Goal: Task Accomplishment & Management: Use online tool/utility

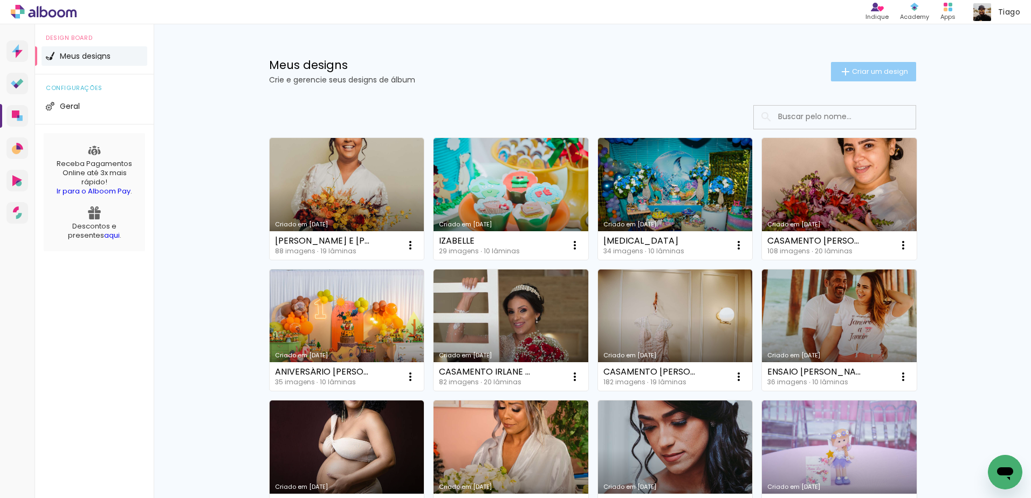
click at [855, 68] on span "Criar um design" at bounding box center [880, 71] width 56 height 7
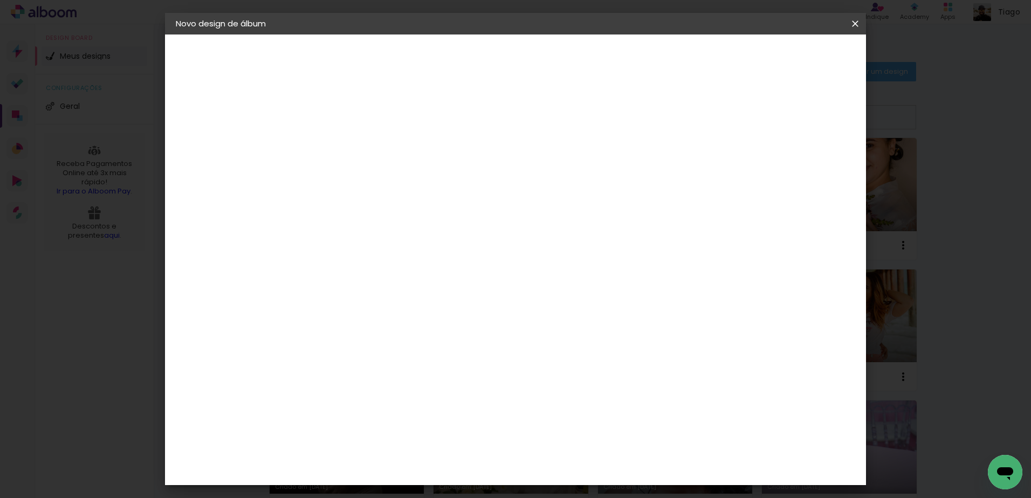
click at [352, 142] on input at bounding box center [352, 144] width 0 height 17
type input "Grasi e [PERSON_NAME]"
type paper-input "Grasi e [PERSON_NAME]"
click at [0, 0] on slot "Avançar" at bounding box center [0, 0] width 0 height 0
click at [420, 172] on input "[GEOGRAPHIC_DATA]" at bounding box center [375, 171] width 100 height 13
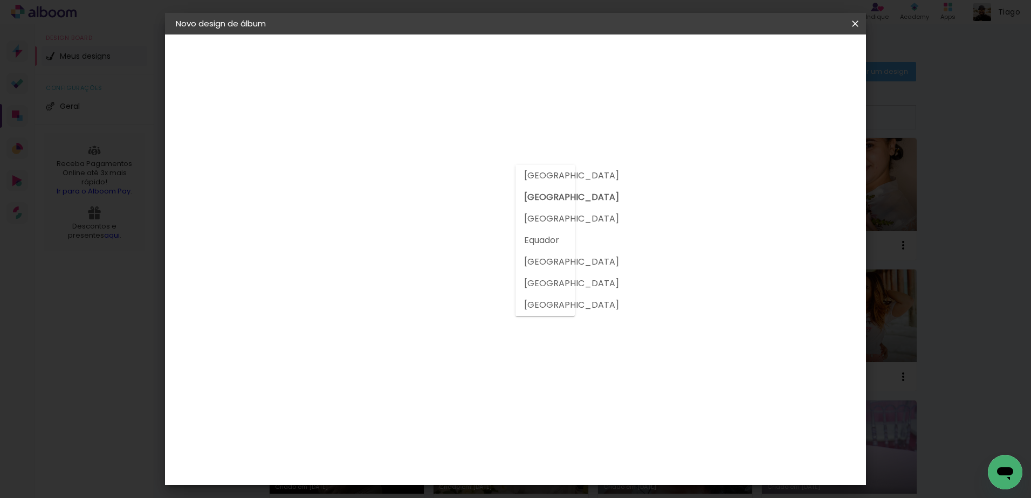
click at [420, 172] on input "[GEOGRAPHIC_DATA]" at bounding box center [375, 171] width 100 height 13
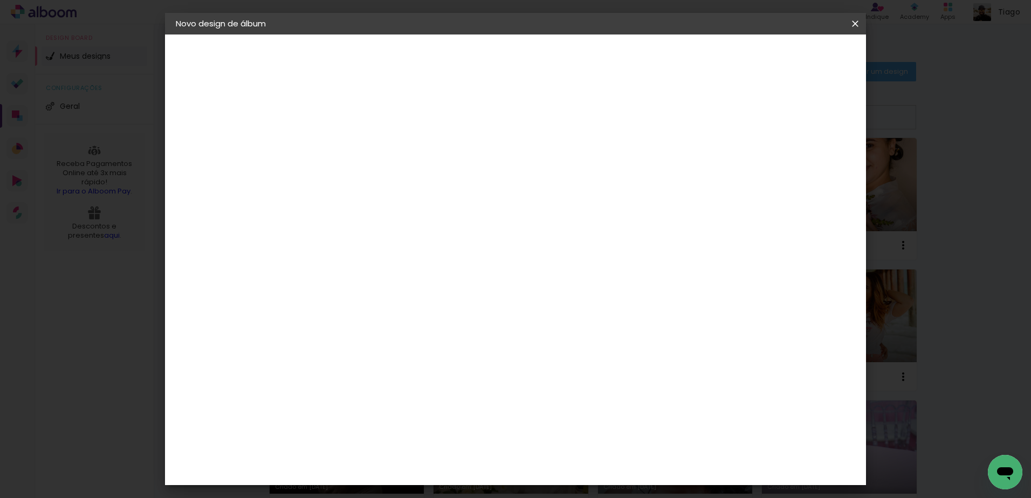
drag, startPoint x: 420, startPoint y: 172, endPoint x: 405, endPoint y: 205, distance: 36.2
click at [403, 198] on input at bounding box center [379, 204] width 109 height 13
type input "A"
type input "Via"
type paper-input "Via"
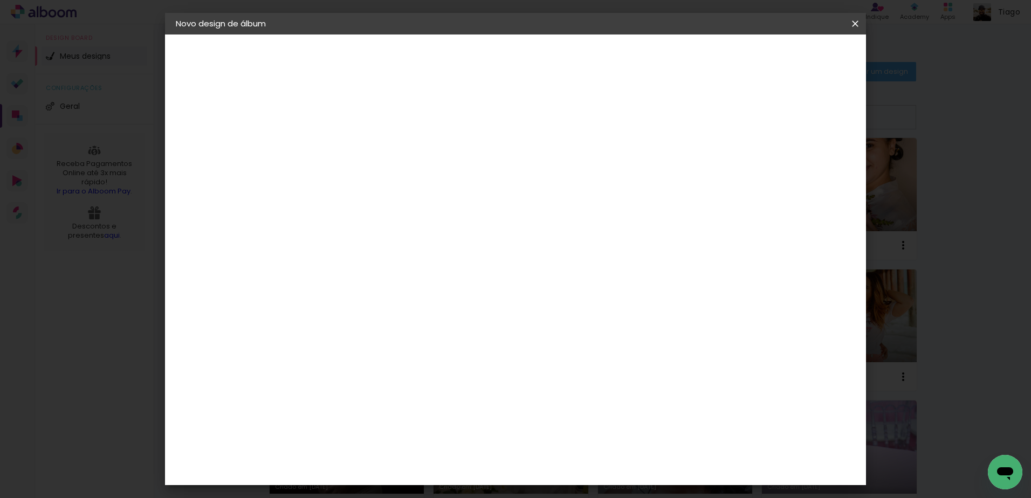
click at [379, 241] on div "Viacolor" at bounding box center [362, 243] width 35 height 9
click at [0, 0] on slot "Avançar" at bounding box center [0, 0] width 0 height 0
click at [394, 179] on input "text" at bounding box center [373, 187] width 42 height 17
click at [537, 188] on paper-item "Padrão" at bounding box center [586, 179] width 216 height 22
type input "Padrão"
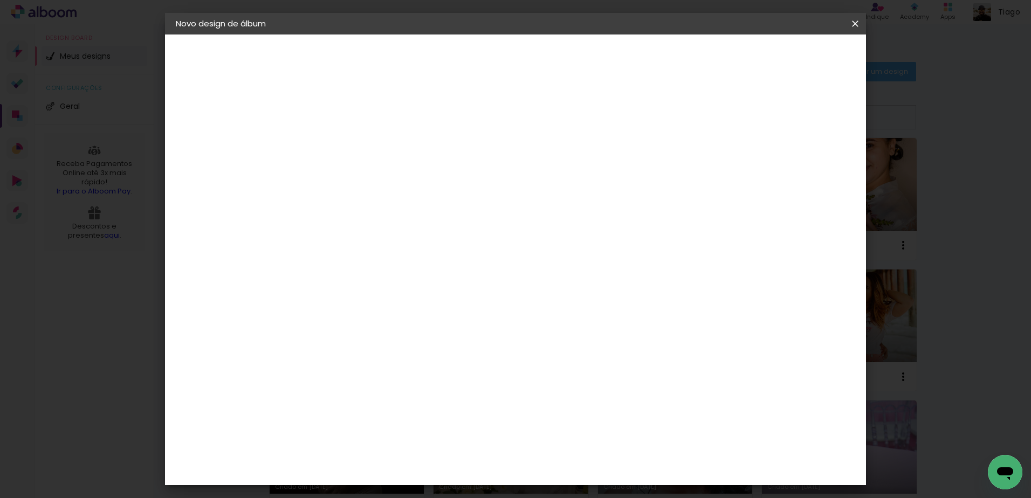
scroll to position [162, 0]
click at [425, 443] on span "25 × 25" at bounding box center [400, 457] width 50 height 29
click at [0, 0] on slot "Avançar" at bounding box center [0, 0] width 0 height 0
click at [727, 118] on div at bounding box center [722, 117] width 10 height 10
type paper-checkbox "on"
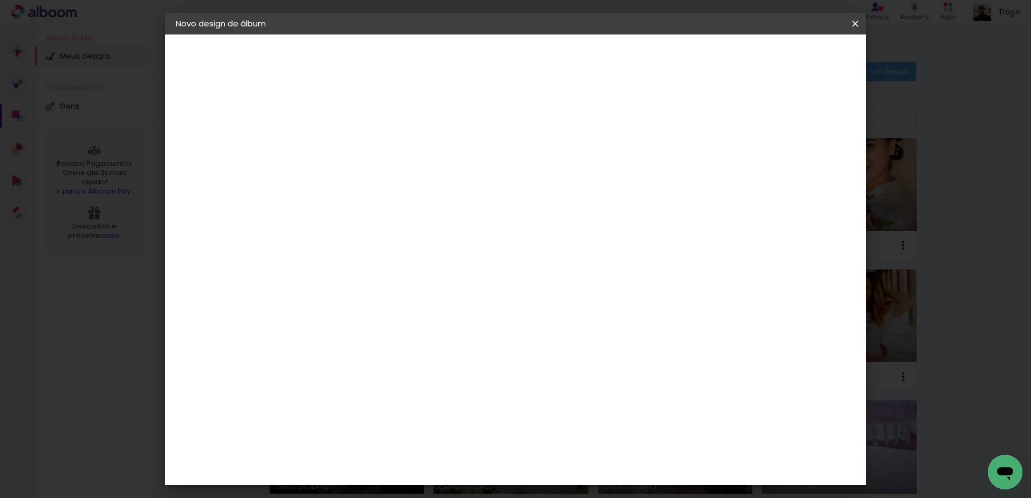
click at [788, 54] on span "Iniciar design" at bounding box center [762, 57] width 49 height 8
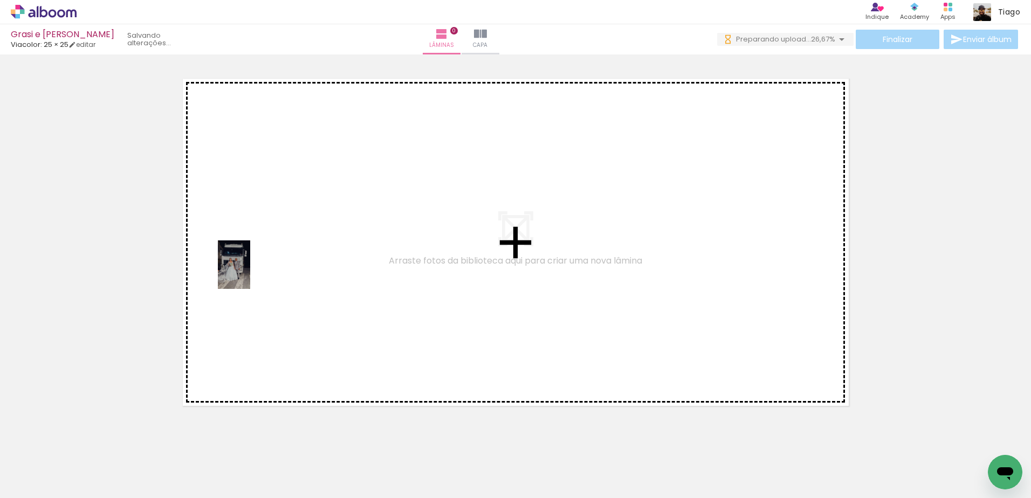
drag, startPoint x: 110, startPoint y: 464, endPoint x: 251, endPoint y: 265, distance: 243.3
click at [251, 265] on quentale-workspace at bounding box center [515, 249] width 1031 height 498
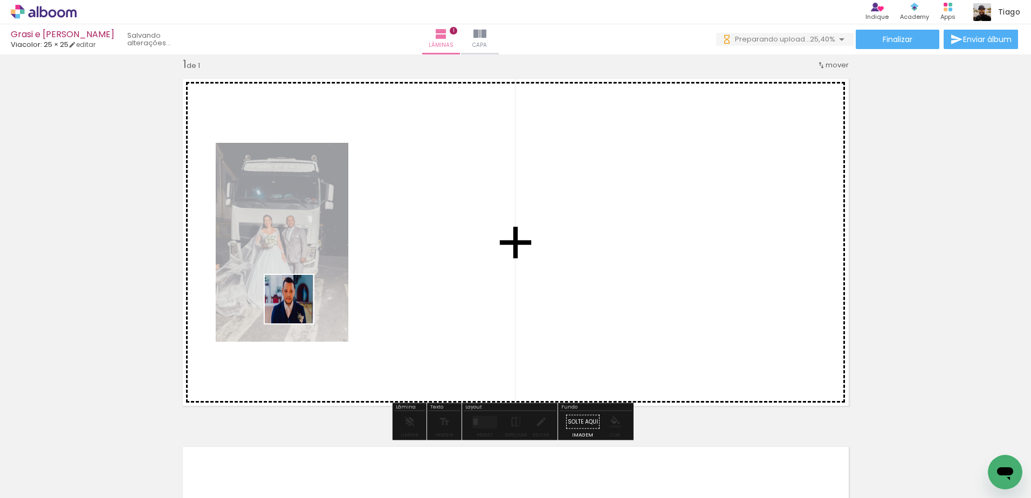
drag, startPoint x: 178, startPoint y: 466, endPoint x: 367, endPoint y: 254, distance: 284.1
click at [367, 254] on quentale-workspace at bounding box center [515, 249] width 1031 height 498
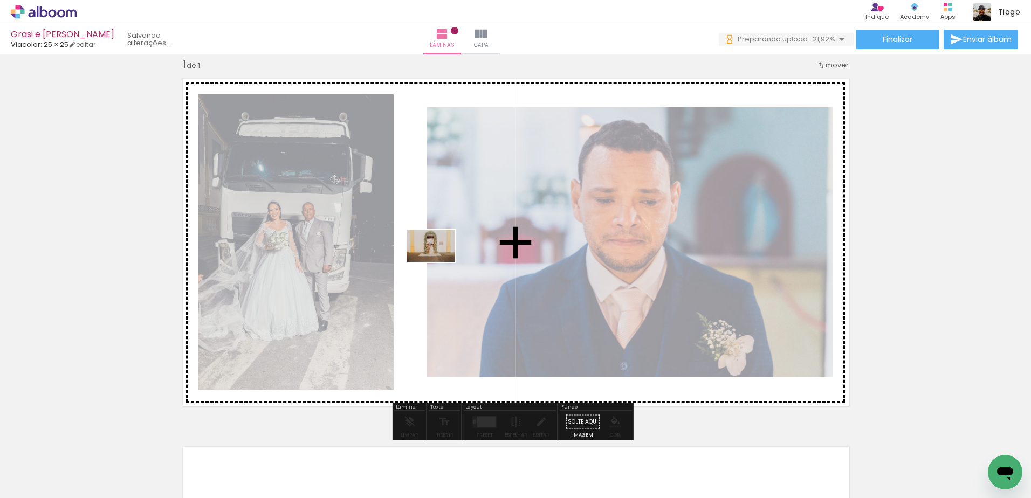
drag, startPoint x: 239, startPoint y: 471, endPoint x: 439, endPoint y: 262, distance: 289.4
click at [439, 262] on quentale-workspace at bounding box center [515, 249] width 1031 height 498
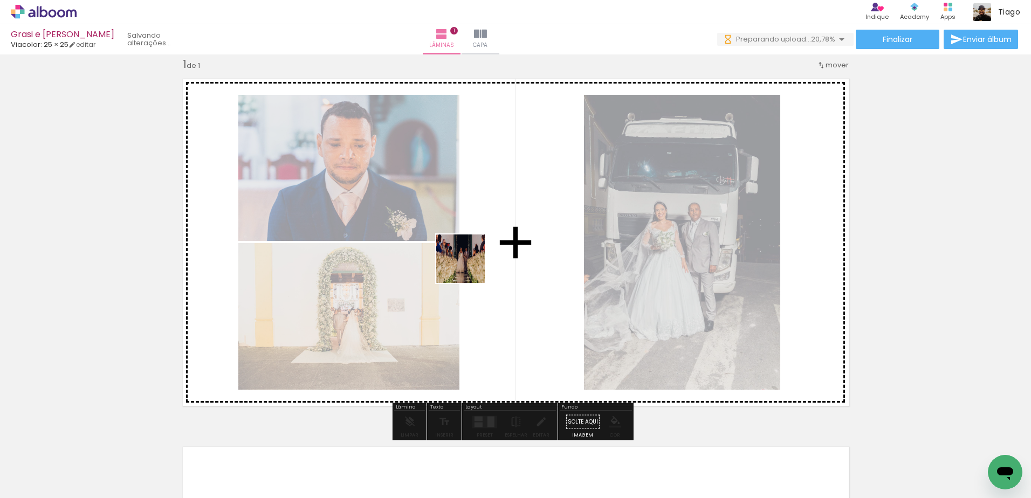
drag, startPoint x: 280, startPoint y: 470, endPoint x: 475, endPoint y: 263, distance: 284.5
click at [475, 263] on quentale-workspace at bounding box center [515, 249] width 1031 height 498
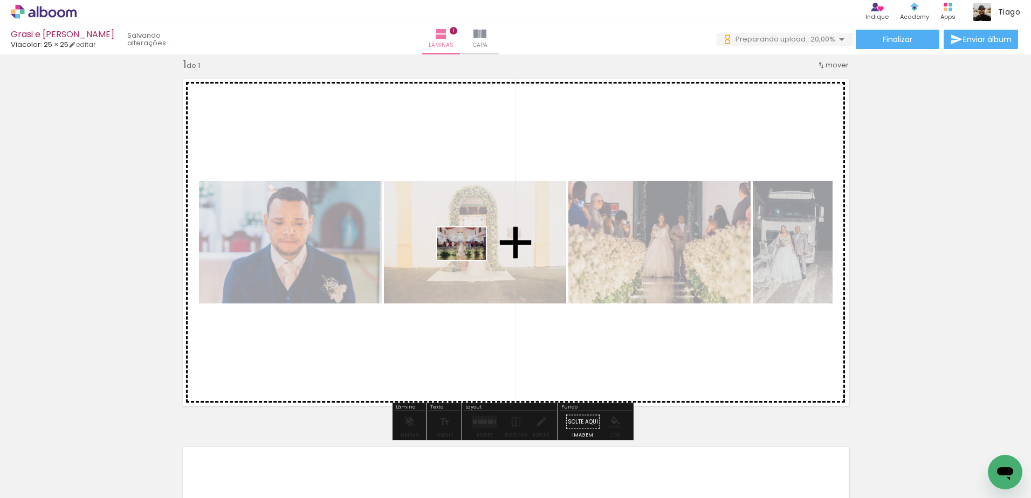
drag, startPoint x: 356, startPoint y: 467, endPoint x: 469, endPoint y: 260, distance: 235.9
click at [469, 260] on quentale-workspace at bounding box center [515, 249] width 1031 height 498
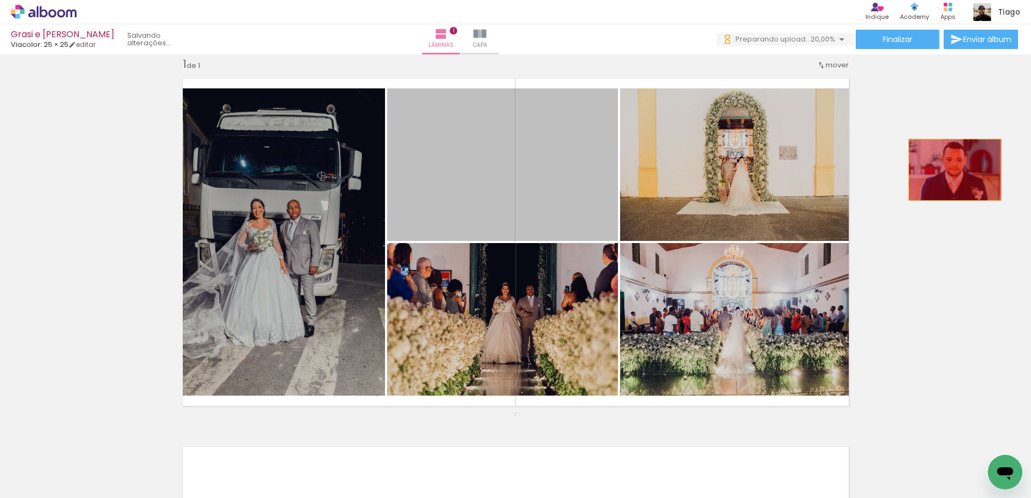
drag, startPoint x: 534, startPoint y: 162, endPoint x: 949, endPoint y: 169, distance: 414.6
click at [949, 169] on div "Inserir lâmina 1 de 1" at bounding box center [515, 412] width 1031 height 737
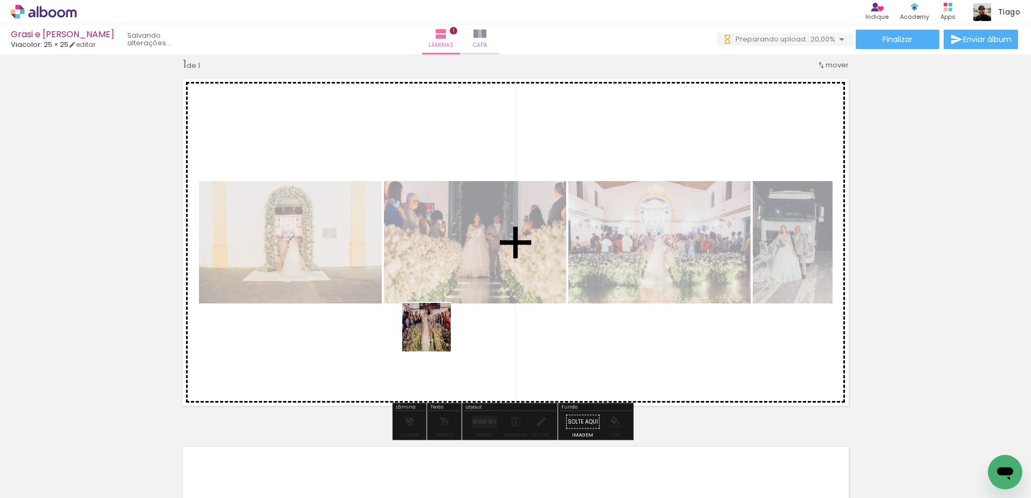
drag, startPoint x: 413, startPoint y: 474, endPoint x: 435, endPoint y: 271, distance: 204.4
click at [435, 271] on quentale-workspace at bounding box center [515, 249] width 1031 height 498
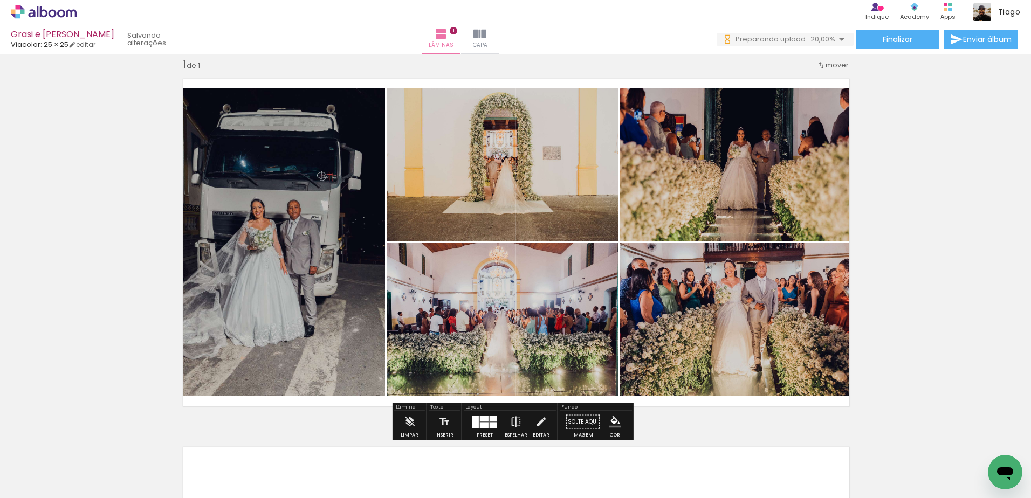
click at [484, 420] on div at bounding box center [484, 418] width 9 height 5
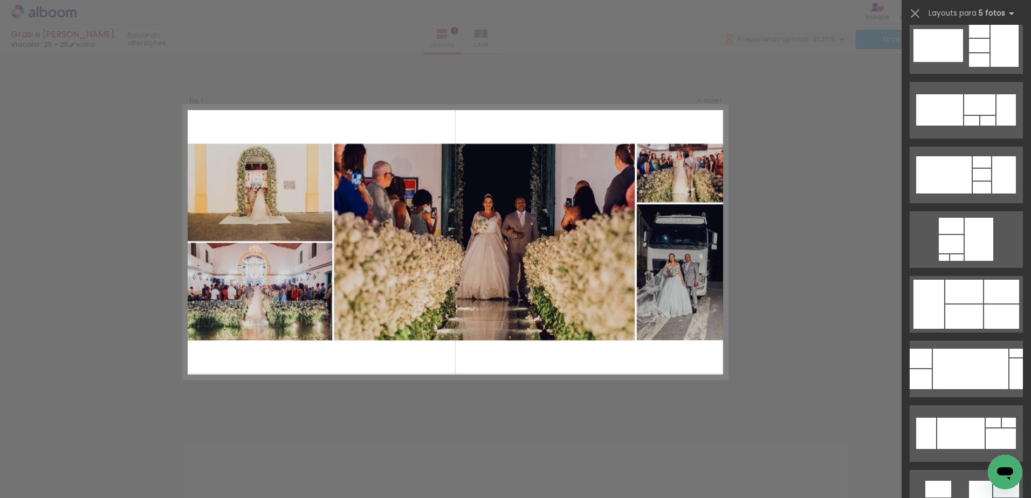
scroll to position [3018, 0]
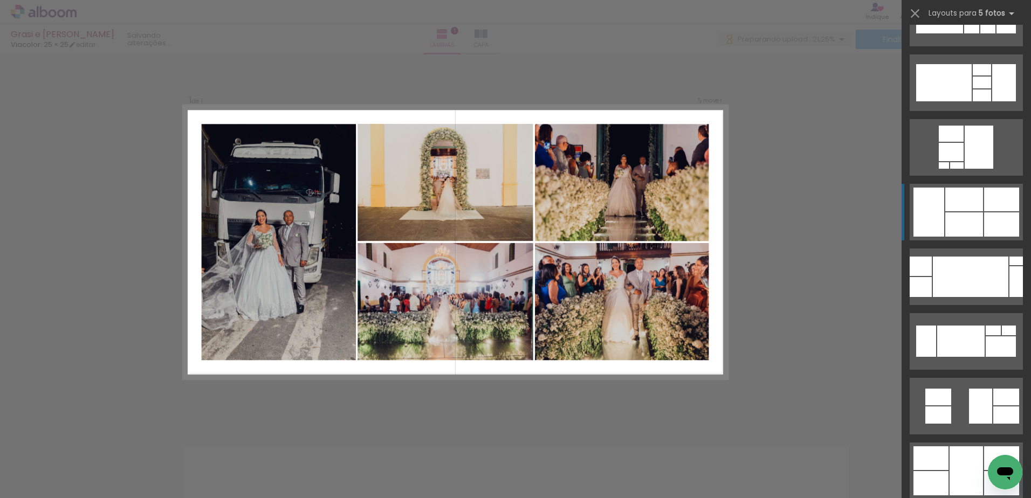
click at [965, 215] on div at bounding box center [964, 224] width 38 height 24
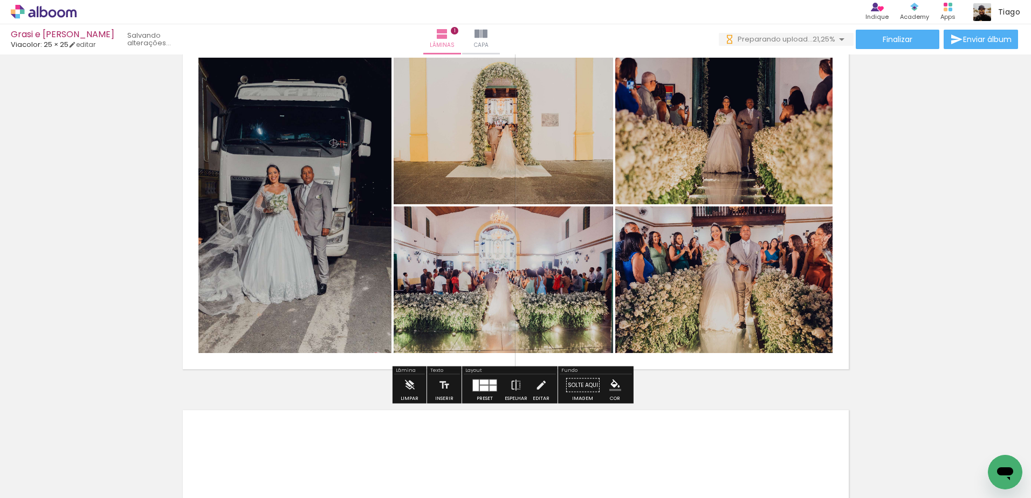
scroll to position [176, 0]
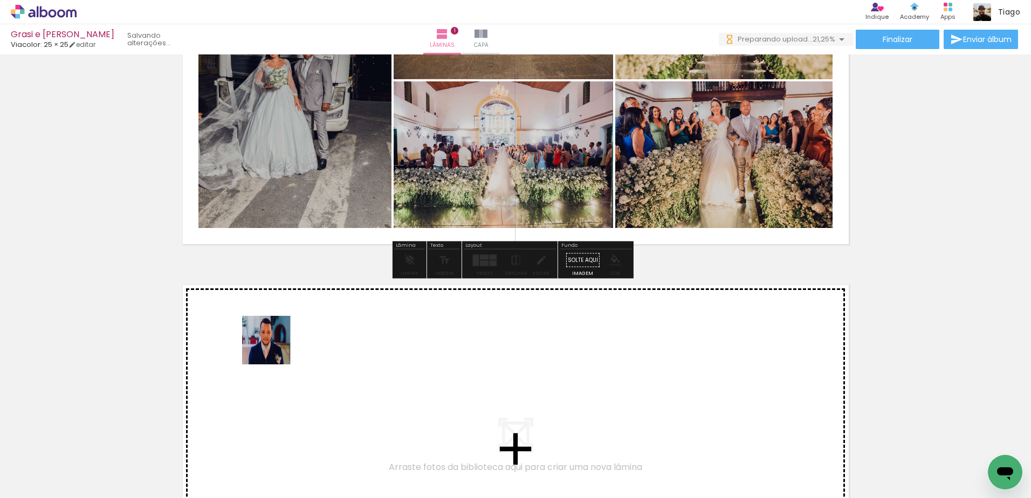
drag, startPoint x: 169, startPoint y: 475, endPoint x: 275, endPoint y: 348, distance: 166.1
click at [275, 348] on quentale-workspace at bounding box center [515, 249] width 1031 height 498
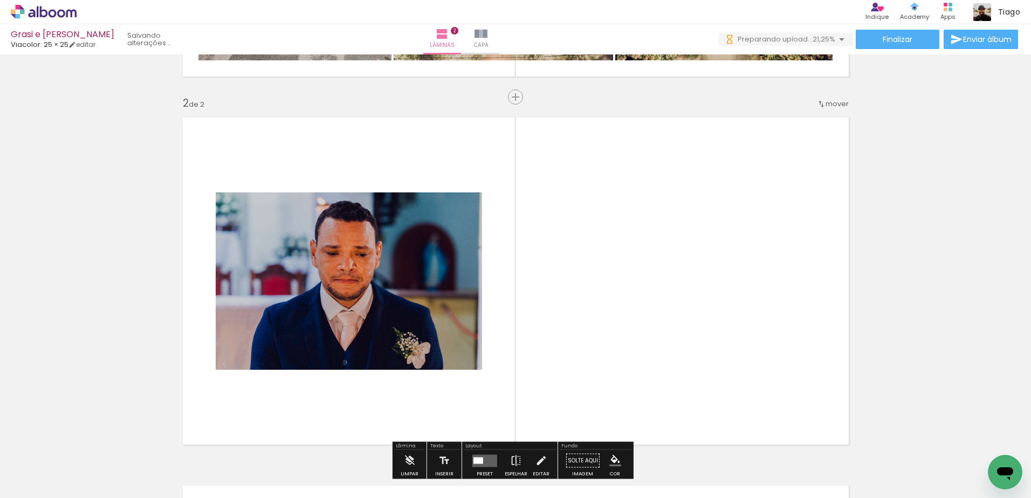
scroll to position [382, 0]
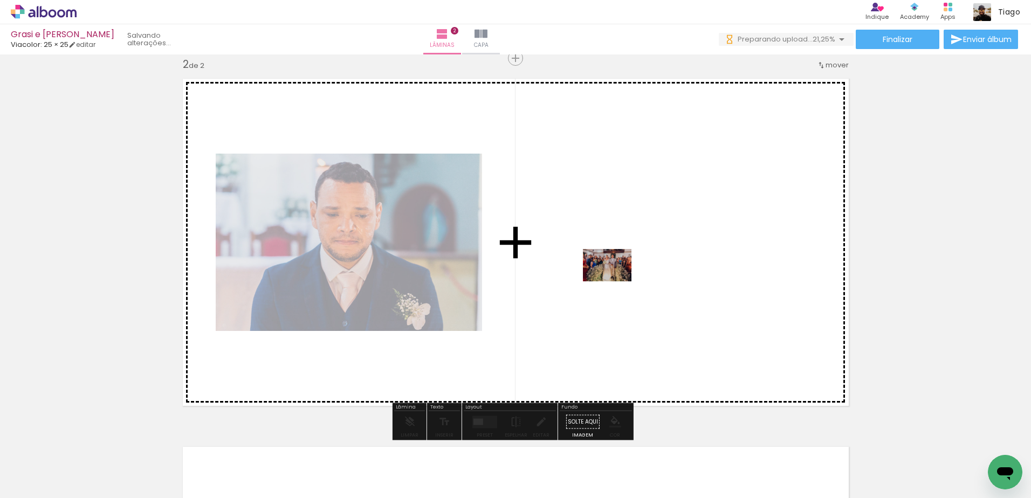
drag, startPoint x: 471, startPoint y: 473, endPoint x: 615, endPoint y: 281, distance: 239.8
click at [615, 281] on quentale-workspace at bounding box center [515, 249] width 1031 height 498
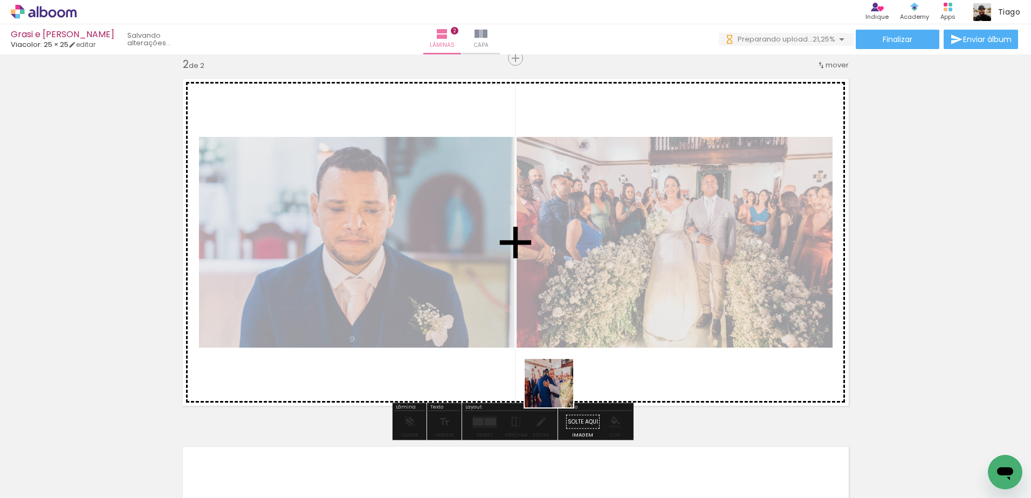
drag, startPoint x: 527, startPoint y: 473, endPoint x: 568, endPoint y: 291, distance: 187.3
click at [568, 291] on quentale-workspace at bounding box center [515, 249] width 1031 height 498
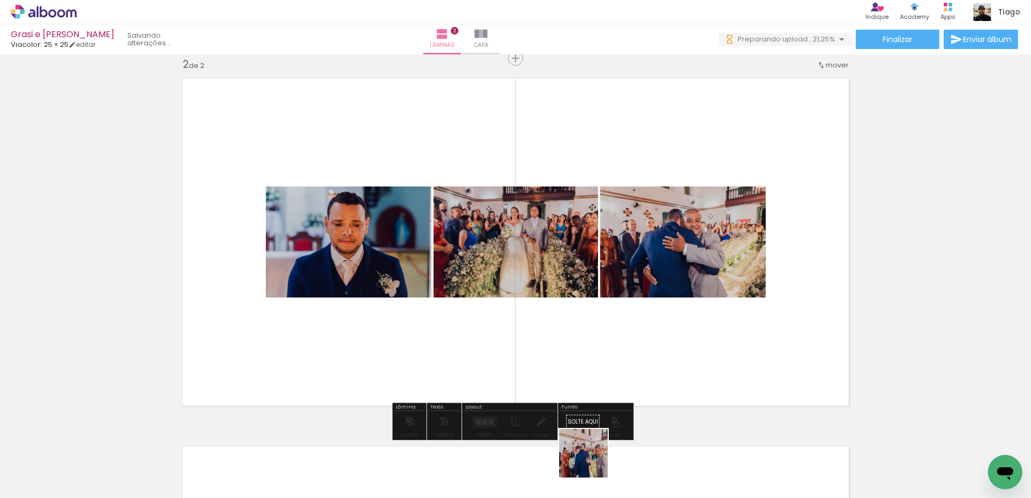
drag, startPoint x: 592, startPoint y: 478, endPoint x: 582, endPoint y: 286, distance: 192.2
click at [582, 287] on quentale-workspace at bounding box center [515, 249] width 1031 height 498
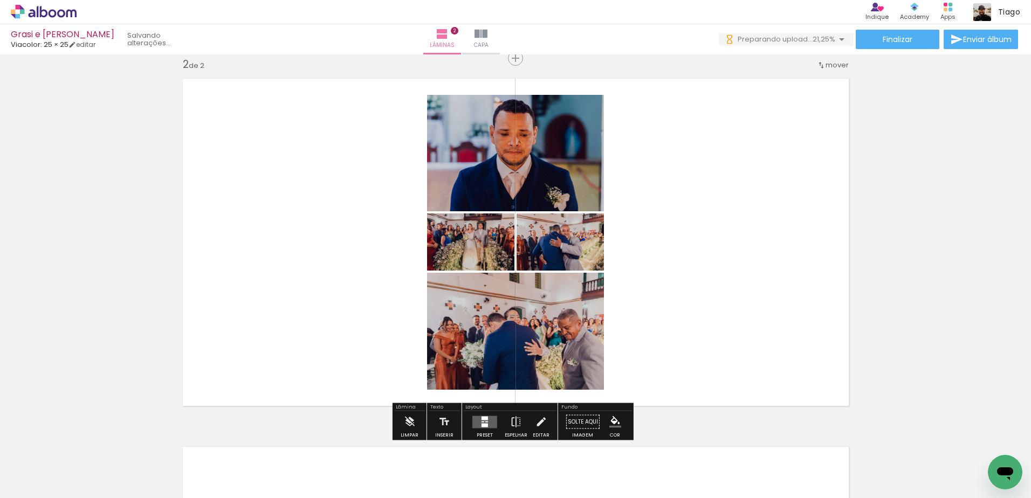
click at [488, 423] on quentale-layouter at bounding box center [484, 422] width 25 height 12
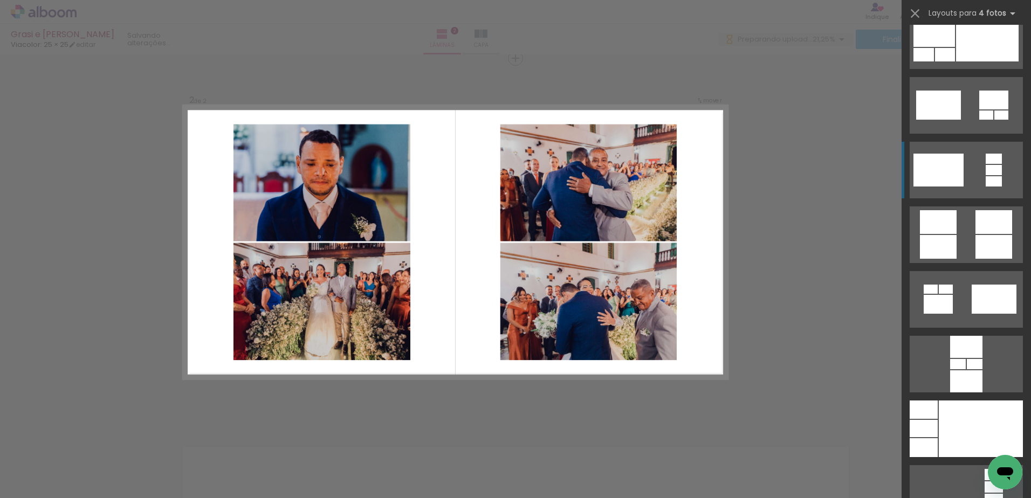
scroll to position [3018, 0]
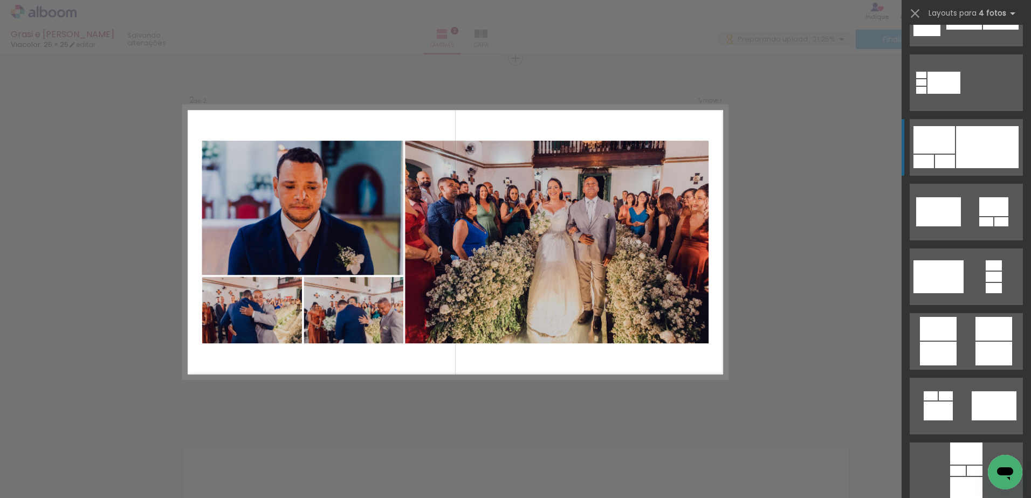
click at [968, 133] on div at bounding box center [987, 147] width 63 height 42
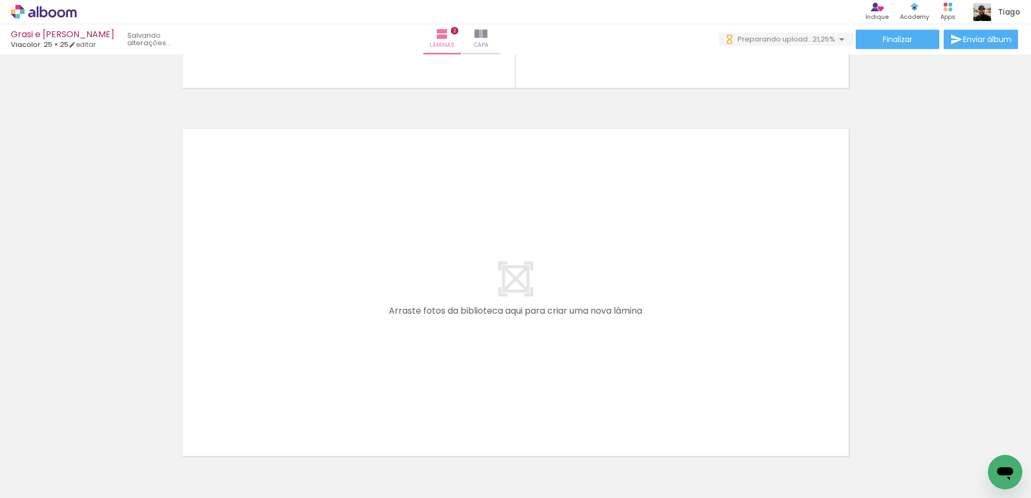
scroll to position [755, 0]
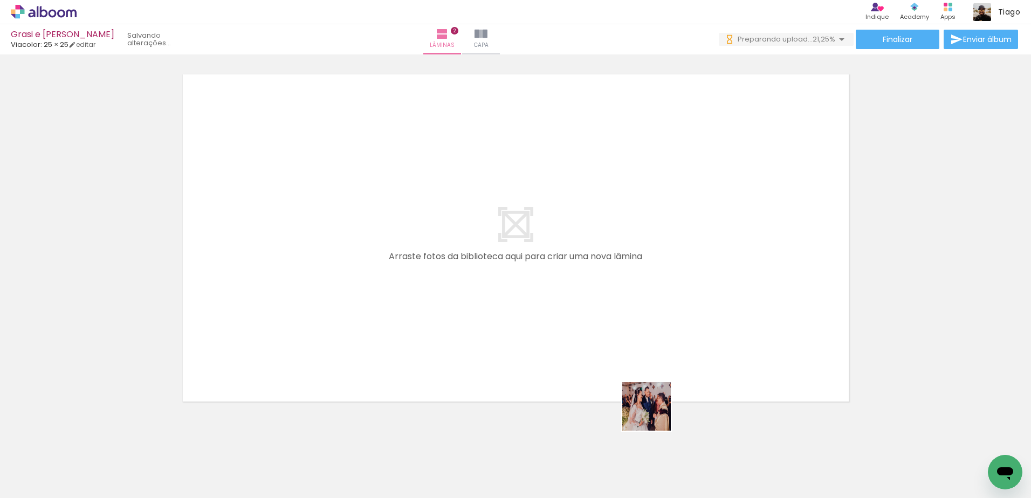
drag, startPoint x: 658, startPoint y: 471, endPoint x: 659, endPoint y: 397, distance: 73.9
click at [605, 293] on quentale-workspace at bounding box center [515, 249] width 1031 height 498
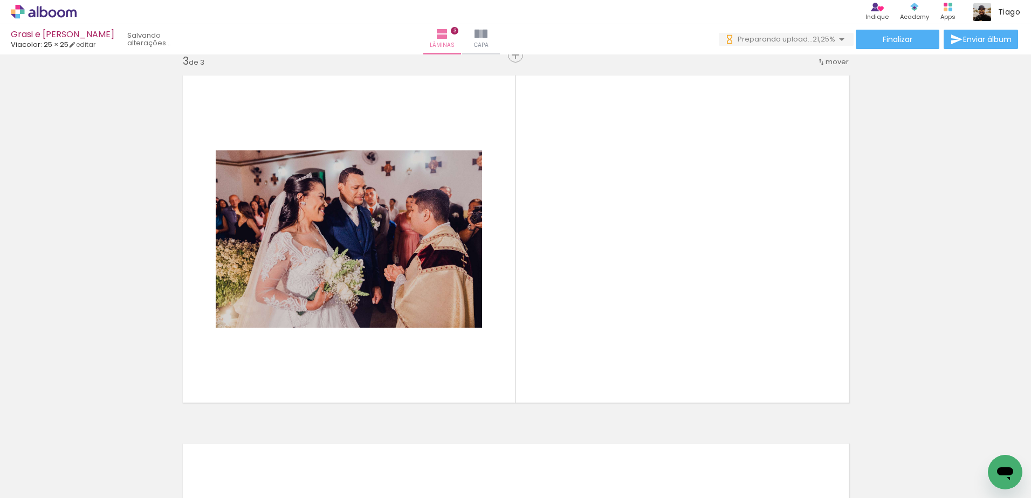
scroll to position [750, 0]
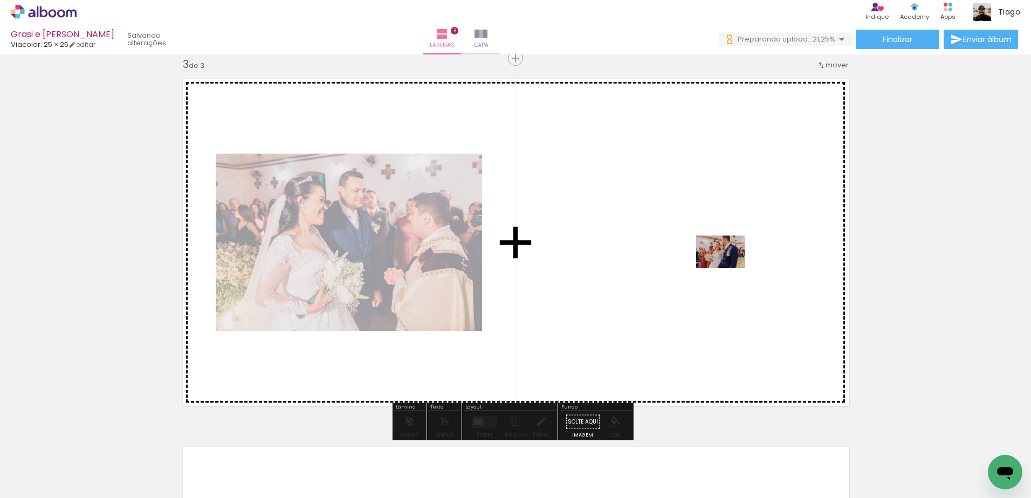
drag, startPoint x: 724, startPoint y: 471, endPoint x: 728, endPoint y: 268, distance: 203.2
click at [728, 268] on quentale-workspace at bounding box center [515, 249] width 1031 height 498
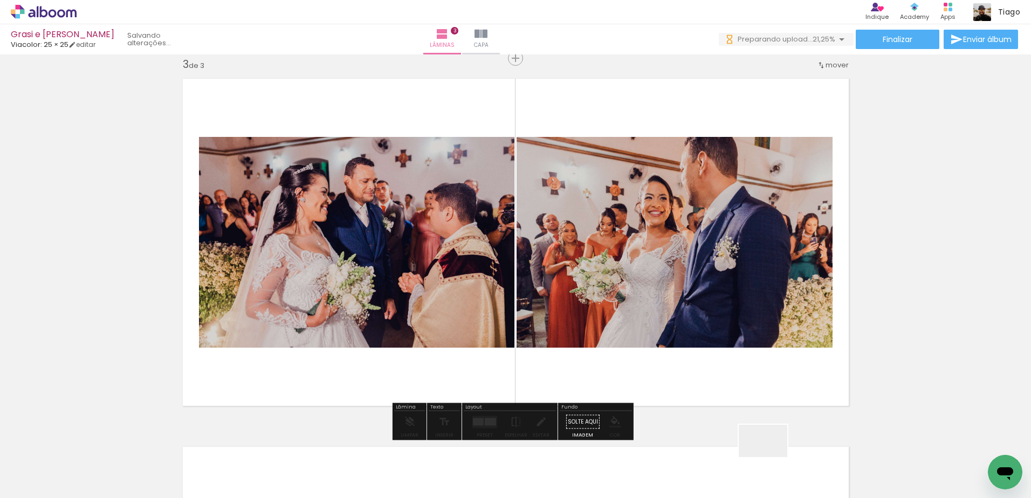
drag, startPoint x: 771, startPoint y: 469, endPoint x: 799, endPoint y: 378, distance: 95.0
click at [741, 278] on quentale-workspace at bounding box center [515, 249] width 1031 height 498
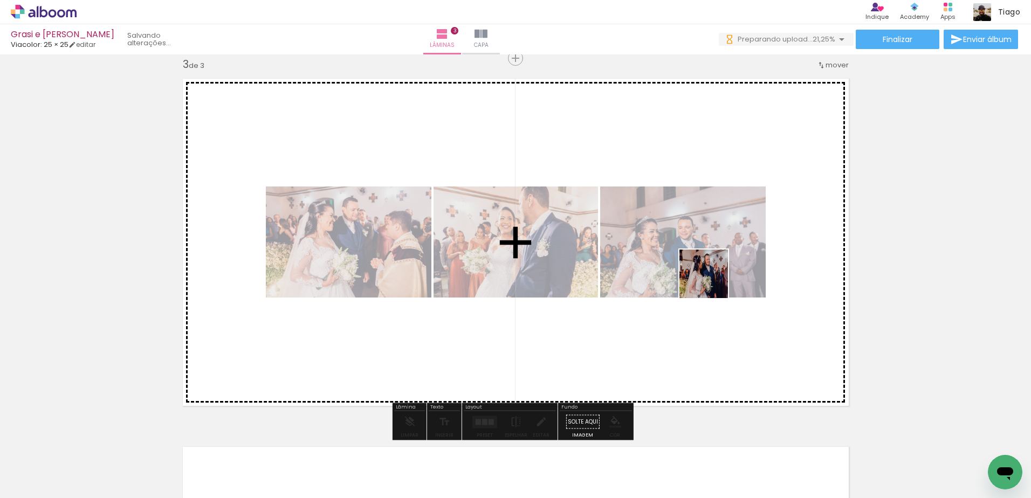
drag, startPoint x: 834, startPoint y: 465, endPoint x: 694, endPoint y: 258, distance: 250.4
click at [694, 258] on quentale-workspace at bounding box center [515, 249] width 1031 height 498
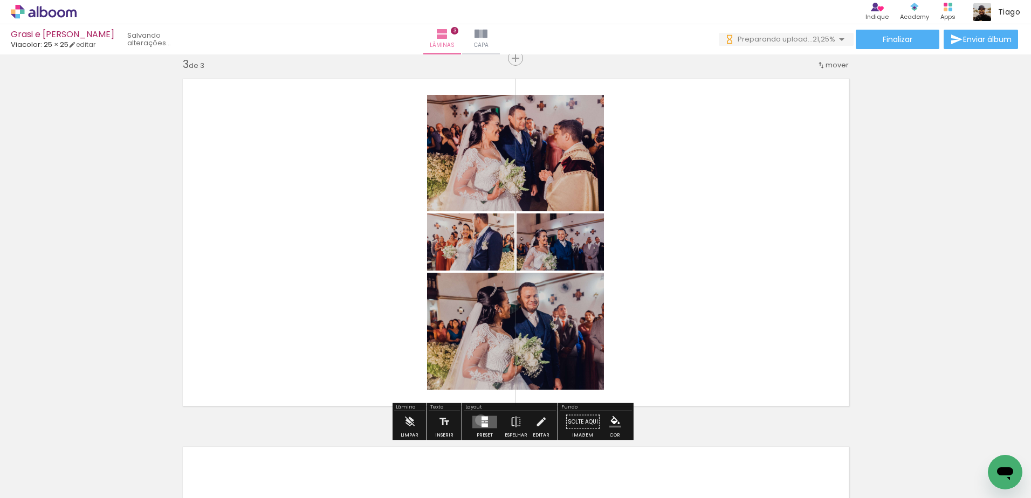
click at [478, 420] on quentale-layouter at bounding box center [484, 422] width 25 height 12
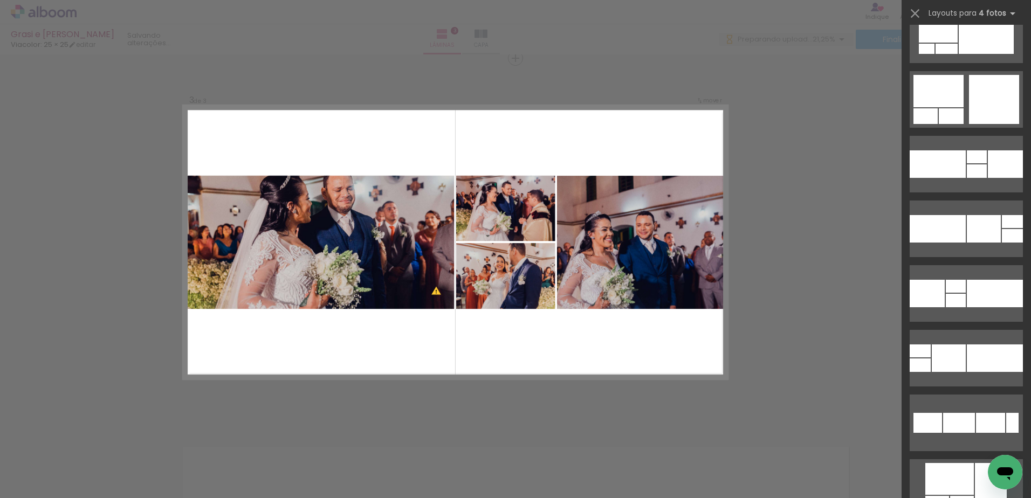
scroll to position [5336, 0]
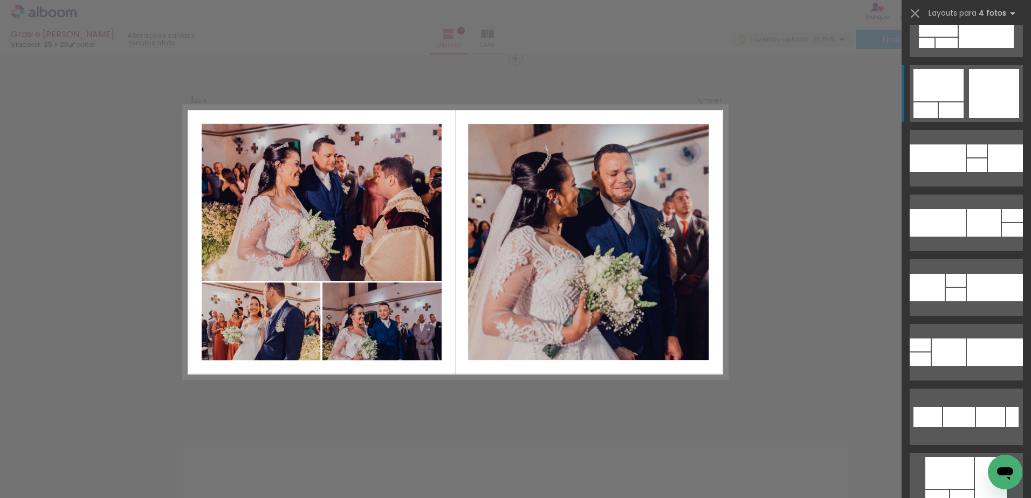
click at [969, 101] on div at bounding box center [994, 93] width 50 height 49
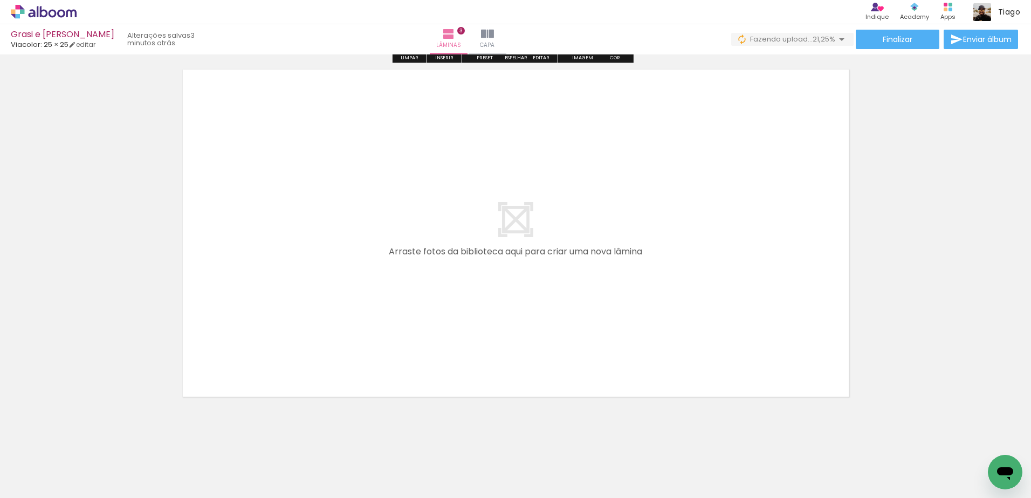
scroll to position [0, 640]
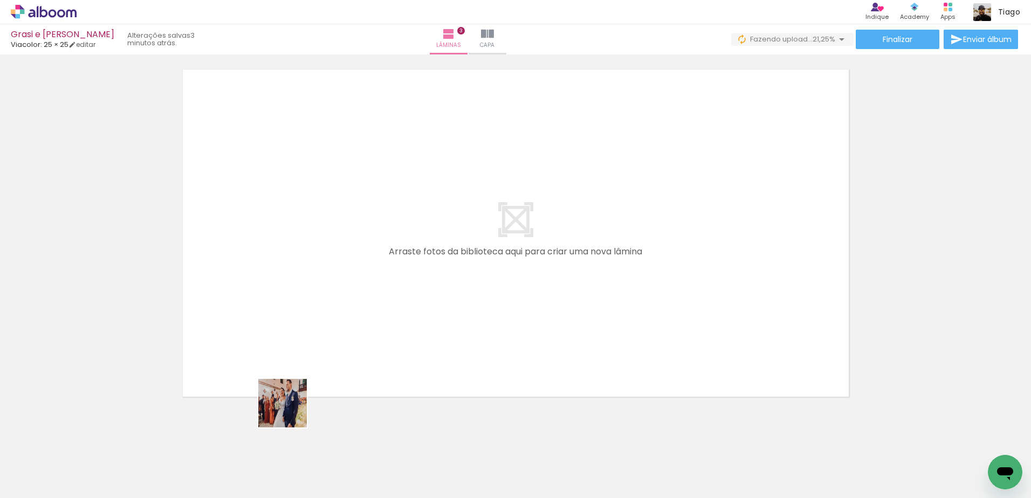
drag, startPoint x: 269, startPoint y: 474, endPoint x: 333, endPoint y: 435, distance: 74.8
click at [335, 287] on quentale-workspace at bounding box center [515, 249] width 1031 height 498
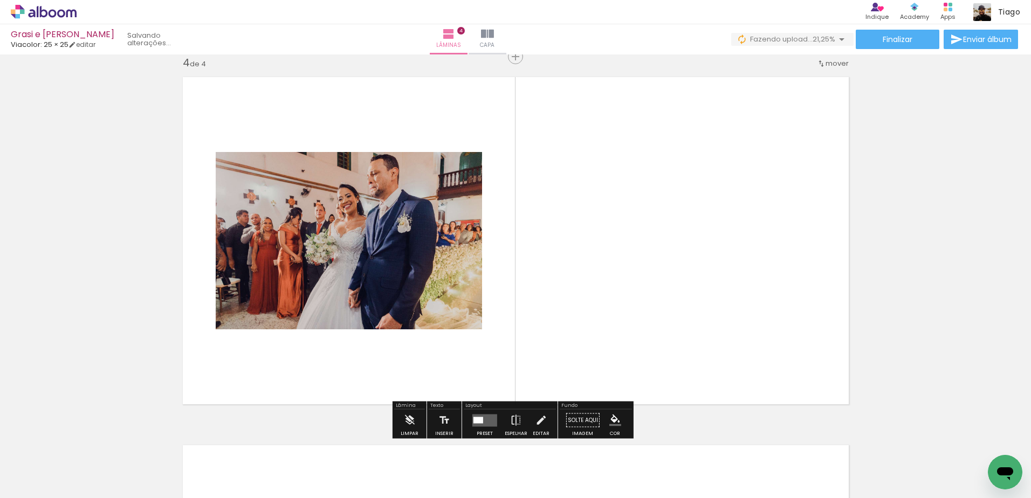
scroll to position [1118, 0]
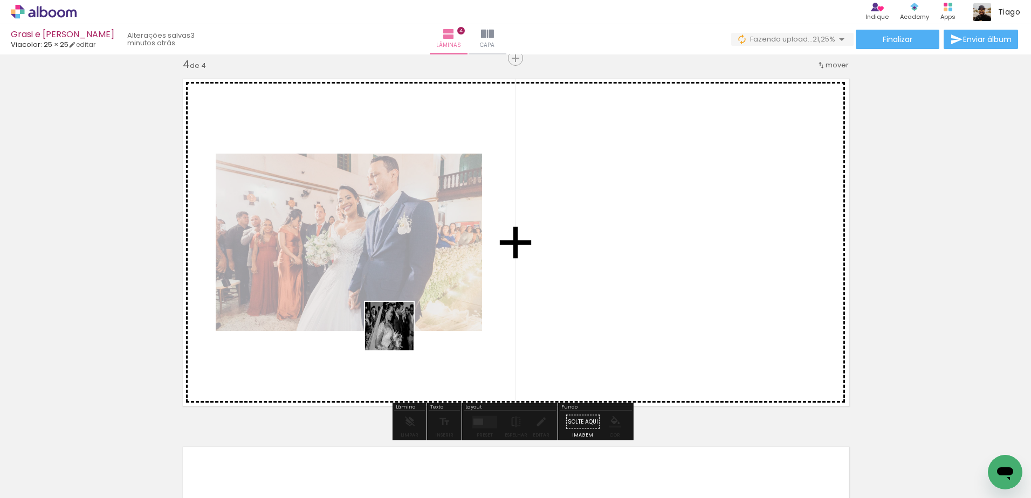
drag, startPoint x: 320, startPoint y: 469, endPoint x: 405, endPoint y: 418, distance: 99.8
click at [434, 282] on quentale-workspace at bounding box center [515, 249] width 1031 height 498
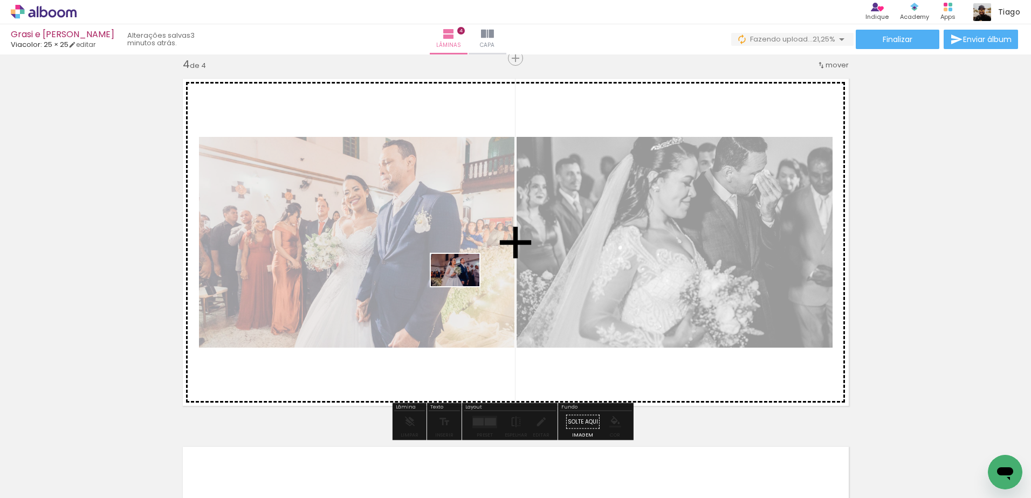
drag, startPoint x: 387, startPoint y: 458, endPoint x: 463, endPoint y: 286, distance: 187.5
click at [463, 286] on quentale-workspace at bounding box center [515, 249] width 1031 height 498
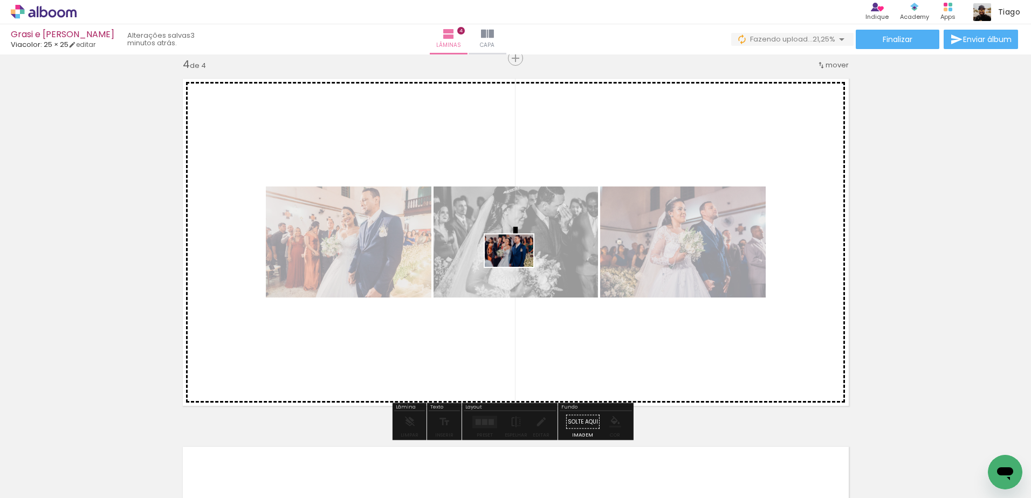
drag, startPoint x: 438, startPoint y: 476, endPoint x: 517, endPoint y: 267, distance: 223.6
click at [517, 267] on quentale-workspace at bounding box center [515, 249] width 1031 height 498
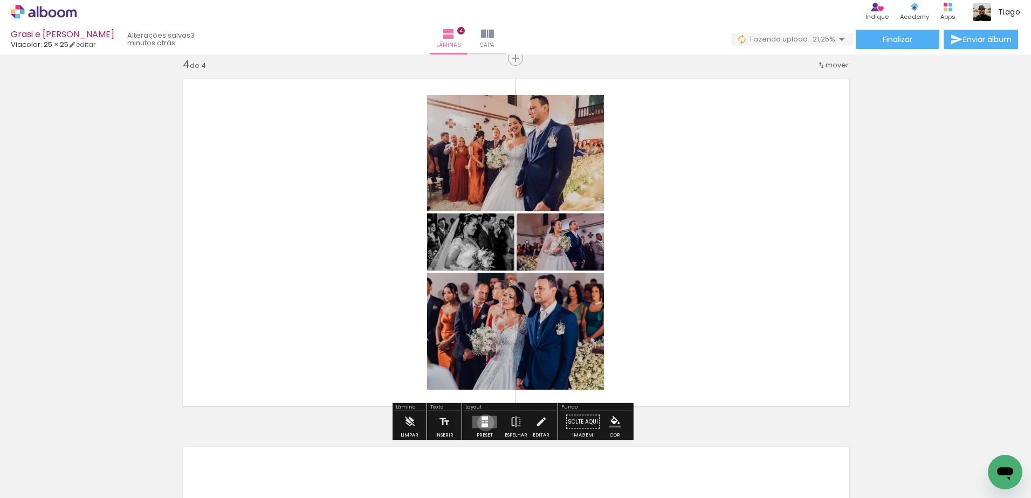
click at [483, 423] on quentale-layouter at bounding box center [484, 422] width 25 height 12
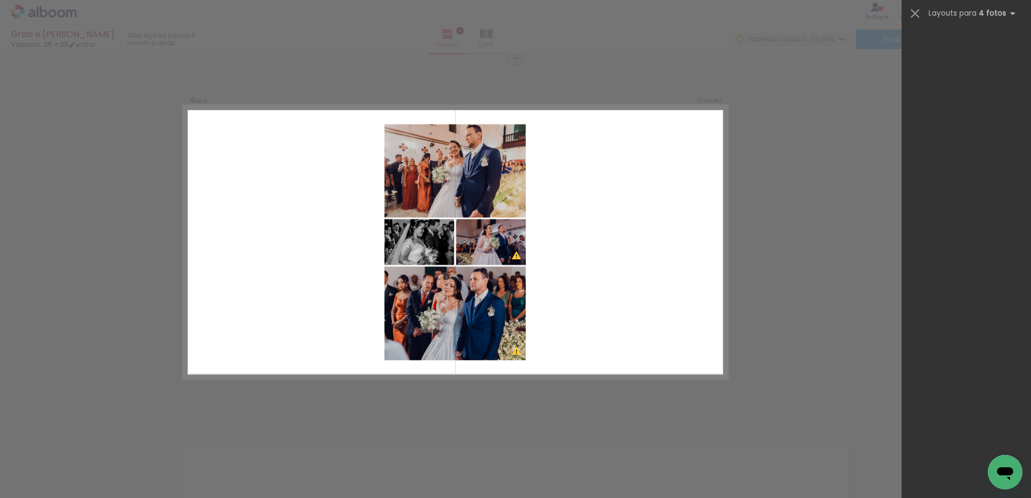
scroll to position [0, 0]
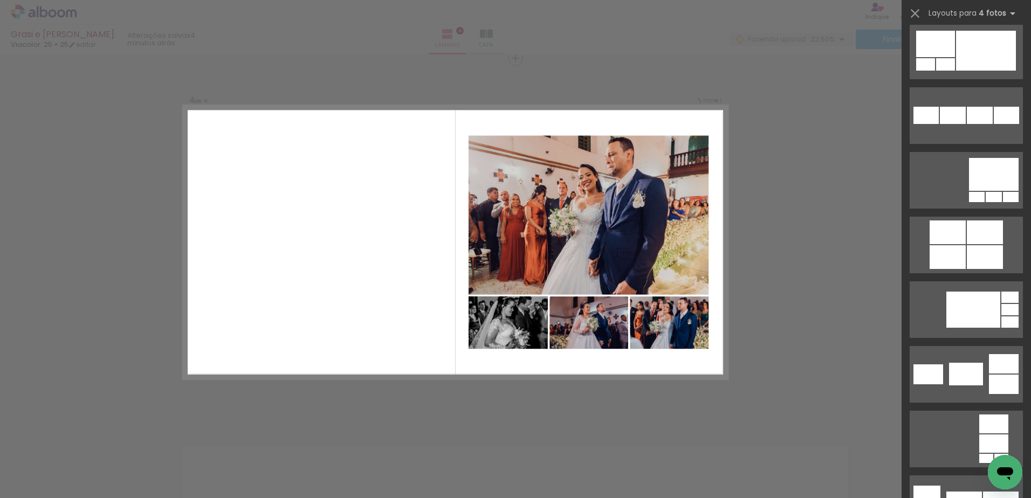
scroll to position [2533, 0]
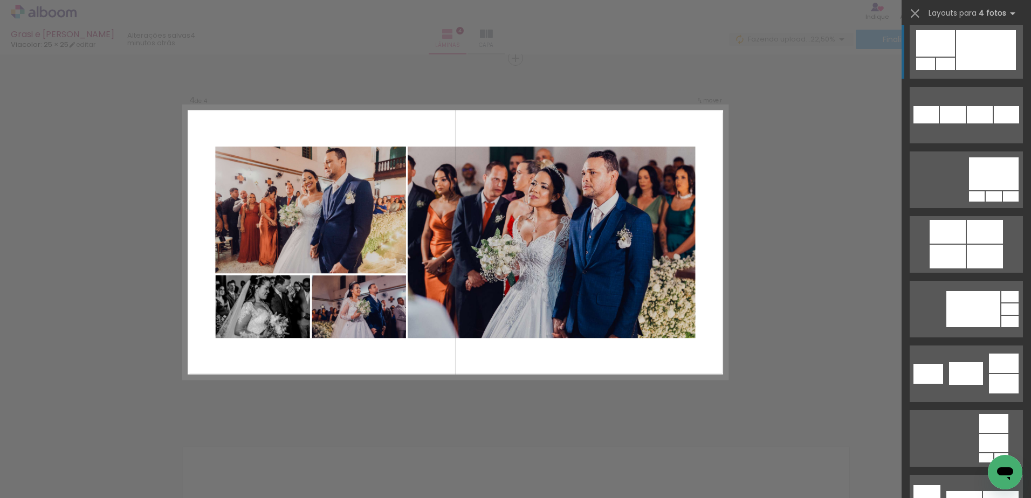
click at [959, 42] on div at bounding box center [986, 50] width 60 height 40
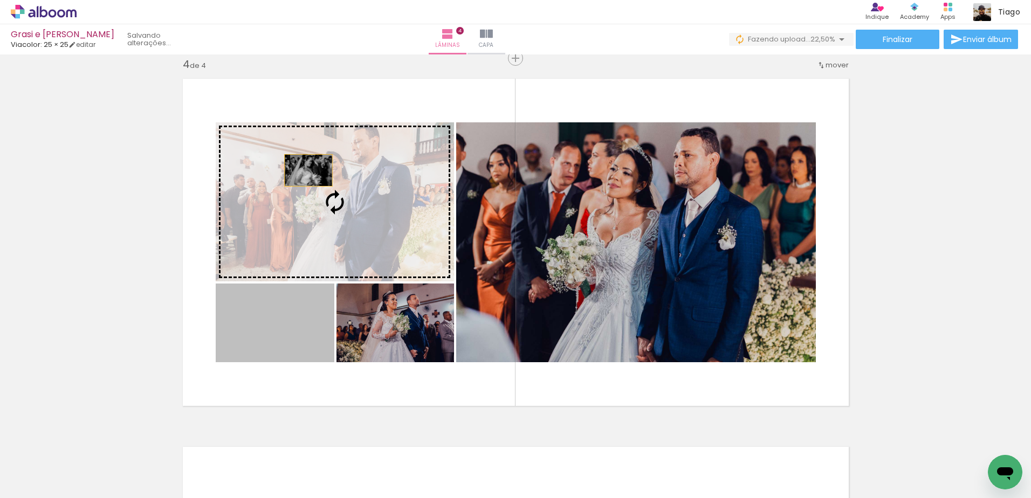
drag, startPoint x: 265, startPoint y: 333, endPoint x: 304, endPoint y: 170, distance: 167.5
click at [0, 0] on slot at bounding box center [0, 0] width 0 height 0
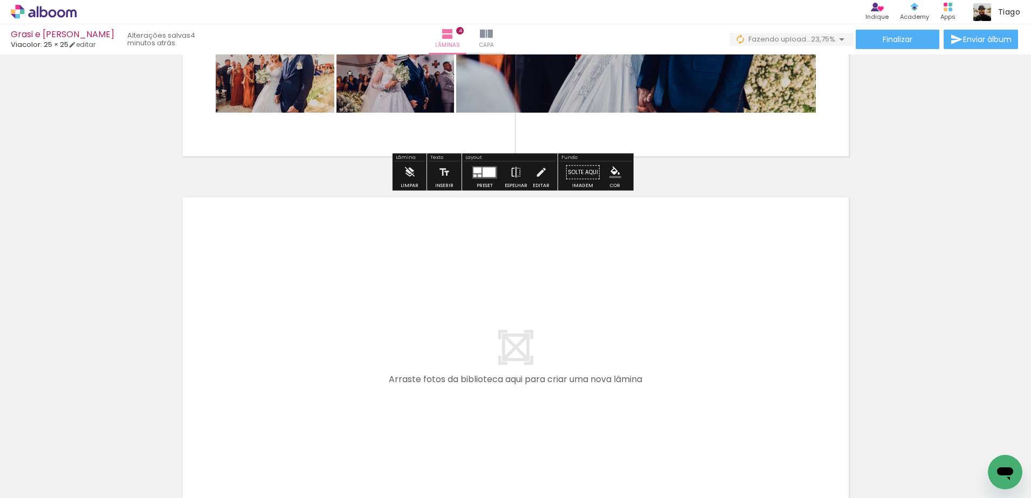
scroll to position [1388, 0]
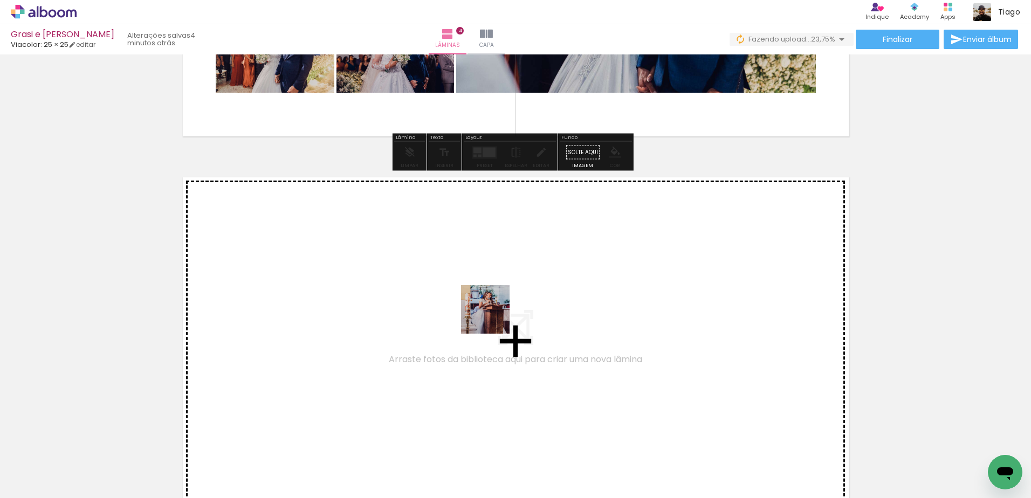
drag, startPoint x: 503, startPoint y: 471, endPoint x: 489, endPoint y: 306, distance: 165.5
click at [489, 306] on quentale-workspace at bounding box center [515, 249] width 1031 height 498
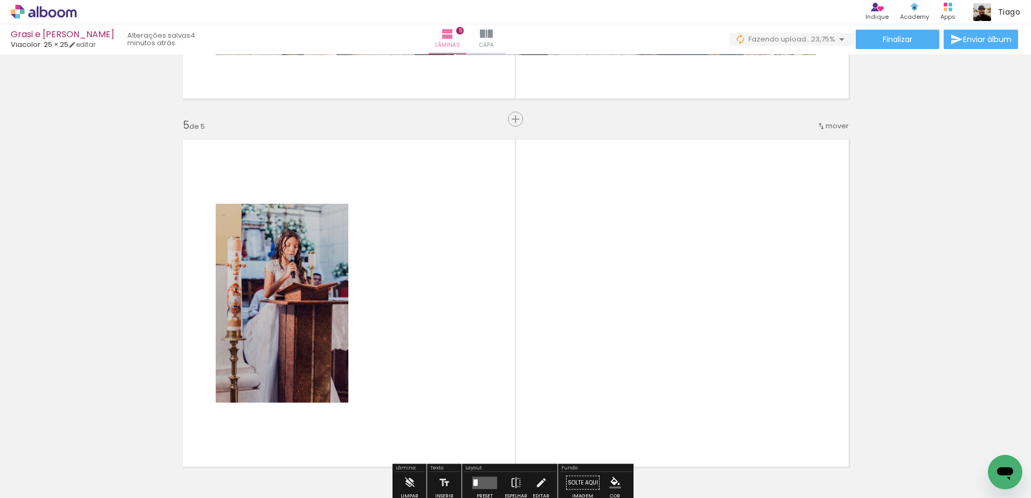
scroll to position [1487, 0]
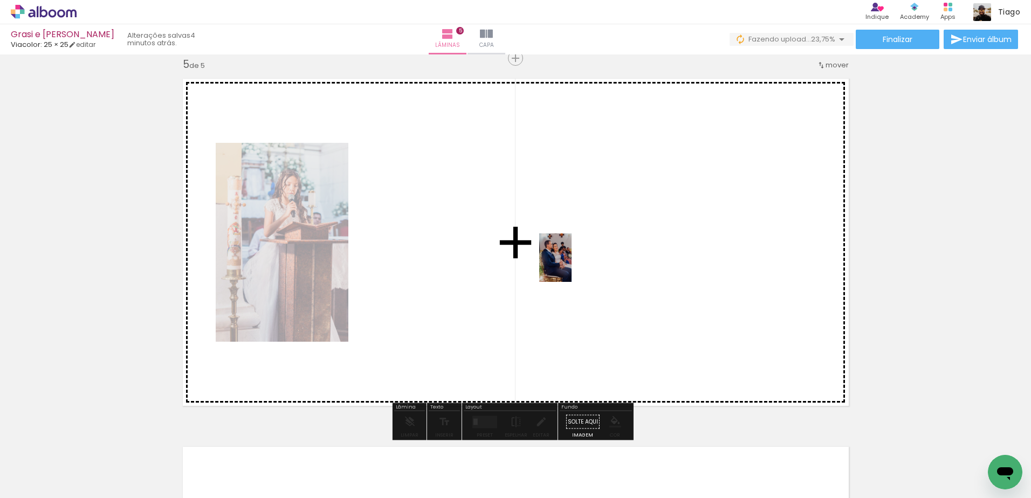
drag, startPoint x: 569, startPoint y: 466, endPoint x: 571, endPoint y: 266, distance: 200.0
click at [571, 266] on quentale-workspace at bounding box center [515, 249] width 1031 height 498
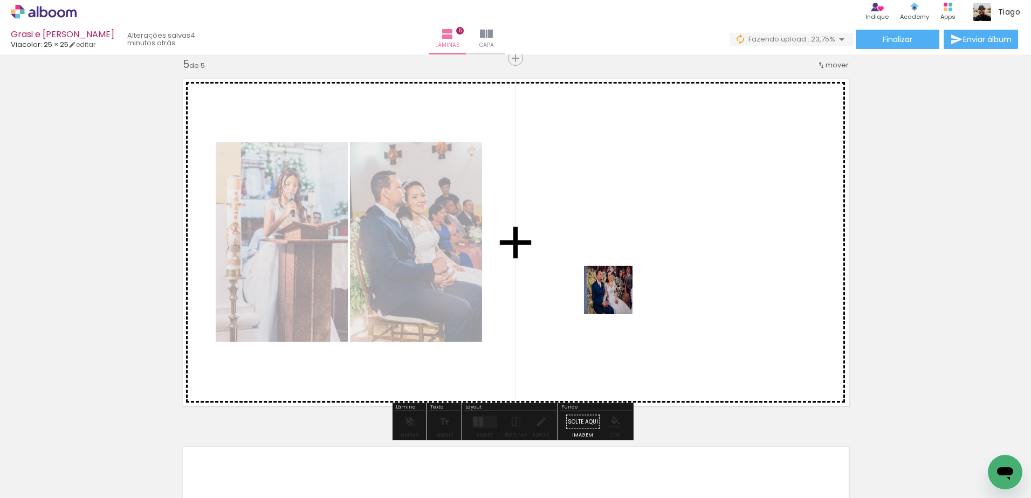
drag, startPoint x: 611, startPoint y: 464, endPoint x: 616, endPoint y: 273, distance: 191.4
click at [616, 273] on quentale-workspace at bounding box center [515, 249] width 1031 height 498
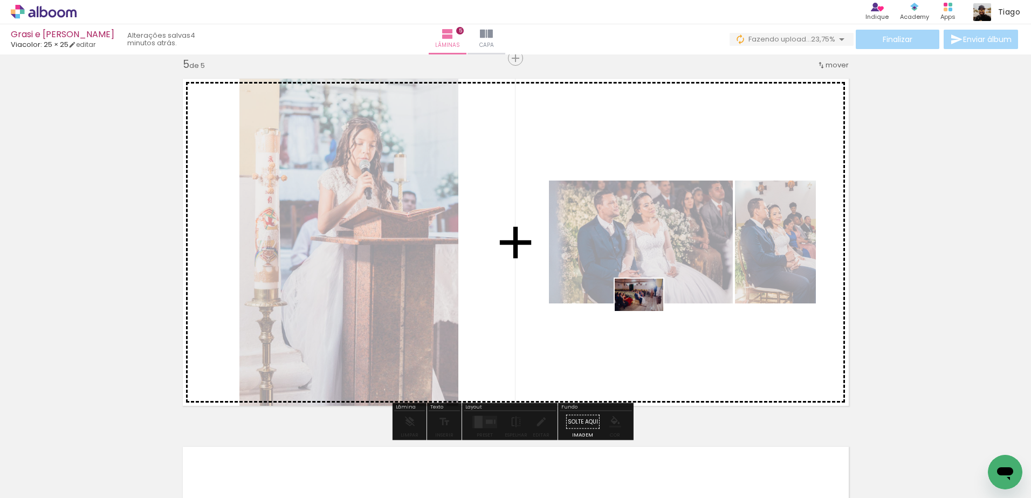
drag, startPoint x: 675, startPoint y: 468, endPoint x: 647, endPoint y: 311, distance: 160.0
click at [647, 311] on quentale-workspace at bounding box center [515, 249] width 1031 height 498
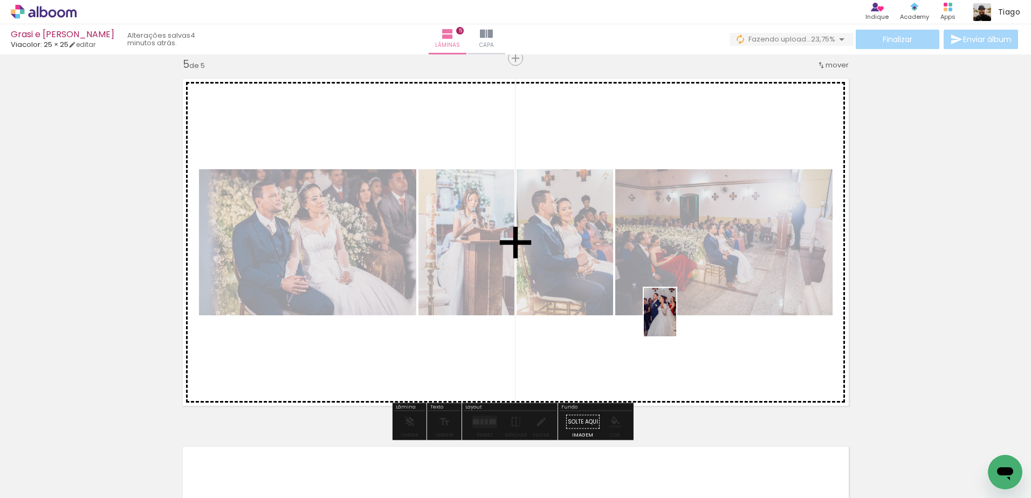
drag, startPoint x: 746, startPoint y: 474, endPoint x: 676, endPoint y: 320, distance: 169.3
click at [676, 320] on quentale-workspace at bounding box center [515, 249] width 1031 height 498
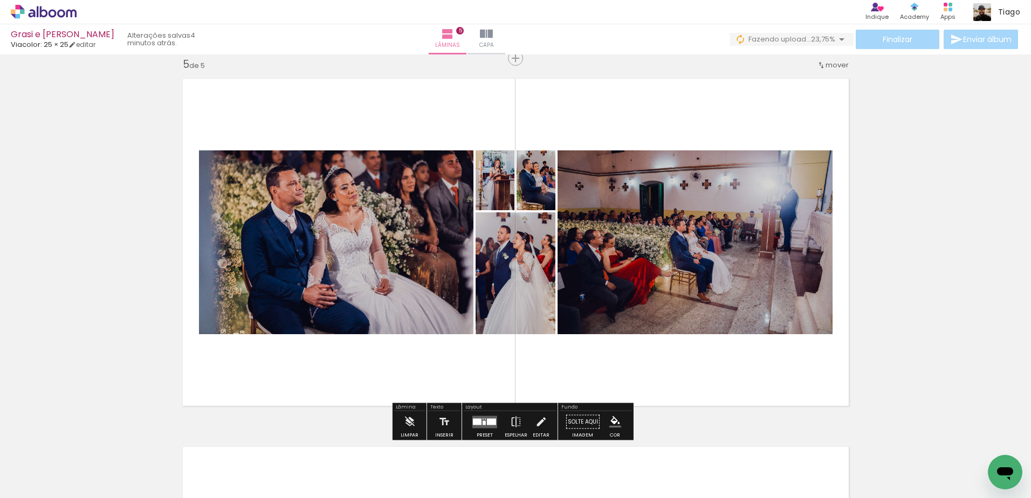
drag, startPoint x: 487, startPoint y: 420, endPoint x: 620, endPoint y: 363, distance: 145.1
click at [487, 420] on div at bounding box center [491, 421] width 9 height 6
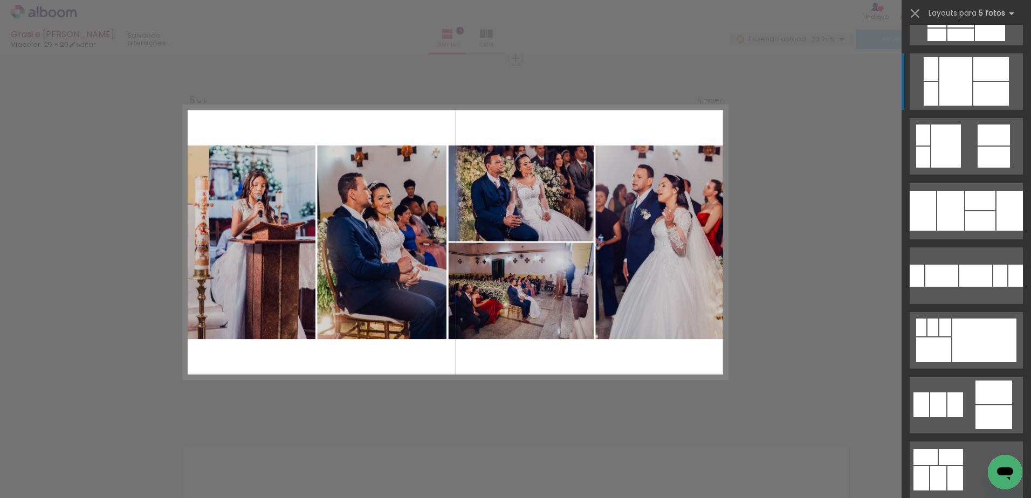
scroll to position [701, 0]
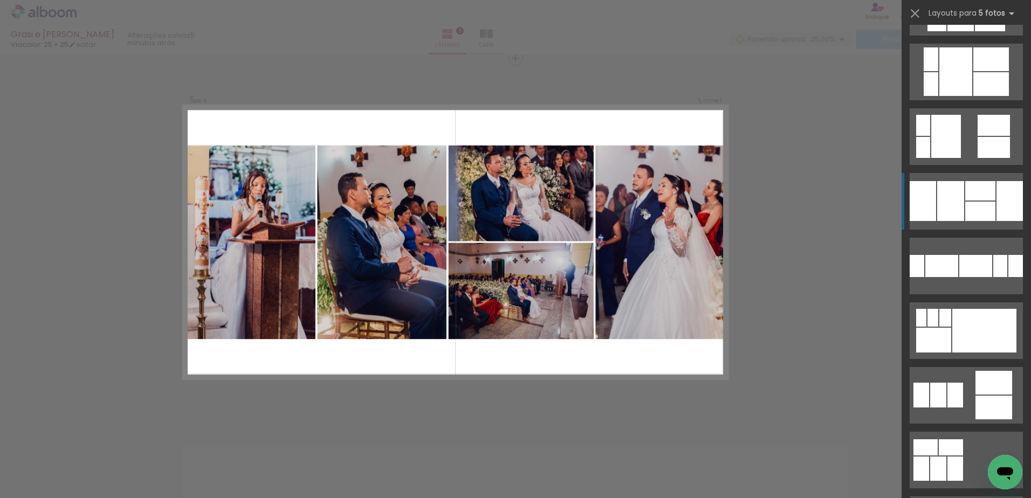
click at [965, 203] on div at bounding box center [980, 211] width 30 height 19
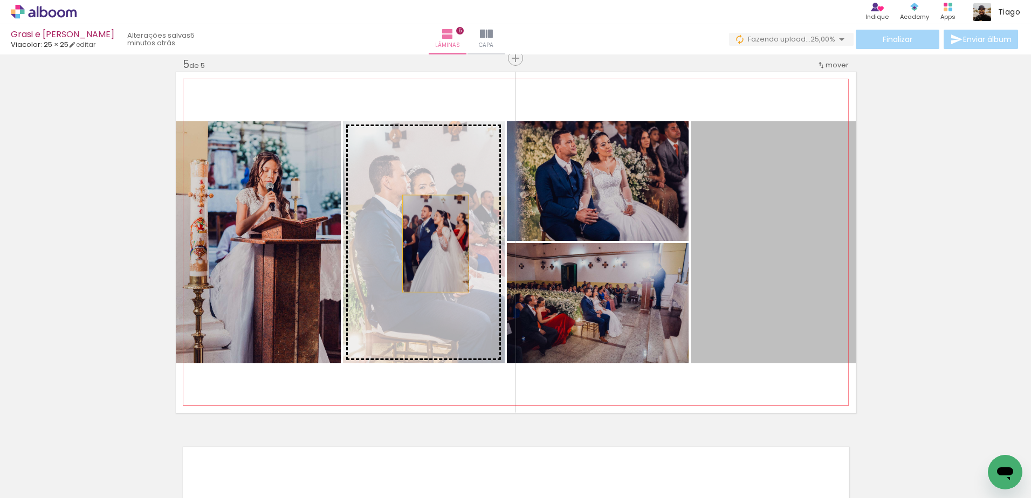
drag, startPoint x: 764, startPoint y: 245, endPoint x: 431, endPoint y: 244, distance: 332.6
click at [0, 0] on slot at bounding box center [0, 0] width 0 height 0
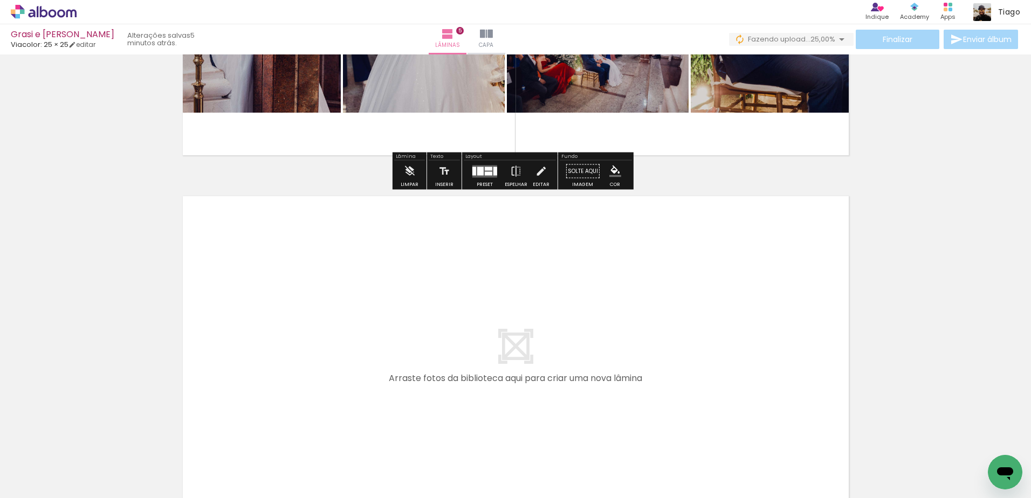
scroll to position [1810, 0]
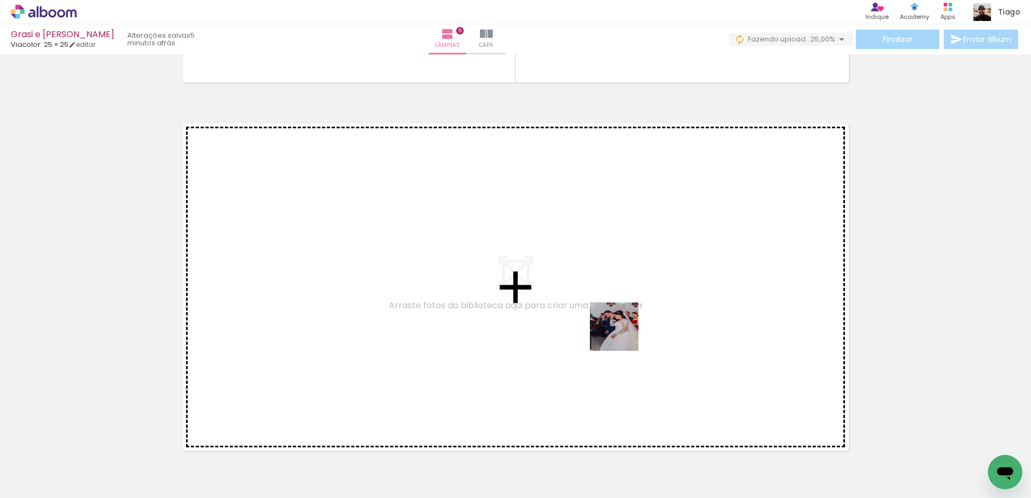
drag, startPoint x: 797, startPoint y: 477, endPoint x: 571, endPoint y: 311, distance: 280.7
click at [571, 311] on quentale-workspace at bounding box center [515, 249] width 1031 height 498
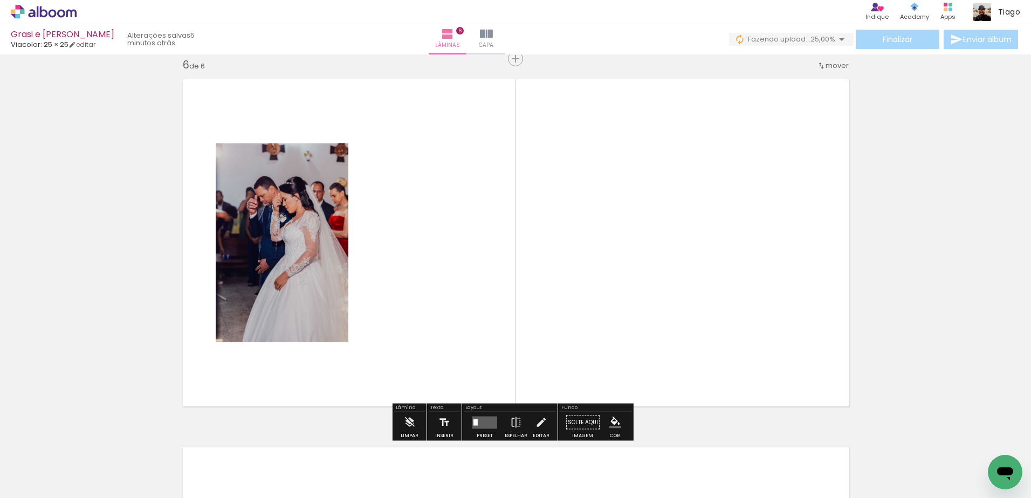
scroll to position [1855, 0]
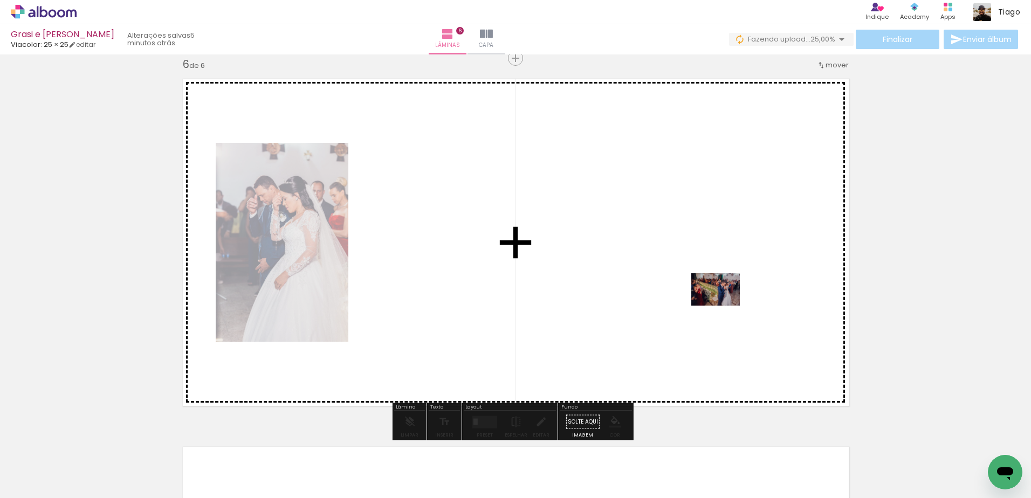
drag, startPoint x: 853, startPoint y: 463, endPoint x: 859, endPoint y: 399, distance: 64.4
click at [731, 306] on quentale-workspace at bounding box center [515, 249] width 1031 height 498
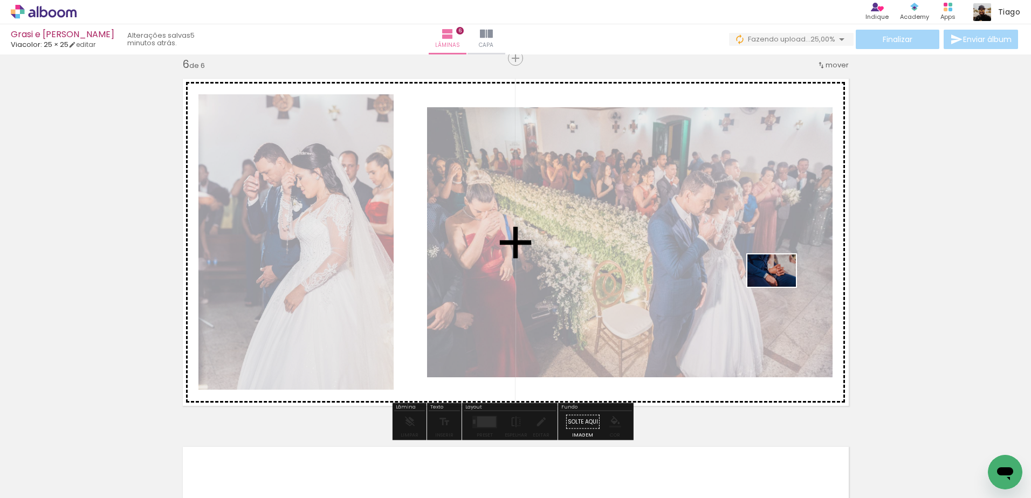
drag, startPoint x: 929, startPoint y: 457, endPoint x: 779, endPoint y: 287, distance: 226.1
click at [779, 287] on quentale-workspace at bounding box center [515, 249] width 1031 height 498
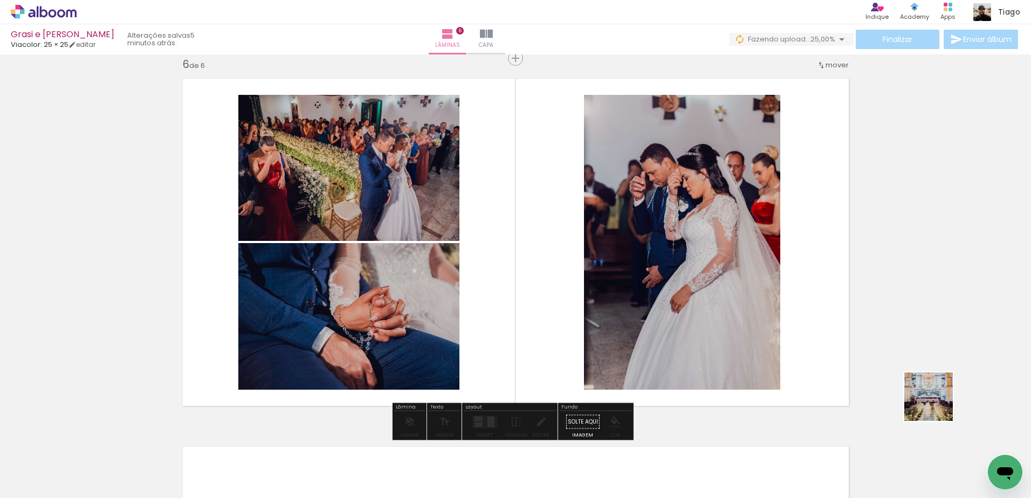
drag, startPoint x: 972, startPoint y: 446, endPoint x: 667, endPoint y: 416, distance: 307.1
click at [723, 270] on quentale-workspace at bounding box center [515, 249] width 1031 height 498
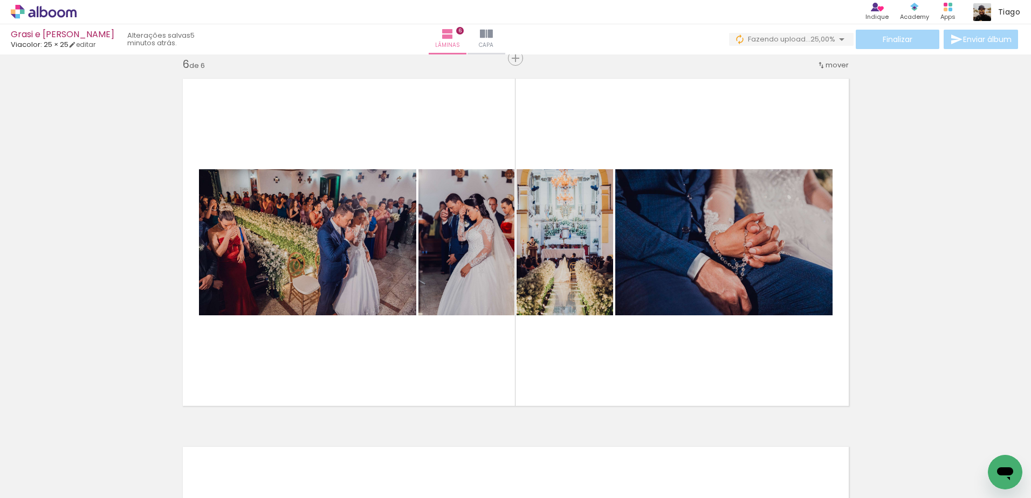
scroll to position [0, 1054]
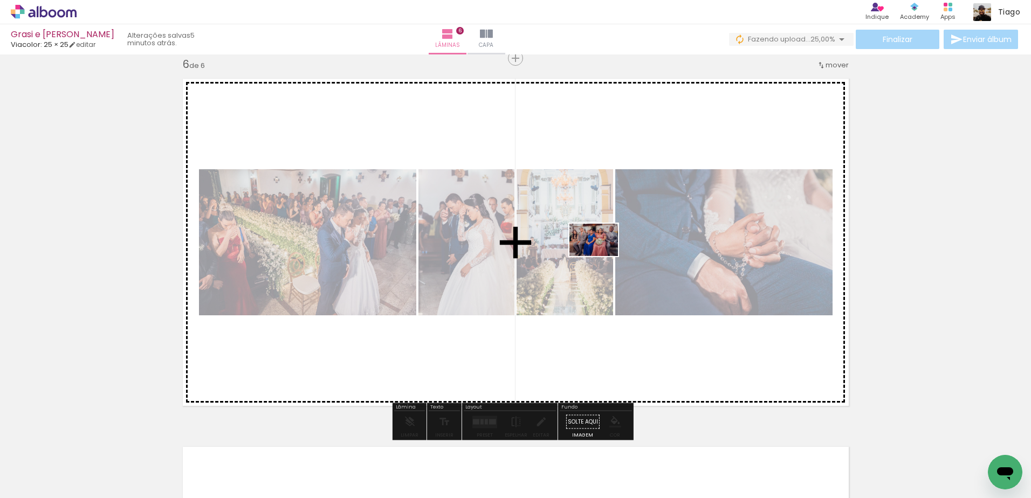
drag, startPoint x: 626, startPoint y: 470, endPoint x: 602, endPoint y: 256, distance: 215.4
click at [602, 256] on quentale-workspace at bounding box center [515, 249] width 1031 height 498
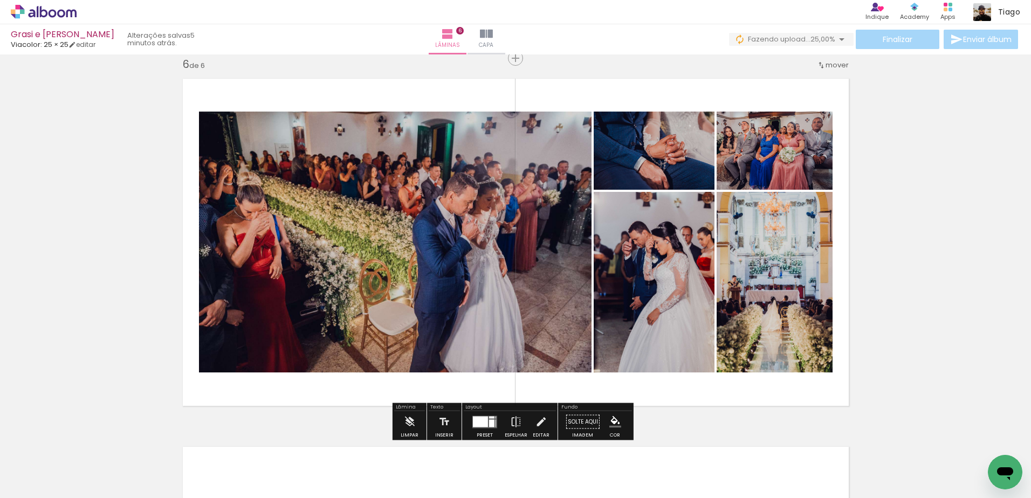
click at [479, 422] on div at bounding box center [480, 421] width 15 height 11
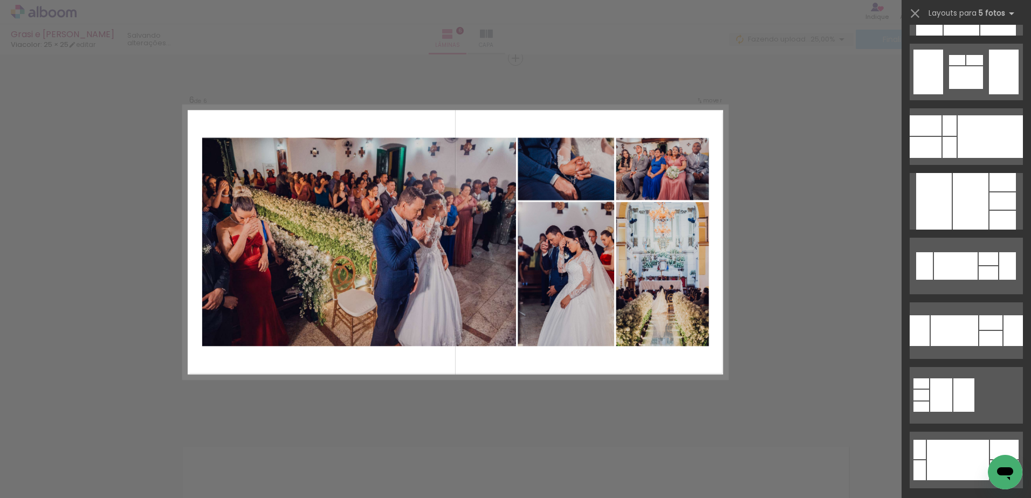
scroll to position [0, 0]
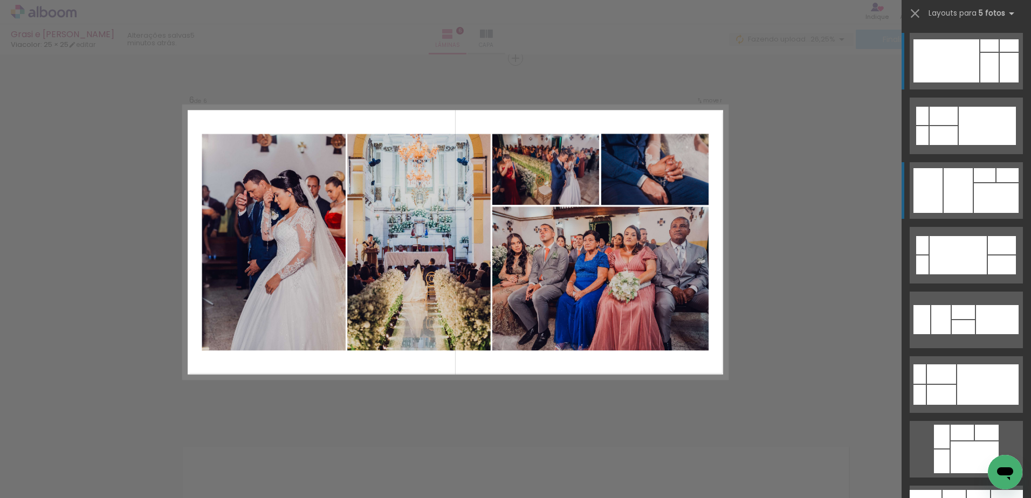
click at [955, 176] on div at bounding box center [957, 190] width 29 height 45
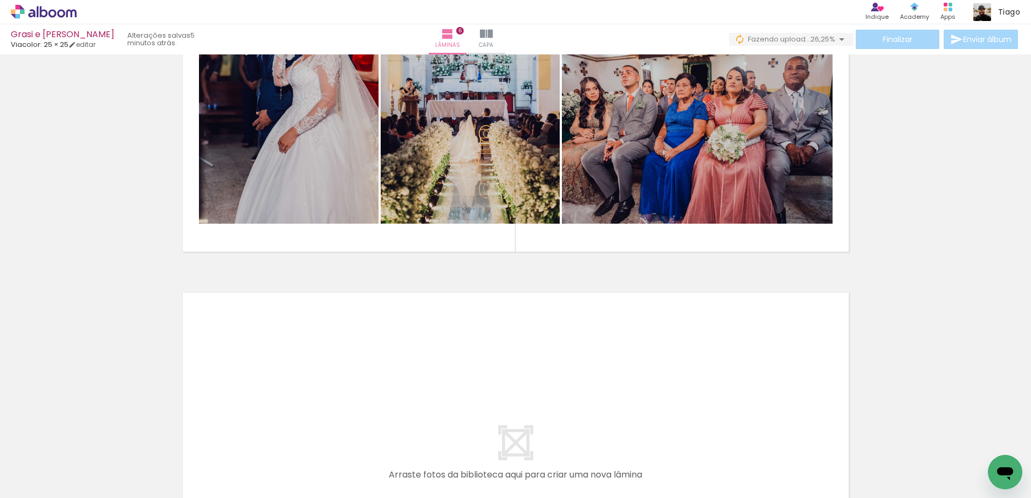
scroll to position [2178, 0]
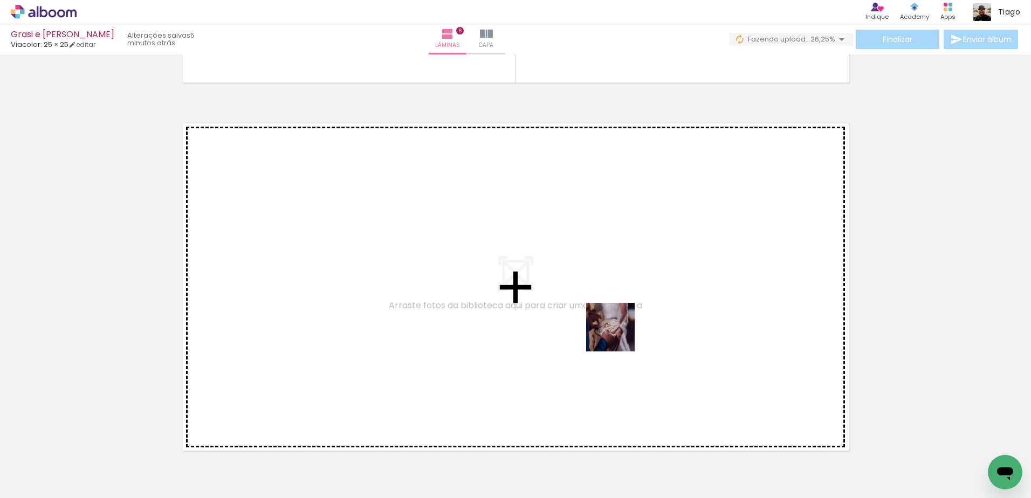
drag, startPoint x: 686, startPoint y: 469, endPoint x: 611, endPoint y: 325, distance: 162.7
click at [611, 325] on quentale-workspace at bounding box center [515, 249] width 1031 height 498
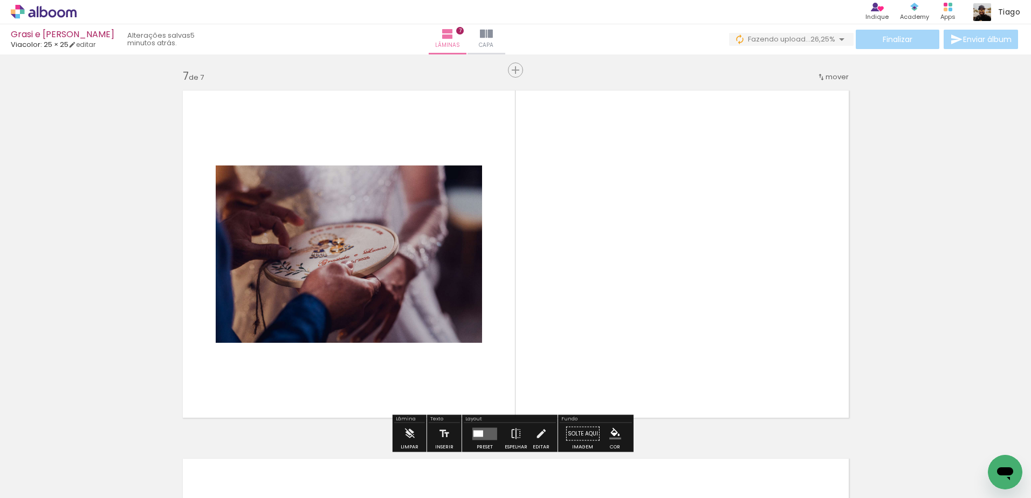
scroll to position [2223, 0]
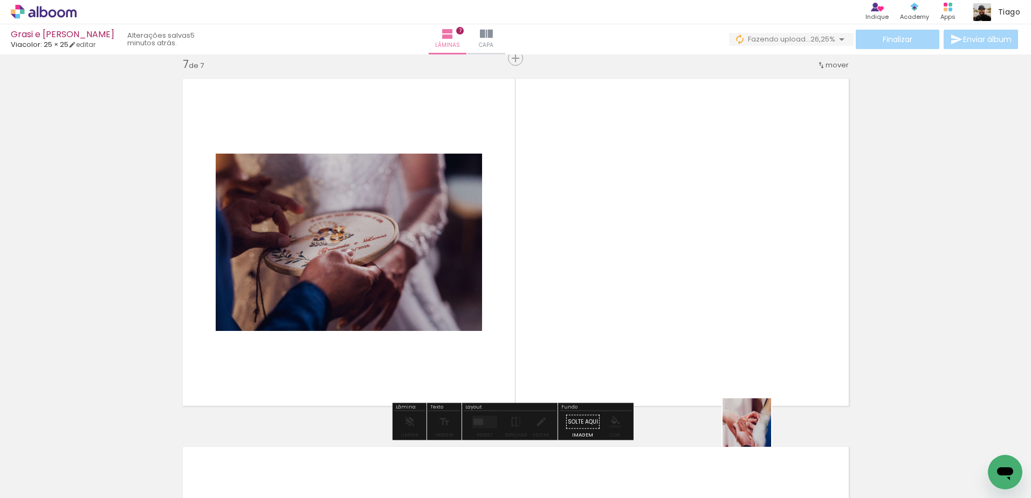
drag, startPoint x: 764, startPoint y: 472, endPoint x: 760, endPoint y: 385, distance: 86.4
click at [712, 293] on quentale-workspace at bounding box center [515, 249] width 1031 height 498
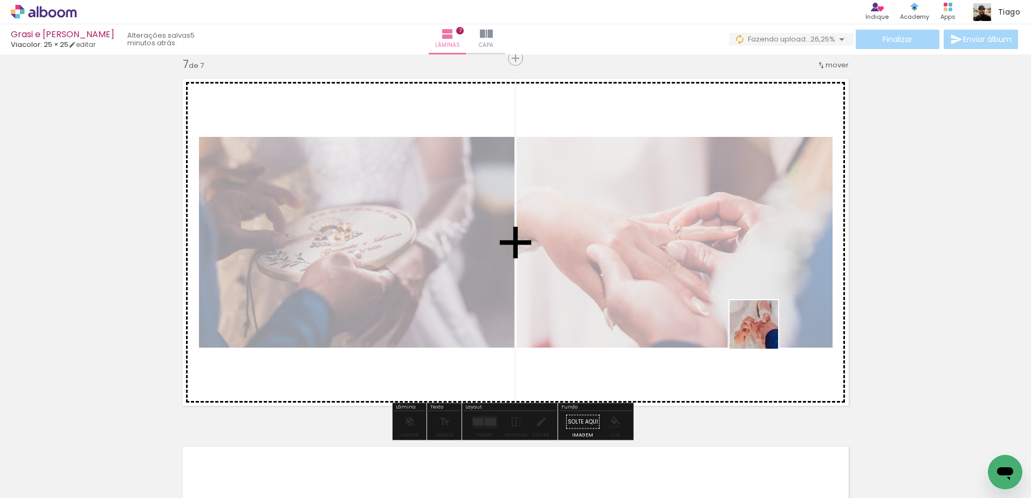
drag, startPoint x: 808, startPoint y: 473, endPoint x: 799, endPoint y: 349, distance: 124.8
click at [723, 268] on quentale-workspace at bounding box center [515, 249] width 1031 height 498
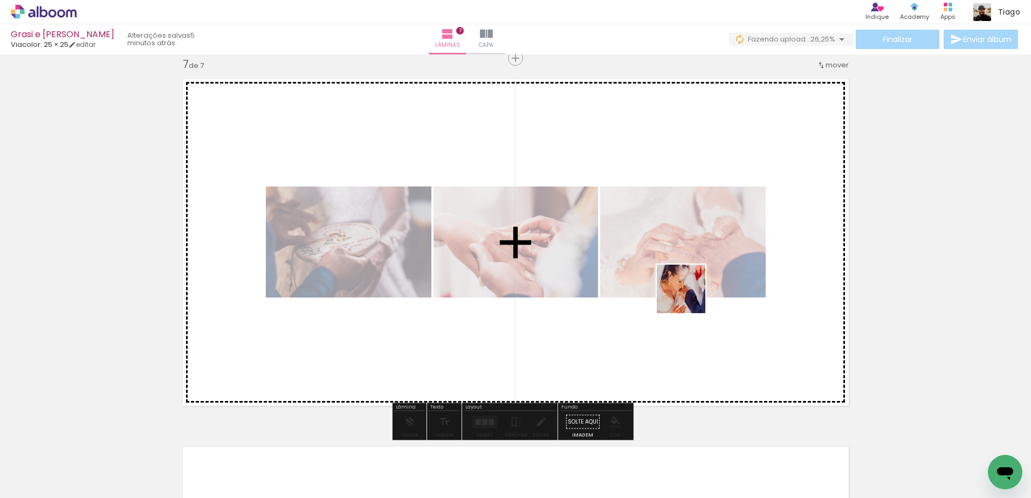
drag, startPoint x: 869, startPoint y: 472, endPoint x: 643, endPoint y: 367, distance: 249.1
click at [689, 296] on quentale-workspace at bounding box center [515, 249] width 1031 height 498
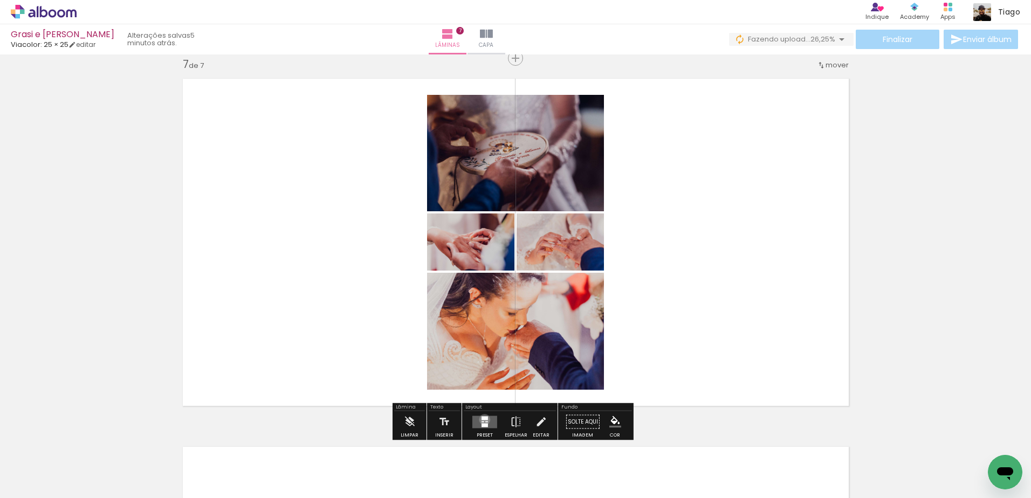
click at [482, 419] on div at bounding box center [484, 418] width 6 height 4
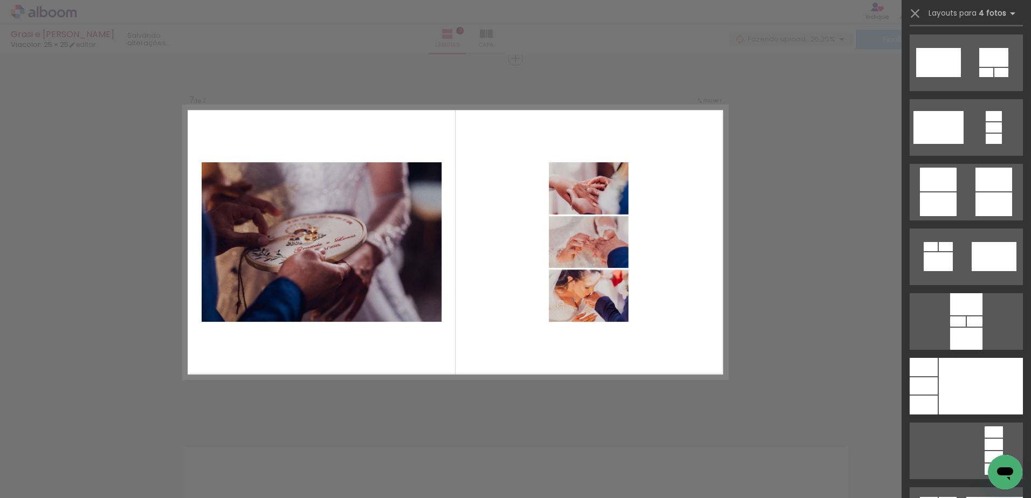
scroll to position [3126, 0]
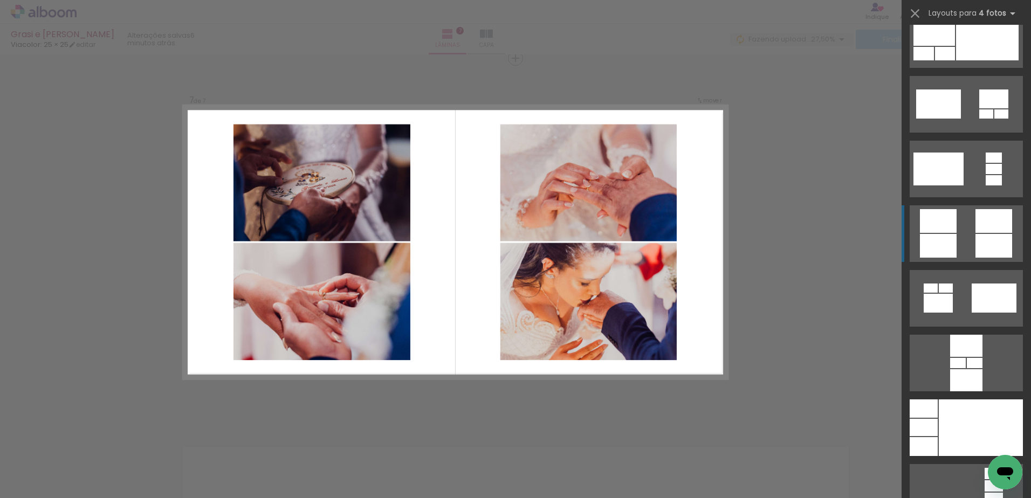
click at [949, 225] on div at bounding box center [938, 221] width 37 height 24
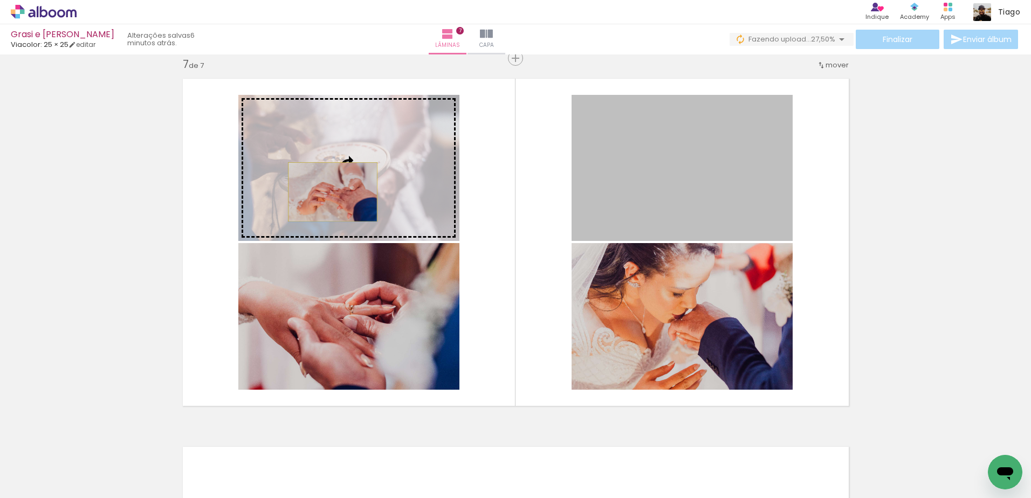
drag, startPoint x: 686, startPoint y: 188, endPoint x: 328, endPoint y: 192, distance: 357.4
click at [0, 0] on slot at bounding box center [0, 0] width 0 height 0
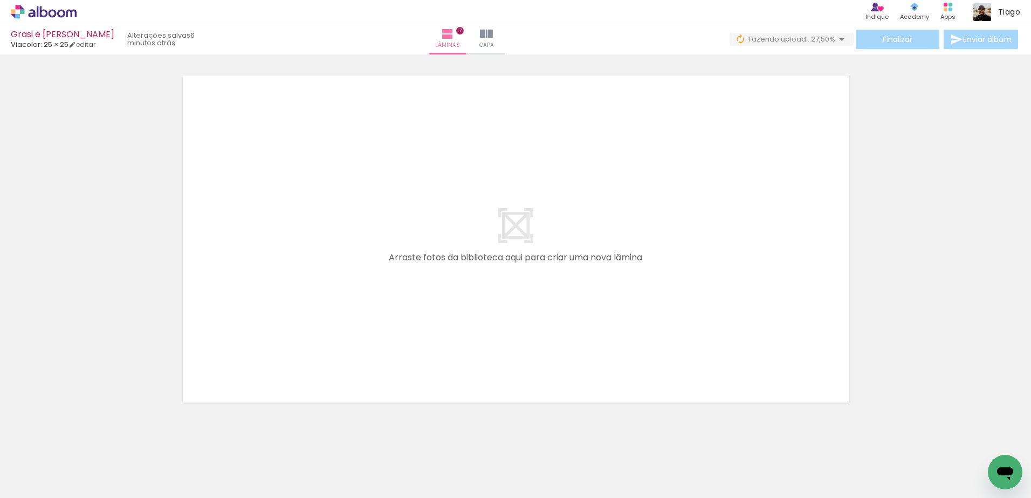
scroll to position [2600, 0]
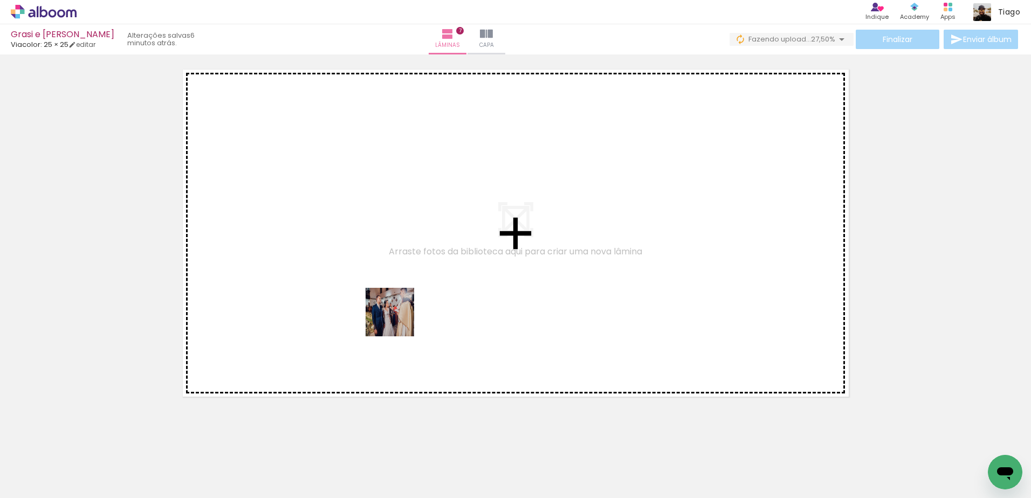
drag, startPoint x: 378, startPoint y: 471, endPoint x: 437, endPoint y: 396, distance: 95.2
click at [396, 288] on quentale-workspace at bounding box center [515, 249] width 1031 height 498
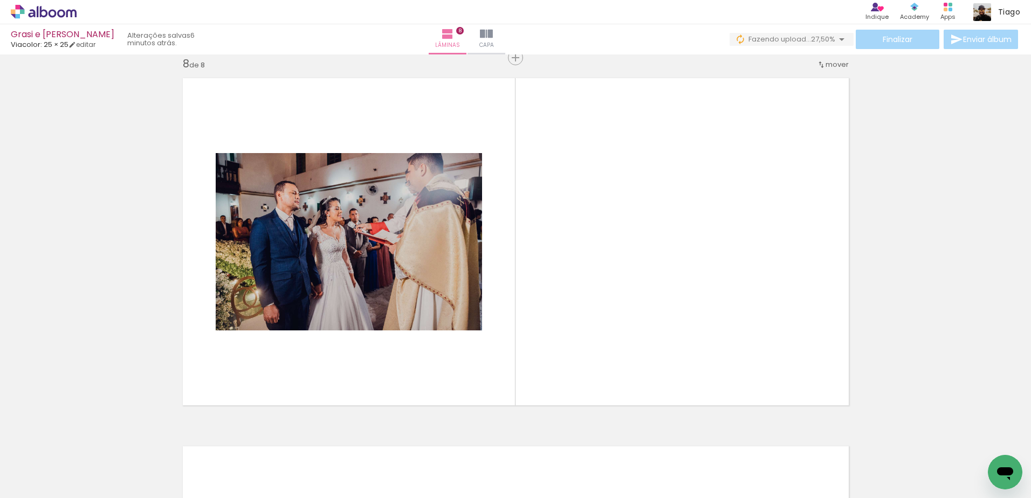
scroll to position [2591, 0]
drag, startPoint x: 461, startPoint y: 301, endPoint x: 503, endPoint y: 385, distance: 94.5
click at [461, 289] on quentale-workspace at bounding box center [515, 249] width 1031 height 498
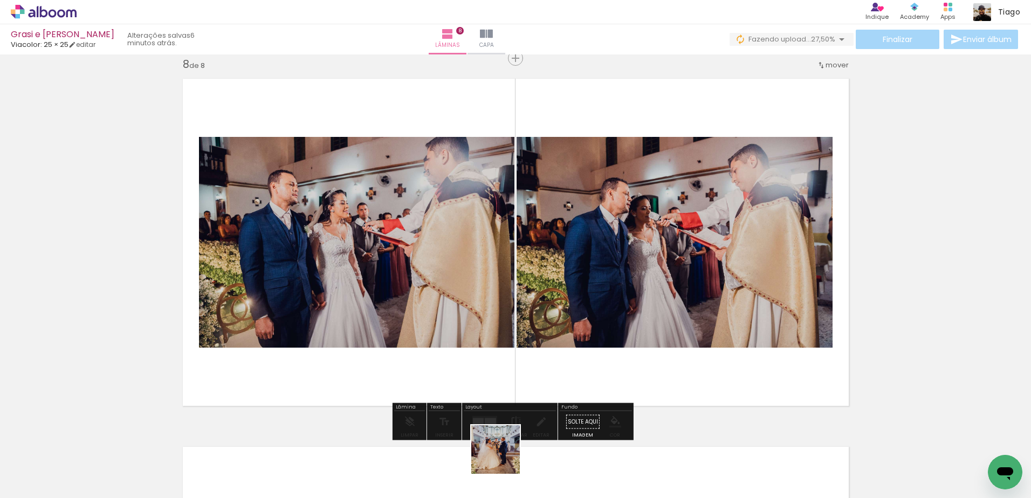
drag, startPoint x: 503, startPoint y: 461, endPoint x: 580, endPoint y: 413, distance: 90.3
click at [544, 299] on quentale-workspace at bounding box center [515, 249] width 1031 height 498
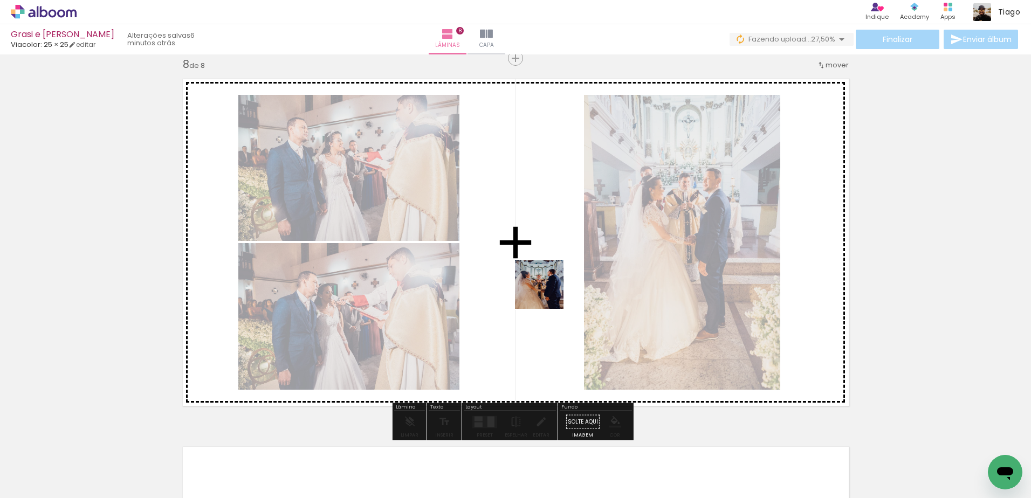
drag, startPoint x: 560, startPoint y: 464, endPoint x: 544, endPoint y: 286, distance: 179.1
click at [544, 286] on quentale-workspace at bounding box center [515, 249] width 1031 height 498
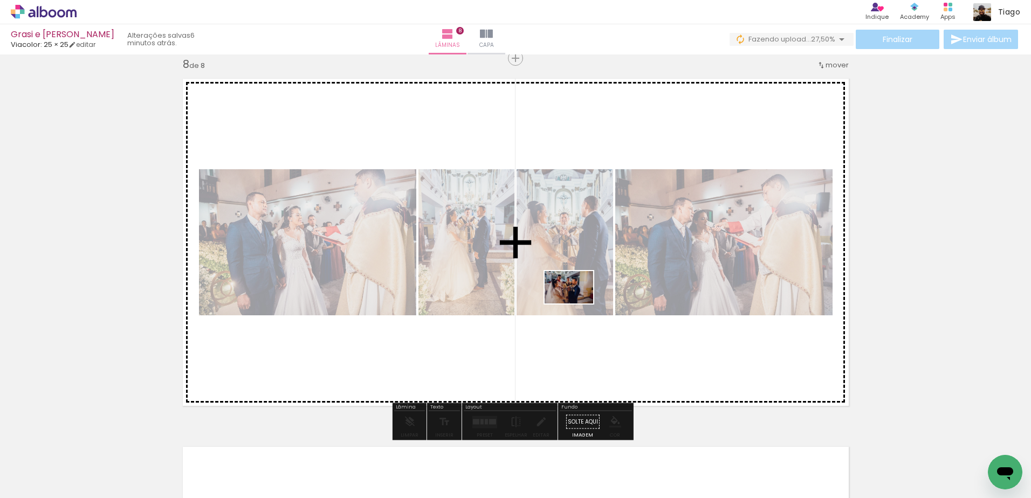
drag, startPoint x: 620, startPoint y: 473, endPoint x: 577, endPoint y: 303, distance: 175.2
click at [577, 303] on quentale-workspace at bounding box center [515, 249] width 1031 height 498
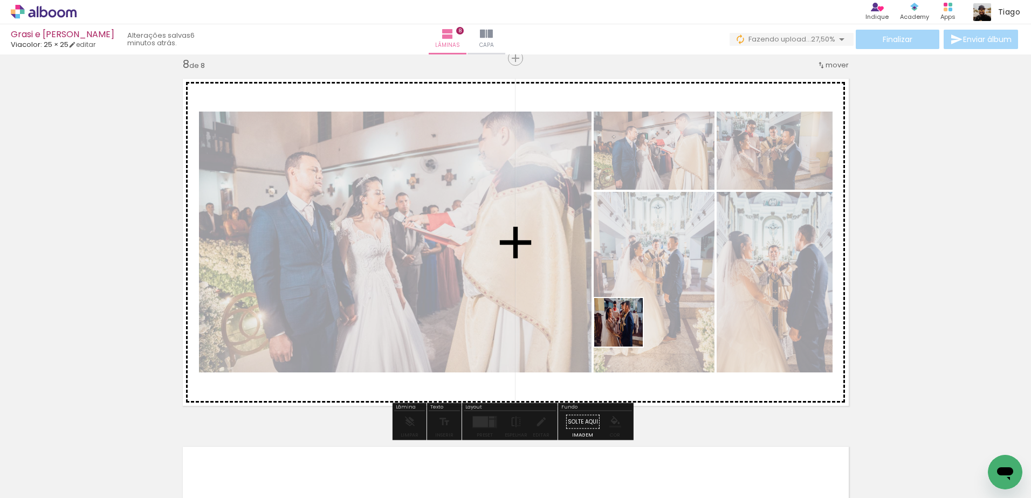
drag, startPoint x: 672, startPoint y: 443, endPoint x: 593, endPoint y: 355, distance: 118.0
click at [612, 281] on quentale-workspace at bounding box center [515, 249] width 1031 height 498
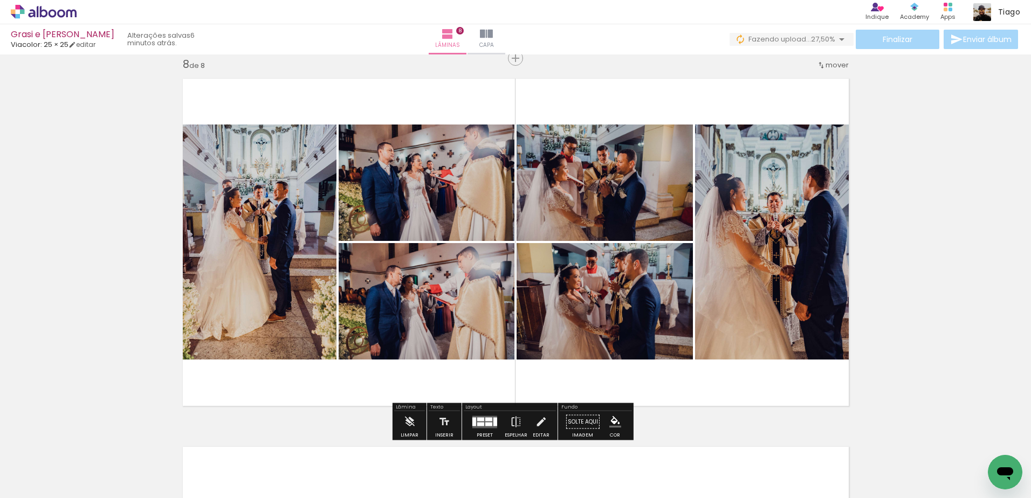
click at [485, 424] on div at bounding box center [488, 424] width 7 height 4
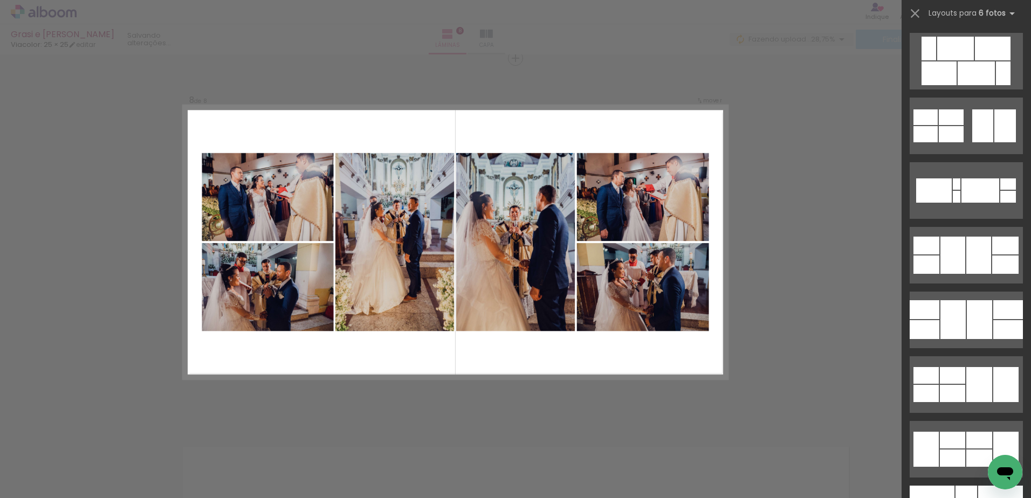
scroll to position [4097, 0]
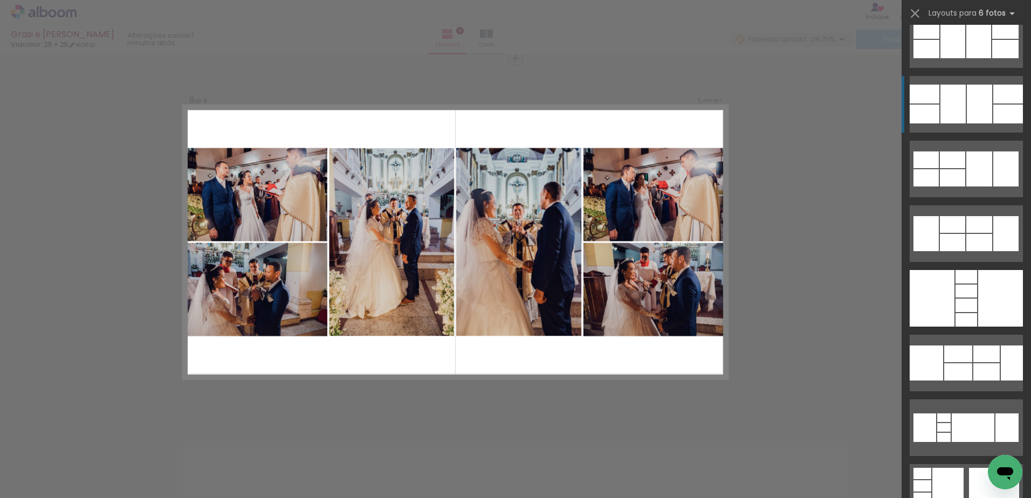
click at [966, 108] on div at bounding box center [978, 104] width 25 height 39
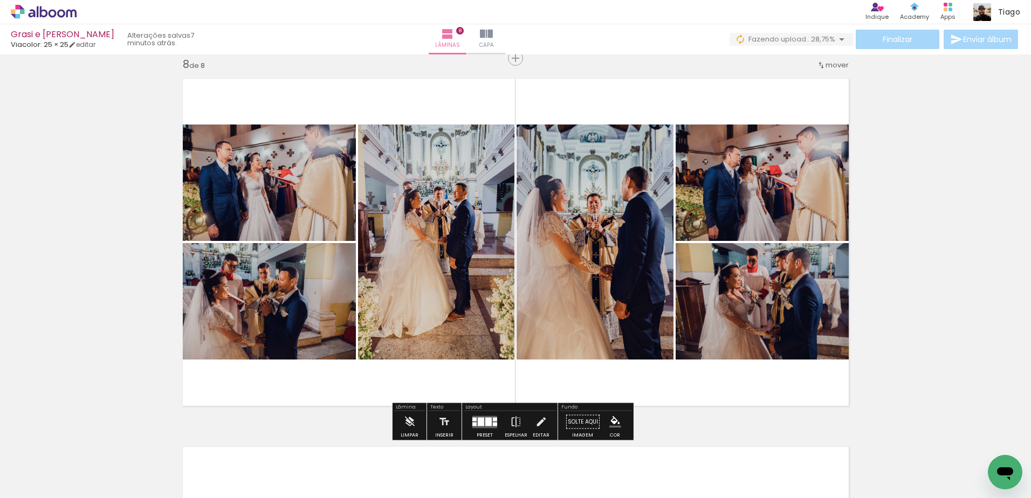
drag, startPoint x: 484, startPoint y: 422, endPoint x: 579, endPoint y: 377, distance: 105.4
click at [485, 422] on div at bounding box center [488, 421] width 6 height 9
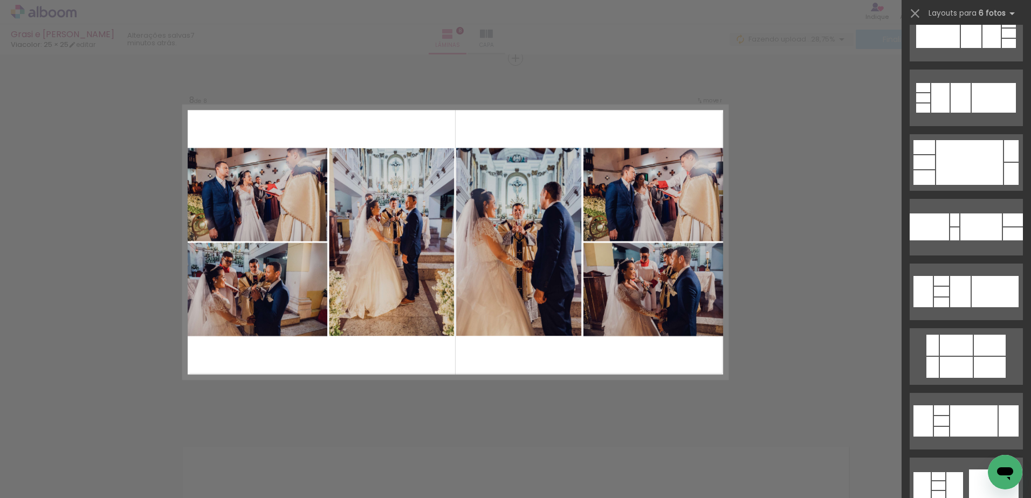
scroll to position [0, 0]
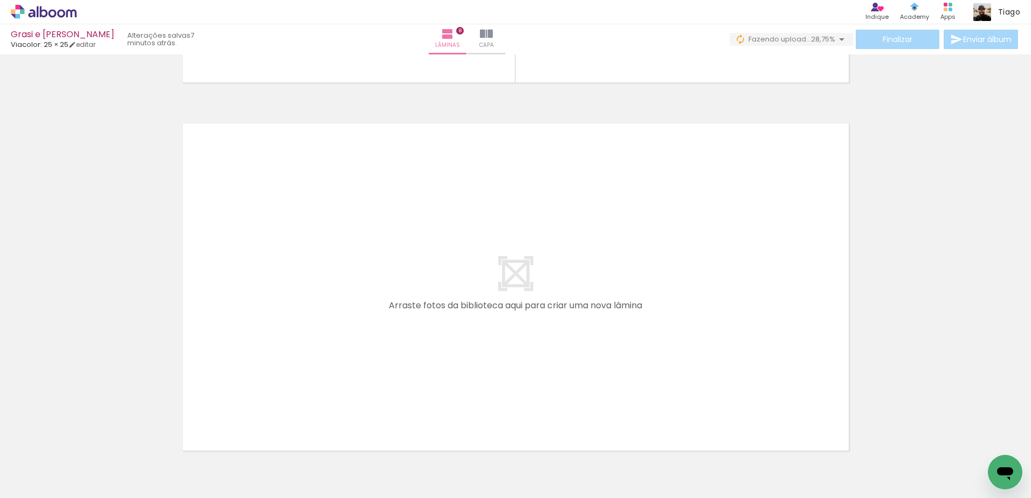
scroll to position [2968, 0]
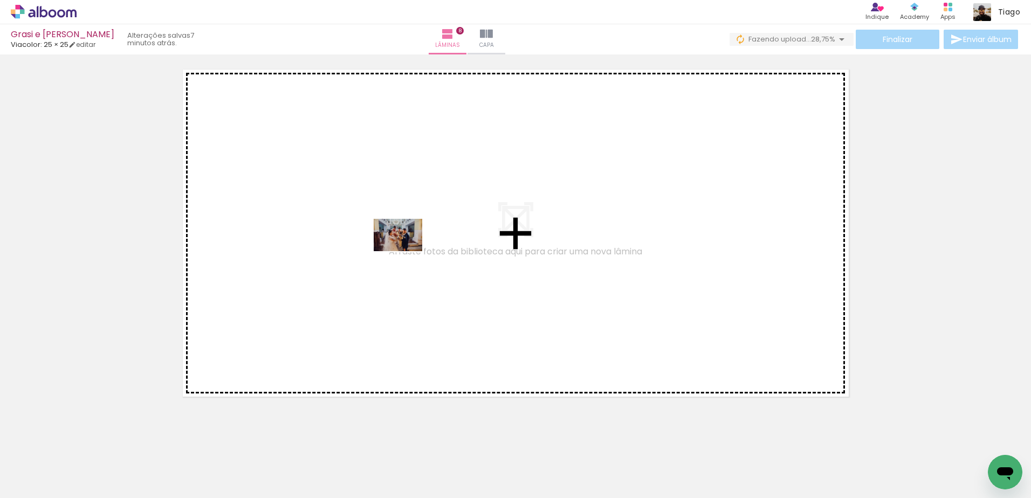
drag, startPoint x: 432, startPoint y: 330, endPoint x: 406, endPoint y: 249, distance: 85.1
click at [406, 249] on quentale-workspace at bounding box center [515, 249] width 1031 height 498
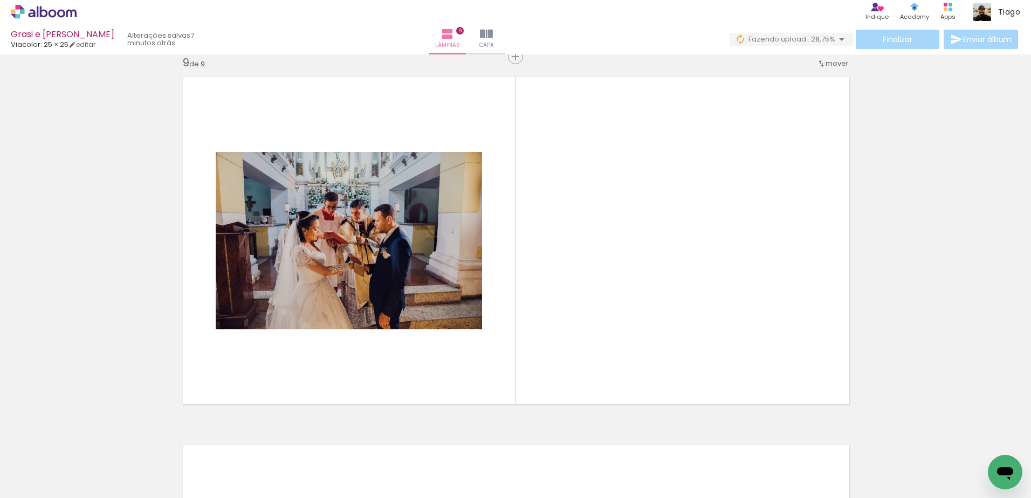
scroll to position [2959, 0]
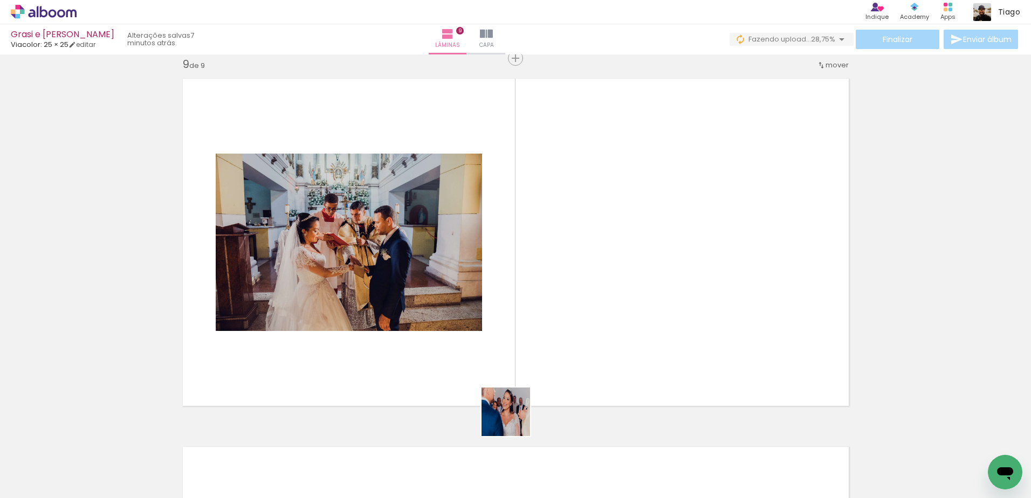
drag, startPoint x: 514, startPoint y: 420, endPoint x: 564, endPoint y: 278, distance: 150.5
click at [564, 278] on quentale-workspace at bounding box center [515, 249] width 1031 height 498
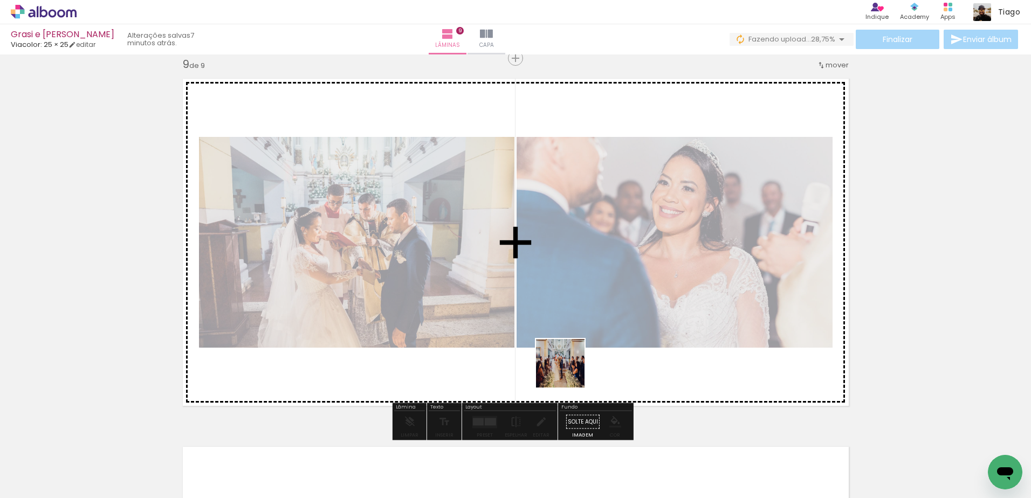
drag, startPoint x: 568, startPoint y: 371, endPoint x: 569, endPoint y: 259, distance: 112.1
click at [569, 259] on quentale-workspace at bounding box center [515, 249] width 1031 height 498
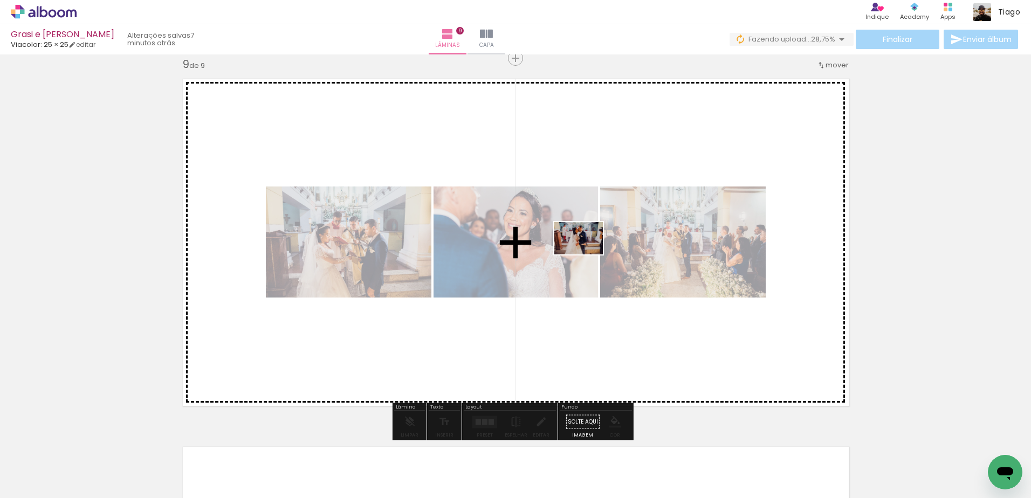
drag, startPoint x: 606, startPoint y: 471, endPoint x: 586, endPoint y: 254, distance: 217.0
click at [586, 254] on quentale-workspace at bounding box center [515, 249] width 1031 height 498
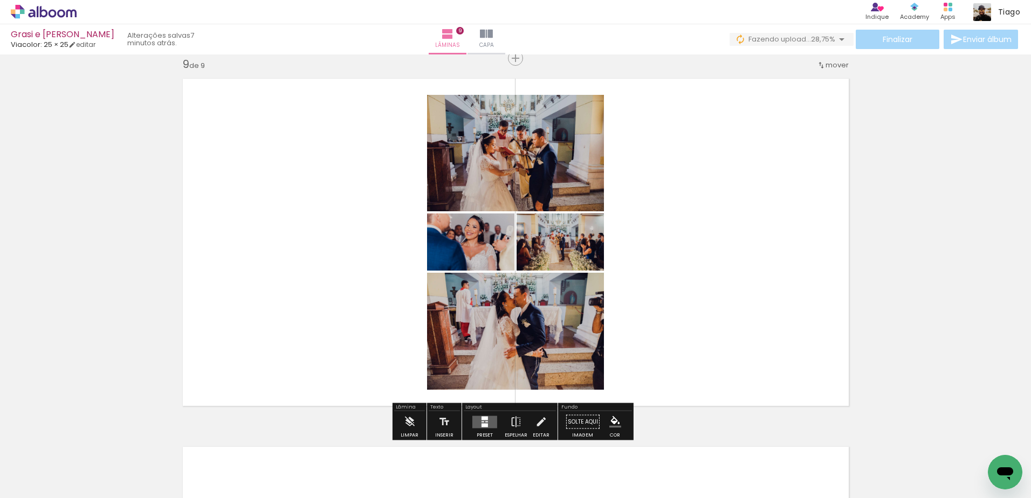
click at [480, 423] on quentale-layouter at bounding box center [484, 422] width 25 height 12
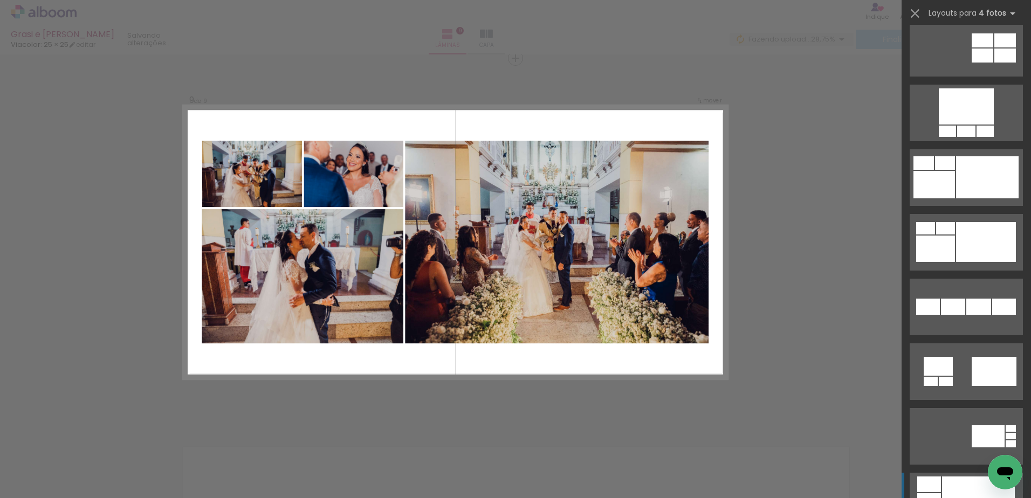
scroll to position [862, 0]
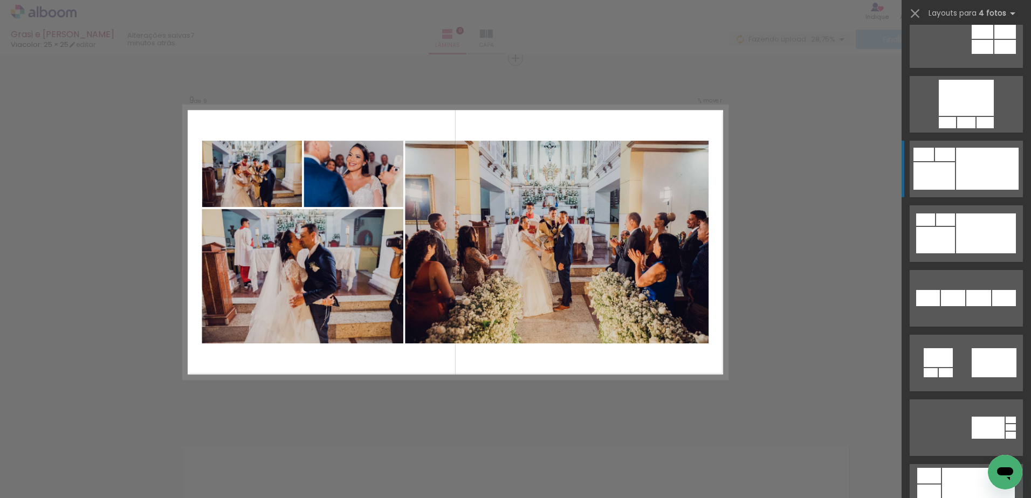
click at [970, 168] on div at bounding box center [987, 169] width 63 height 42
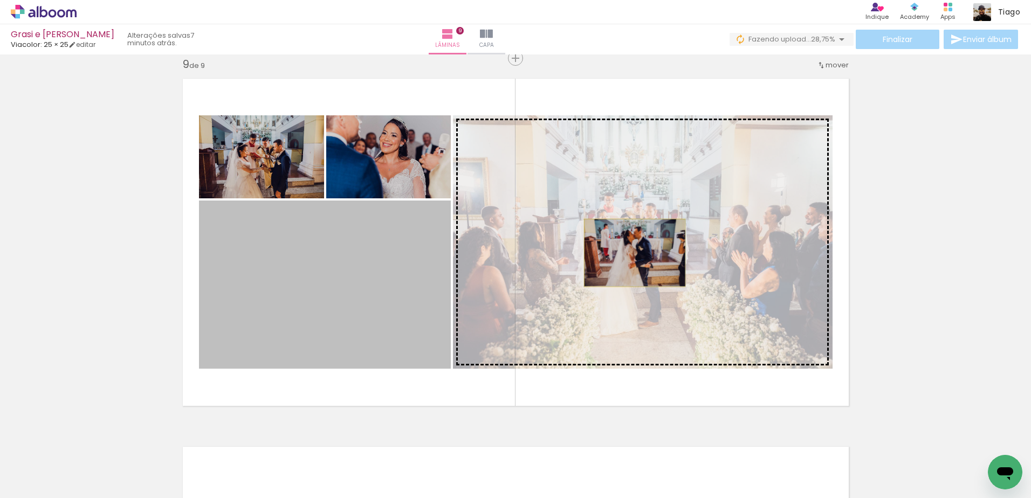
drag, startPoint x: 577, startPoint y: 253, endPoint x: 630, endPoint y: 253, distance: 52.8
click at [0, 0] on slot at bounding box center [0, 0] width 0 height 0
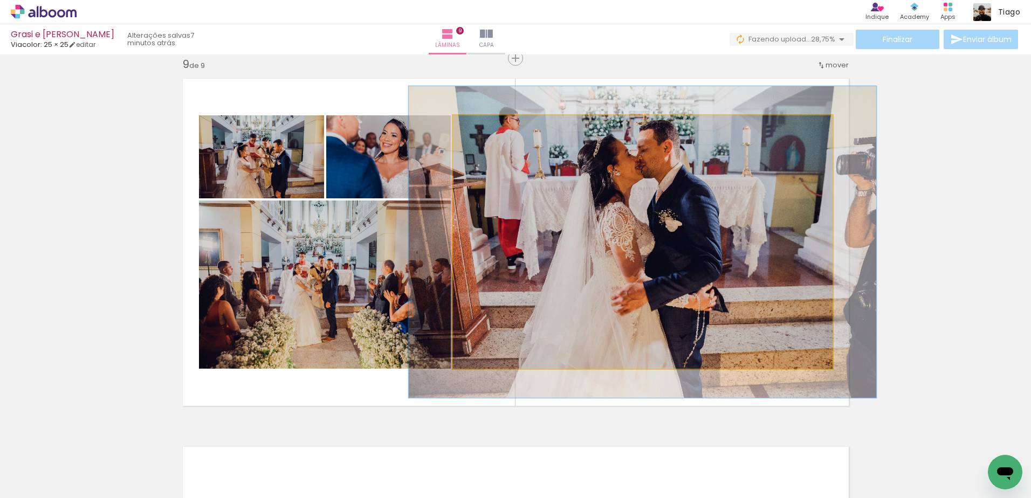
drag, startPoint x: 476, startPoint y: 129, endPoint x: 485, endPoint y: 129, distance: 8.6
type paper-slider "123"
click at [485, 129] on div at bounding box center [486, 126] width 17 height 17
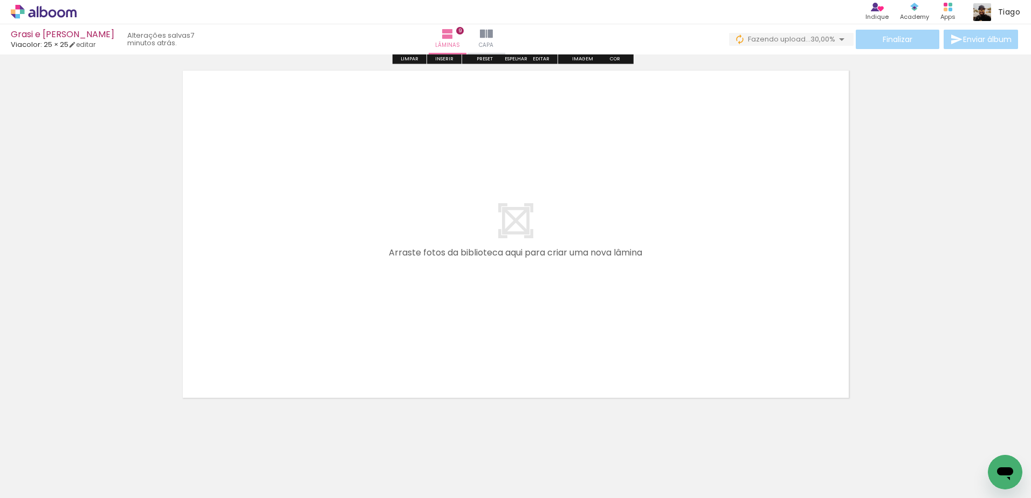
scroll to position [3337, 0]
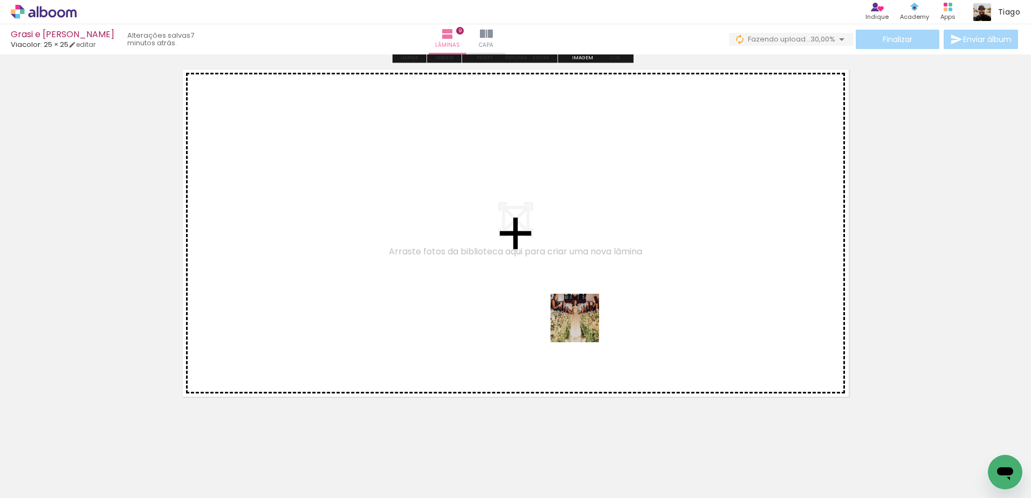
drag, startPoint x: 678, startPoint y: 473, endPoint x: 552, endPoint y: 309, distance: 206.9
click at [552, 309] on quentale-workspace at bounding box center [515, 249] width 1031 height 498
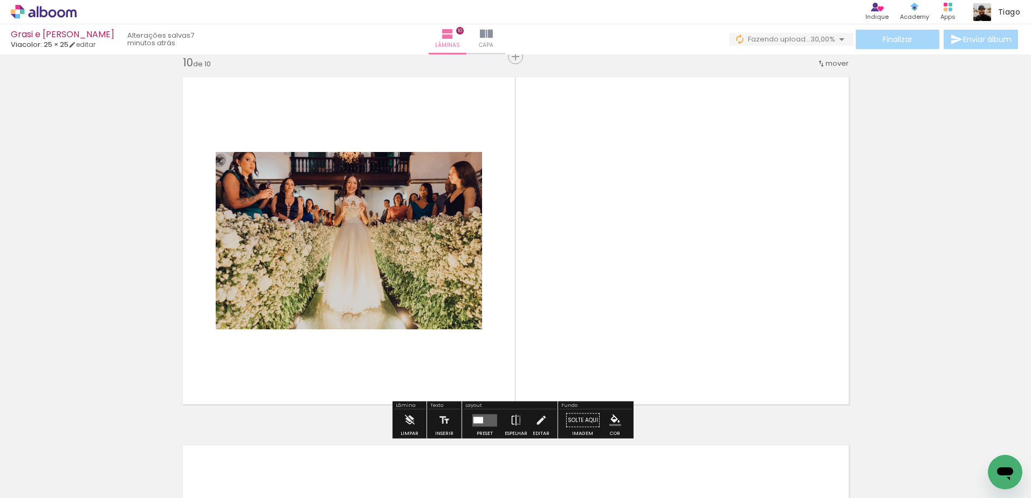
scroll to position [3327, 0]
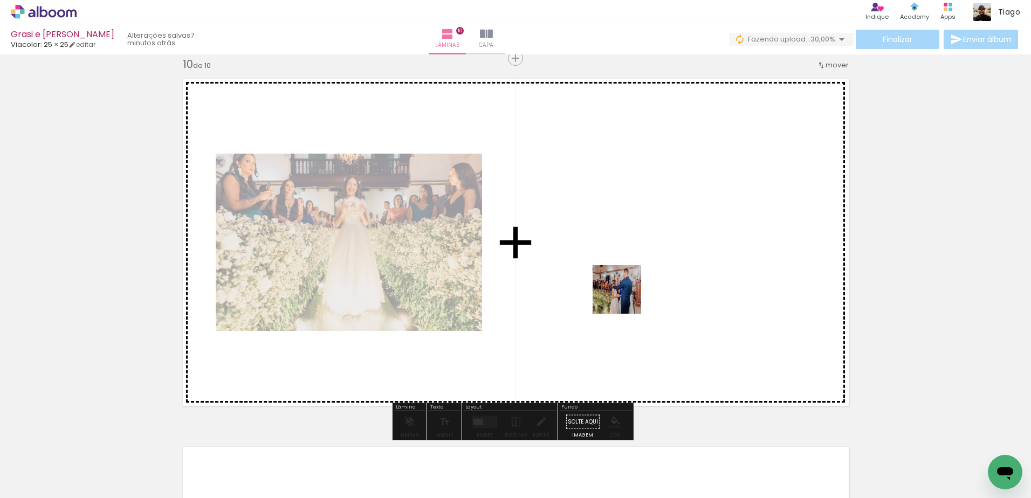
drag, startPoint x: 720, startPoint y: 469, endPoint x: 711, endPoint y: 364, distance: 105.0
click at [623, 295] on quentale-workspace at bounding box center [515, 249] width 1031 height 498
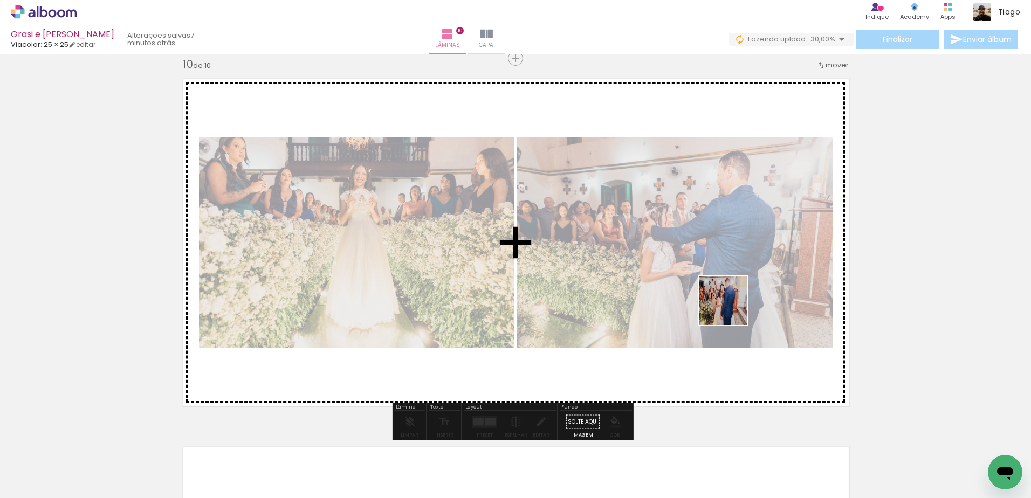
drag, startPoint x: 789, startPoint y: 462, endPoint x: 820, endPoint y: 365, distance: 102.1
click at [705, 281] on quentale-workspace at bounding box center [515, 249] width 1031 height 498
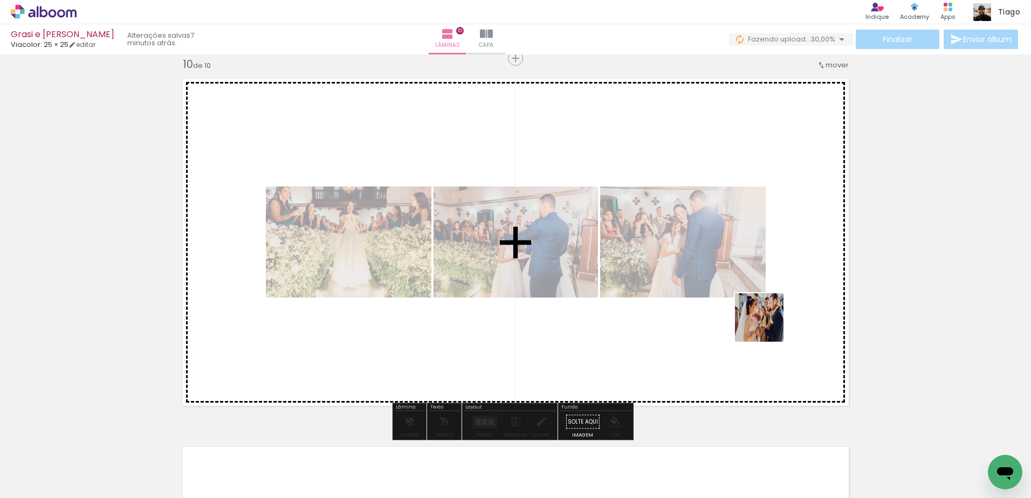
drag, startPoint x: 864, startPoint y: 470, endPoint x: 769, endPoint y: 323, distance: 174.6
click at [755, 311] on quentale-workspace at bounding box center [515, 249] width 1031 height 498
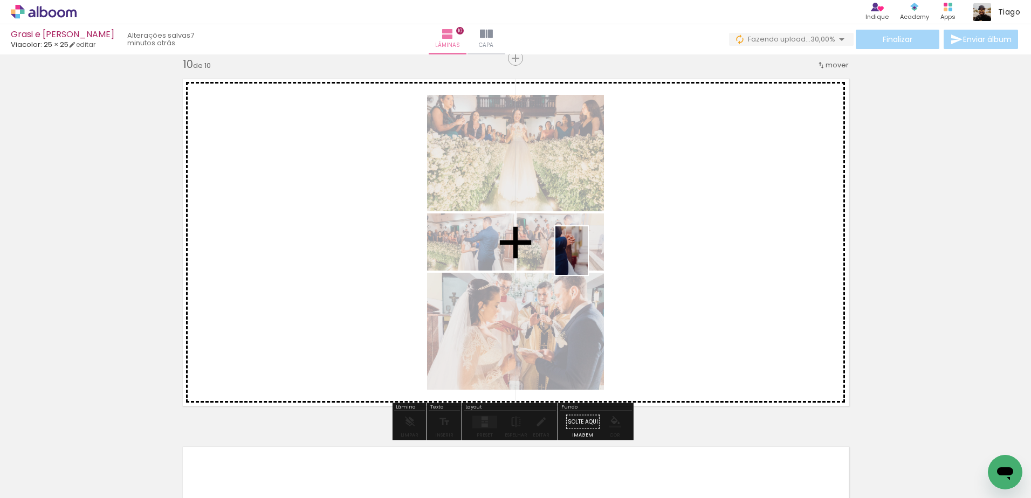
drag, startPoint x: 924, startPoint y: 466, endPoint x: 588, endPoint y: 259, distance: 394.9
click at [588, 259] on quentale-workspace at bounding box center [515, 249] width 1031 height 498
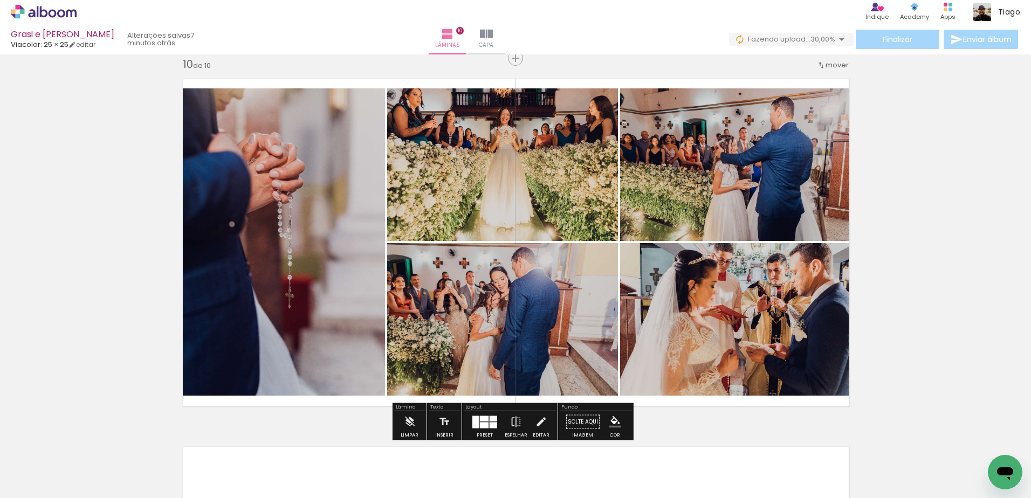
click at [482, 423] on div at bounding box center [484, 425] width 9 height 6
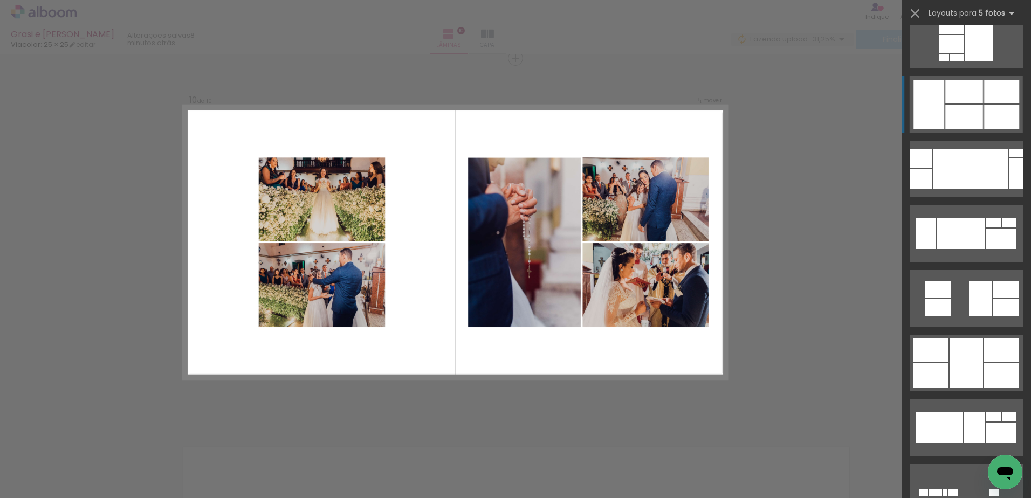
scroll to position [3180, 0]
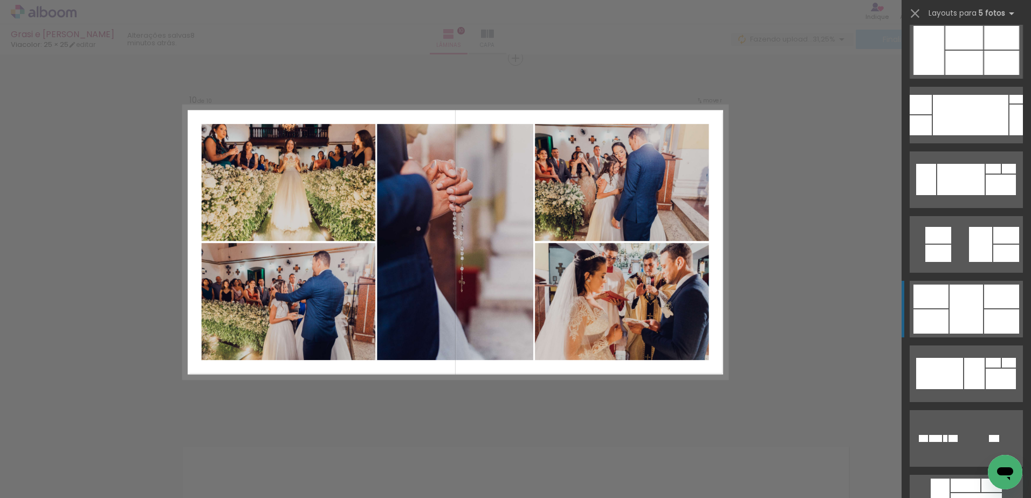
click at [949, 306] on div at bounding box center [965, 309] width 33 height 49
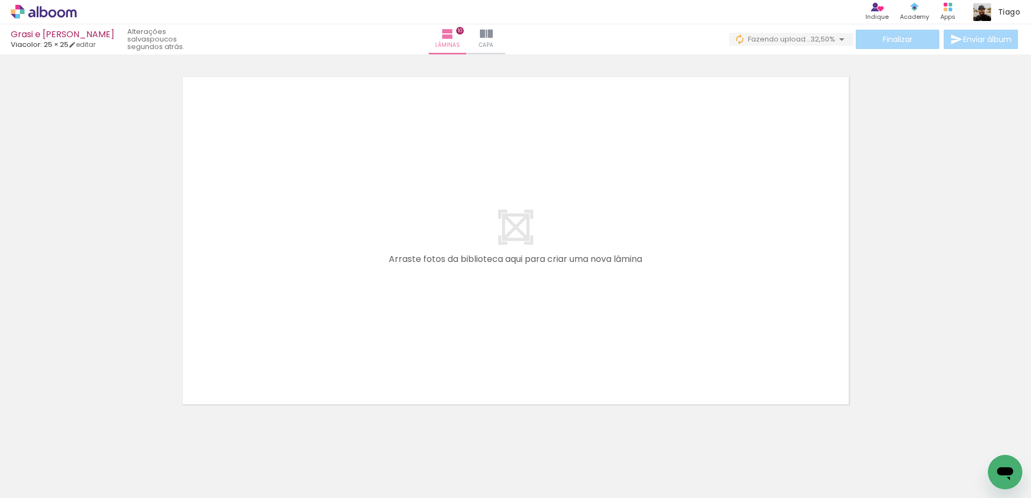
scroll to position [3705, 0]
drag, startPoint x: 402, startPoint y: 467, endPoint x: 454, endPoint y: 455, distance: 53.1
click at [369, 310] on quentale-workspace at bounding box center [515, 249] width 1031 height 498
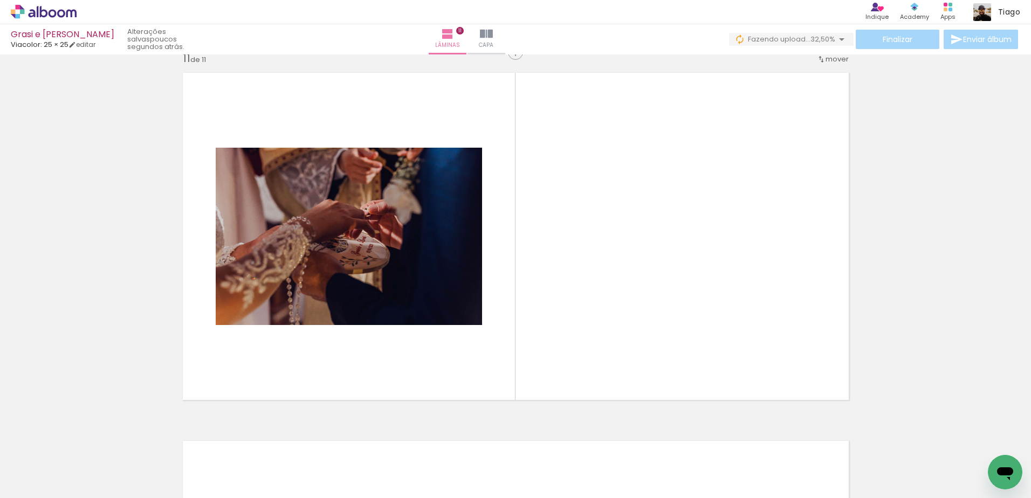
scroll to position [3695, 0]
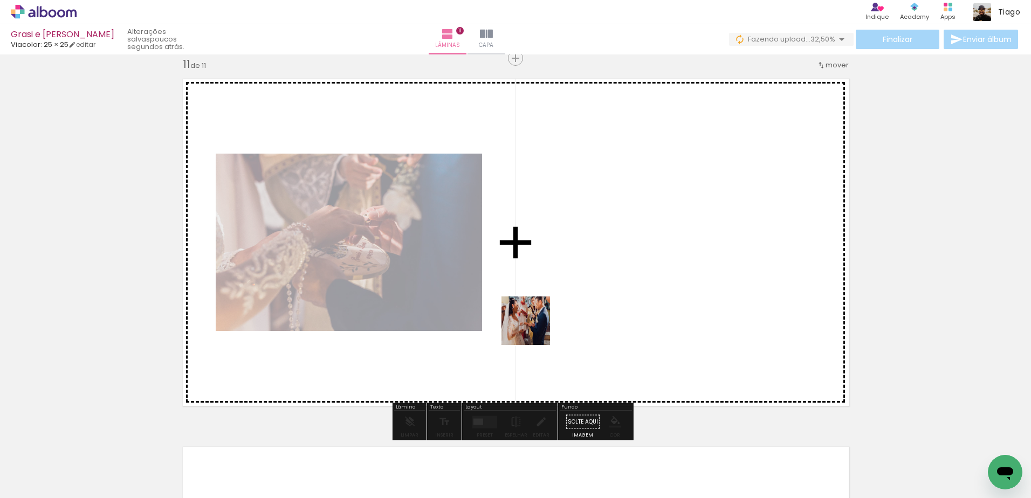
drag, startPoint x: 471, startPoint y: 472, endPoint x: 553, endPoint y: 396, distance: 111.4
click at [541, 313] on quentale-workspace at bounding box center [515, 249] width 1031 height 498
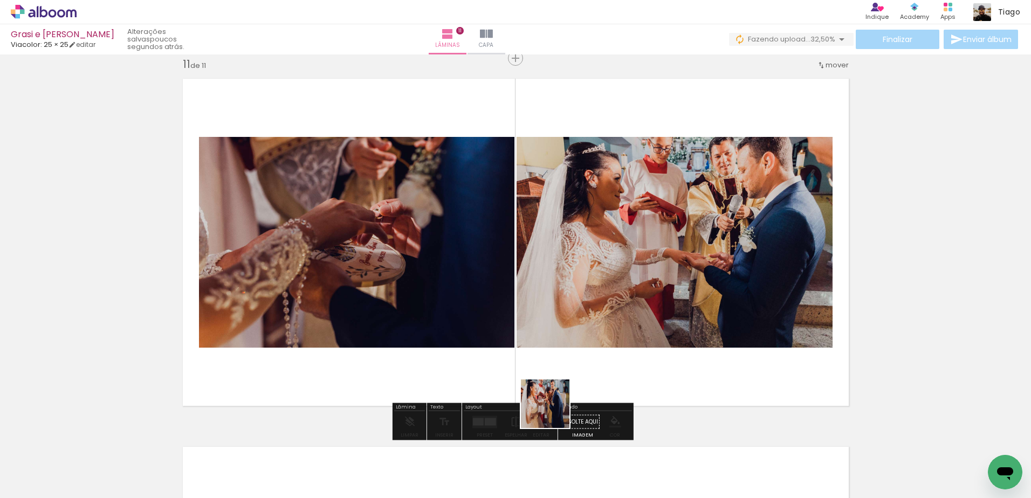
drag, startPoint x: 540, startPoint y: 469, endPoint x: 584, endPoint y: 366, distance: 112.5
click at [573, 316] on quentale-workspace at bounding box center [515, 249] width 1031 height 498
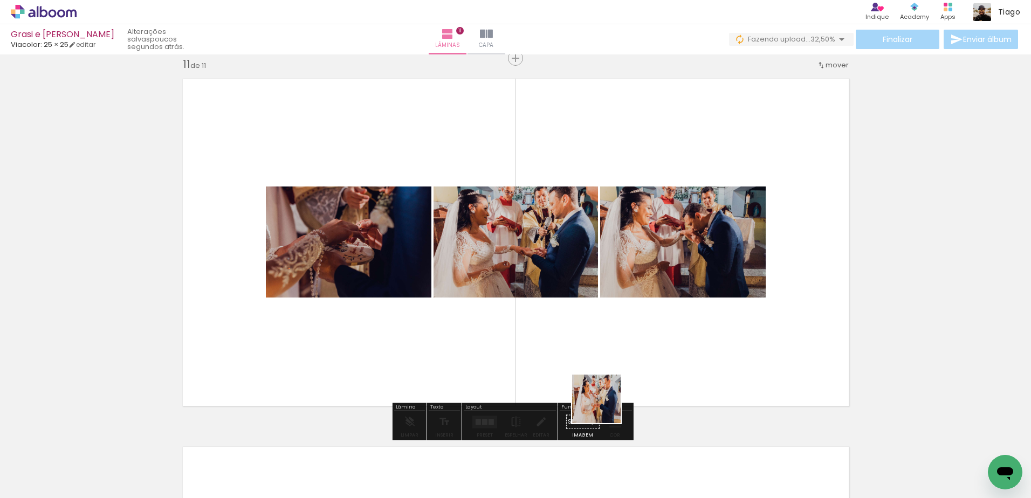
drag, startPoint x: 591, startPoint y: 466, endPoint x: 610, endPoint y: 383, distance: 85.2
click at [604, 363] on quentale-workspace at bounding box center [515, 249] width 1031 height 498
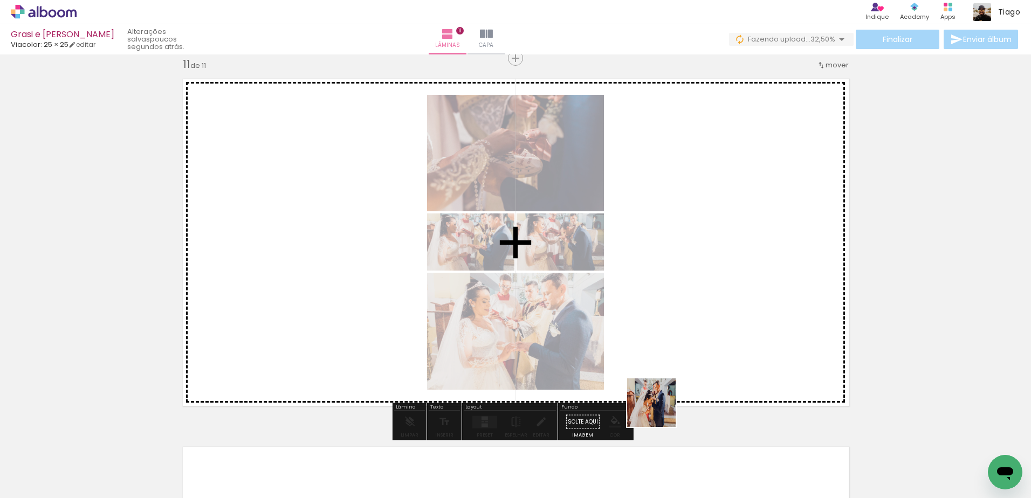
drag, startPoint x: 657, startPoint y: 436, endPoint x: 664, endPoint y: 270, distance: 166.1
click at [664, 270] on quentale-workspace at bounding box center [515, 249] width 1031 height 498
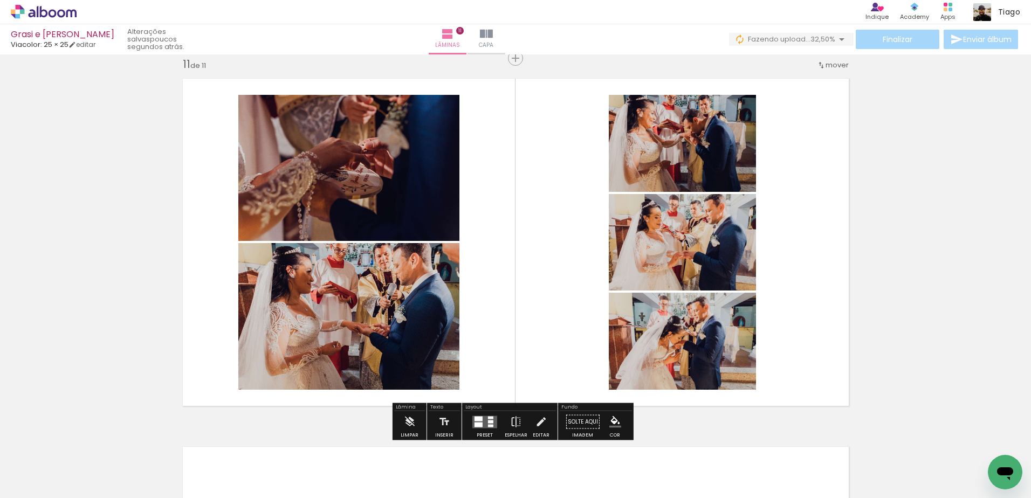
click at [482, 417] on quentale-layouter at bounding box center [484, 422] width 25 height 12
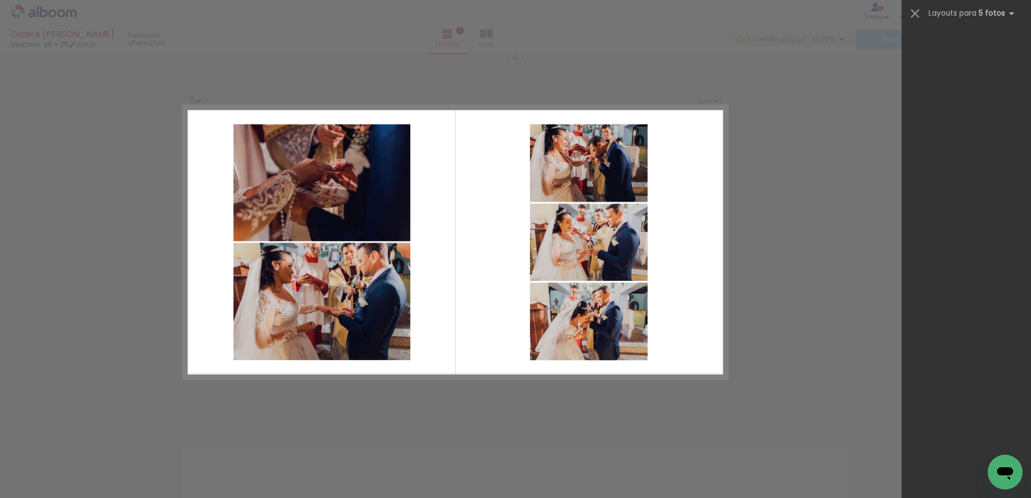
scroll to position [0, 0]
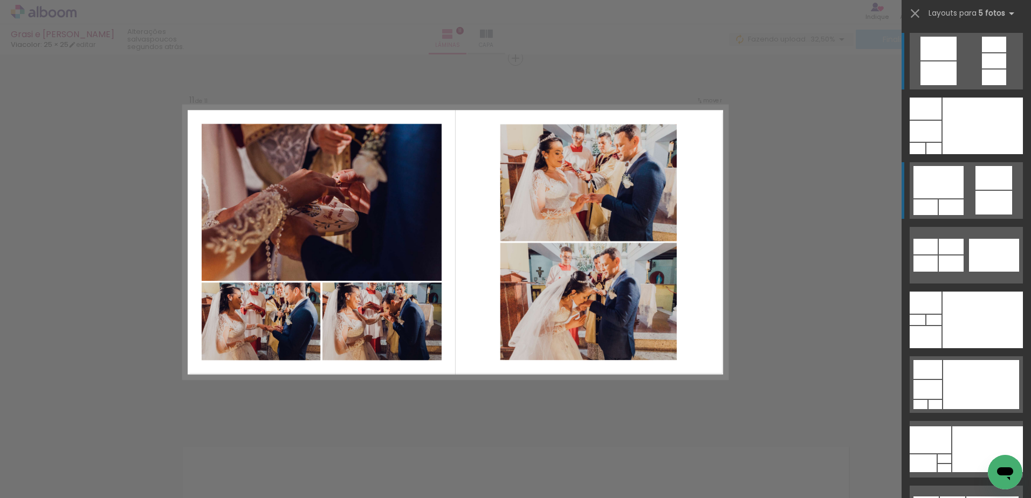
click at [969, 177] on quentale-layouter at bounding box center [965, 190] width 113 height 57
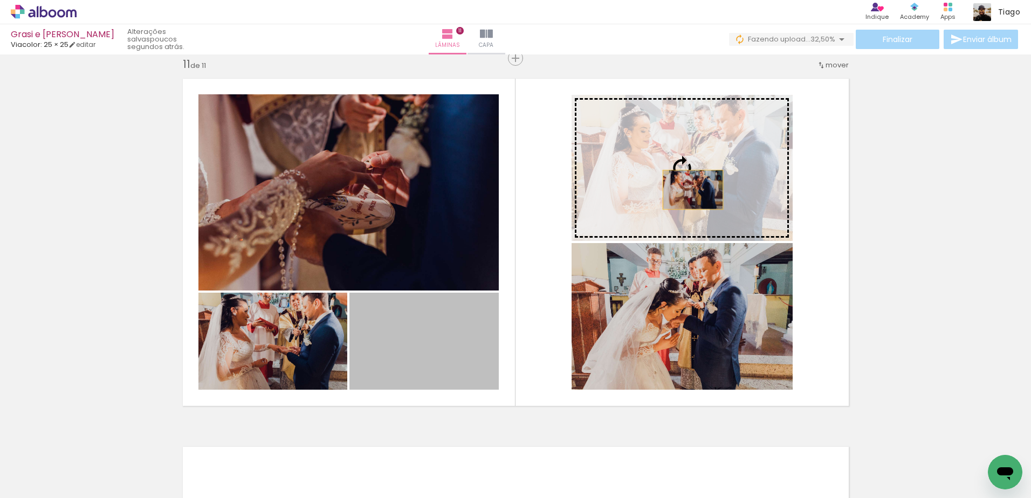
drag, startPoint x: 416, startPoint y: 348, endPoint x: 688, endPoint y: 190, distance: 315.2
click at [0, 0] on slot at bounding box center [0, 0] width 0 height 0
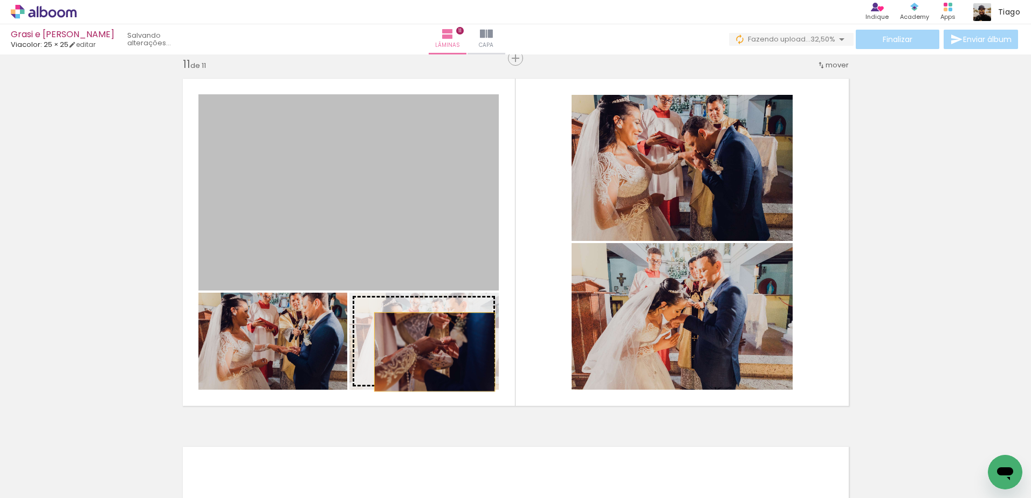
drag, startPoint x: 357, startPoint y: 184, endPoint x: 430, endPoint y: 352, distance: 183.2
click at [0, 0] on slot at bounding box center [0, 0] width 0 height 0
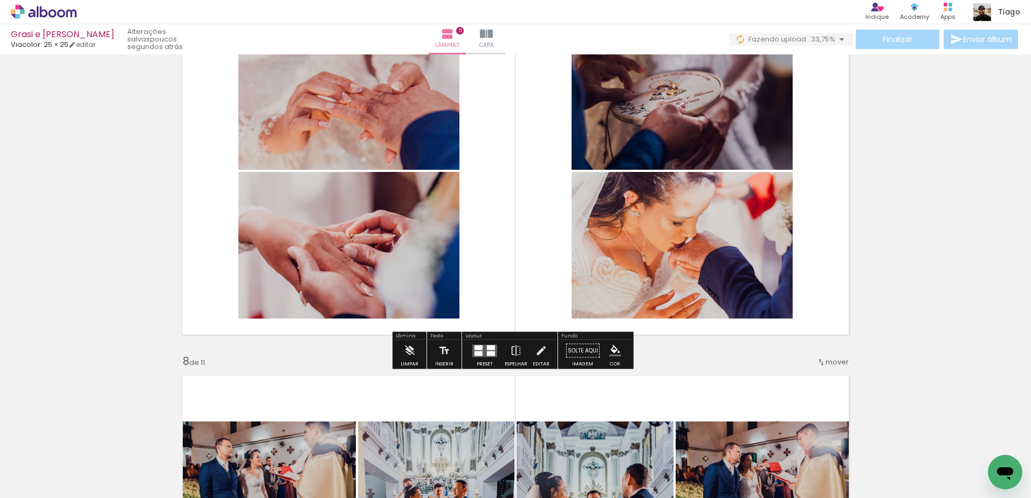
scroll to position [2186, 0]
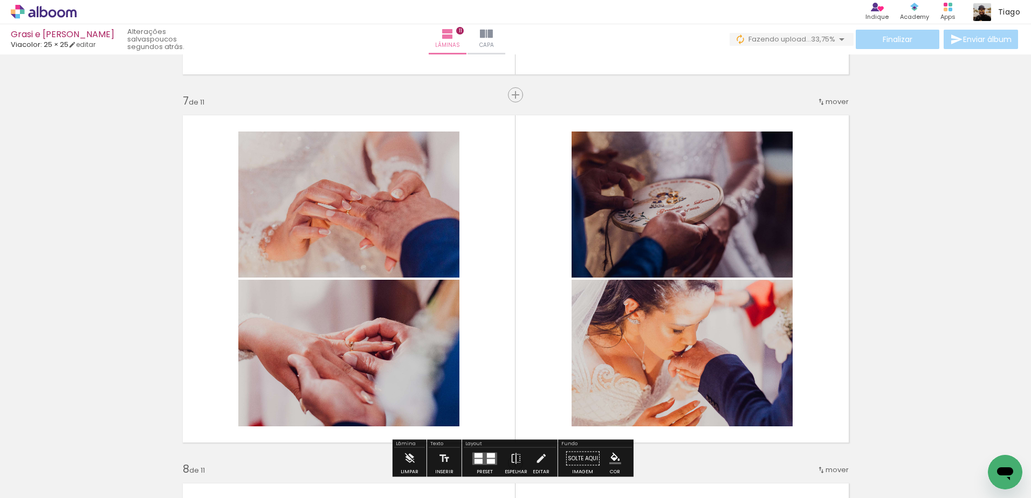
click at [821, 100] on iron-icon at bounding box center [821, 102] width 9 height 9
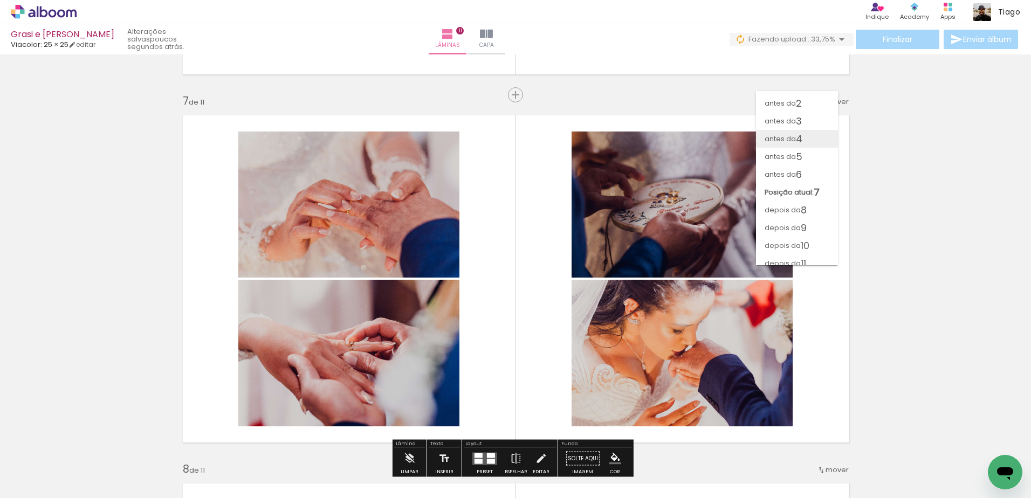
scroll to position [22, 0]
click at [789, 220] on span "depois da" at bounding box center [782, 221] width 36 height 18
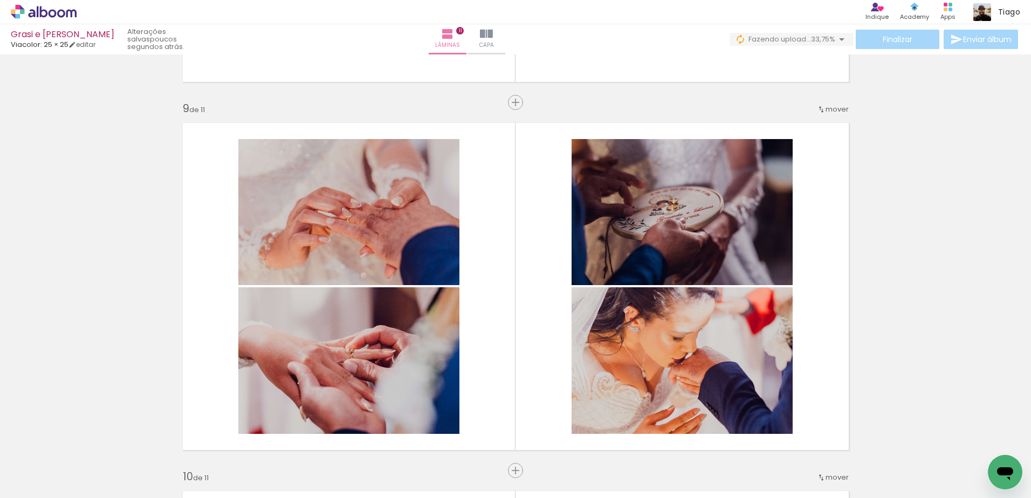
scroll to position [2905, 0]
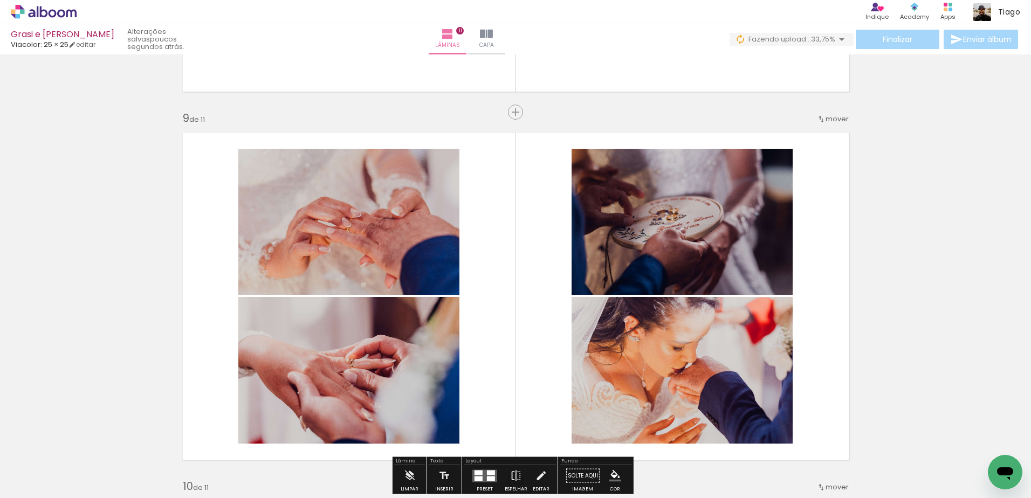
click at [825, 114] on span "mover" at bounding box center [836, 119] width 23 height 10
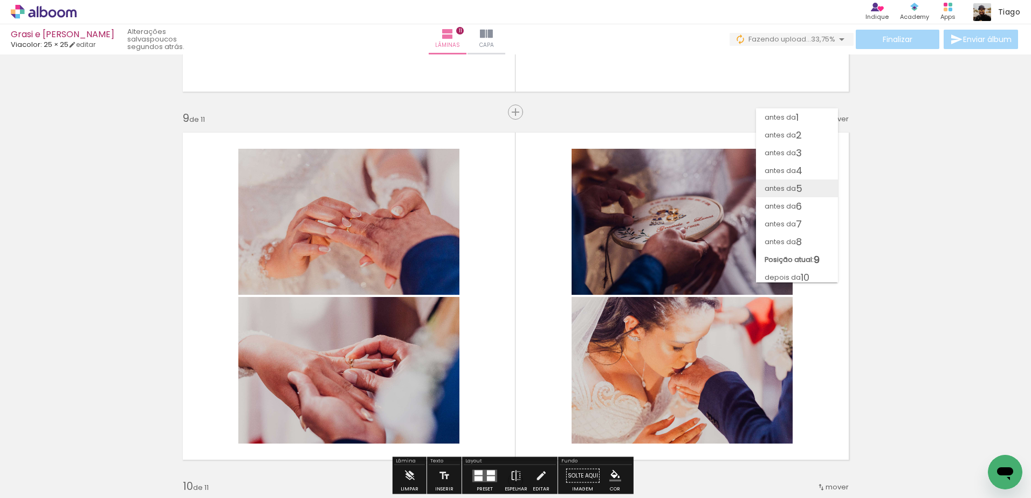
scroll to position [22, 0]
click at [808, 270] on paper-item "depois da 11" at bounding box center [797, 274] width 82 height 18
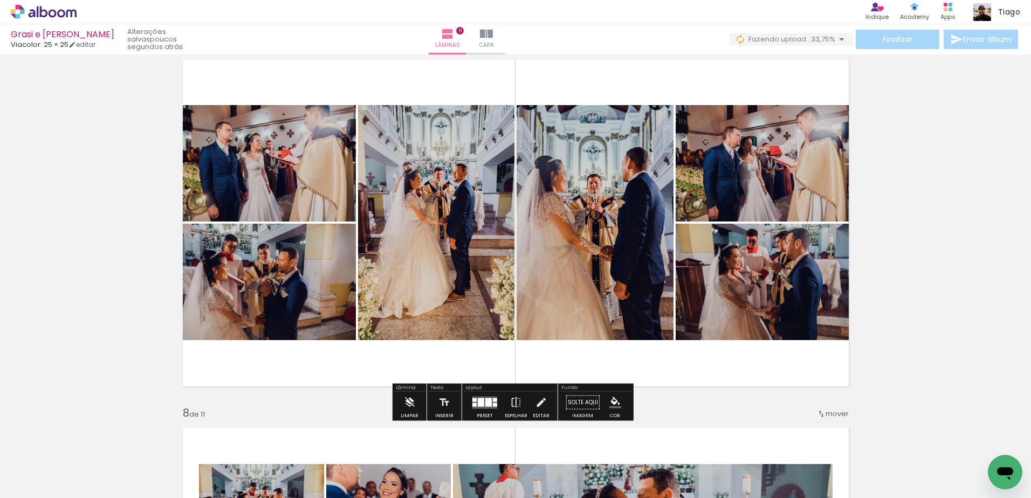
scroll to position [2240, 0]
